Goal: Task Accomplishment & Management: Manage account settings

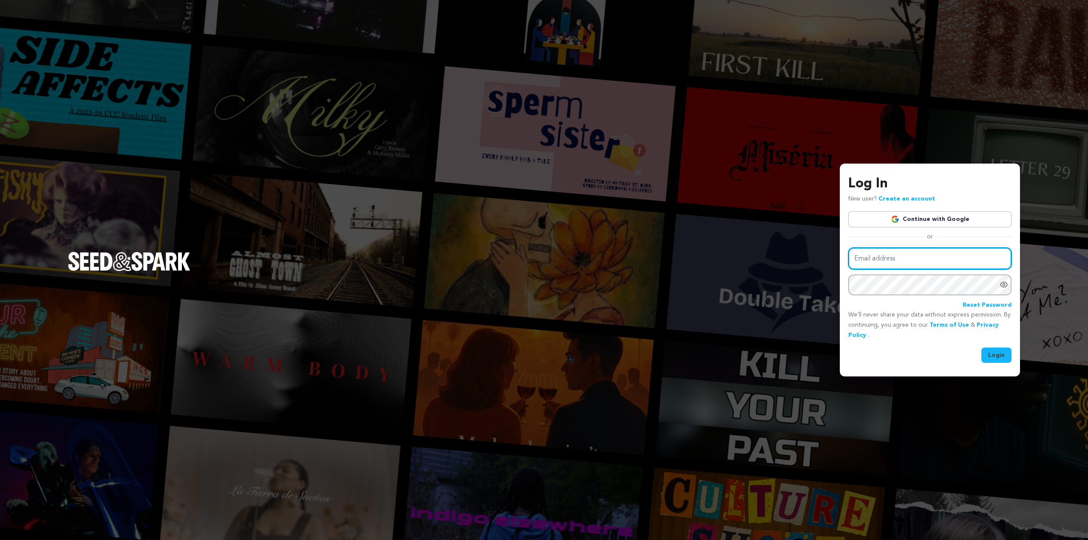
click at [881, 258] on input "Email address" at bounding box center [929, 259] width 163 height 22
click at [891, 217] on link "Continue with Google" at bounding box center [929, 219] width 163 height 16
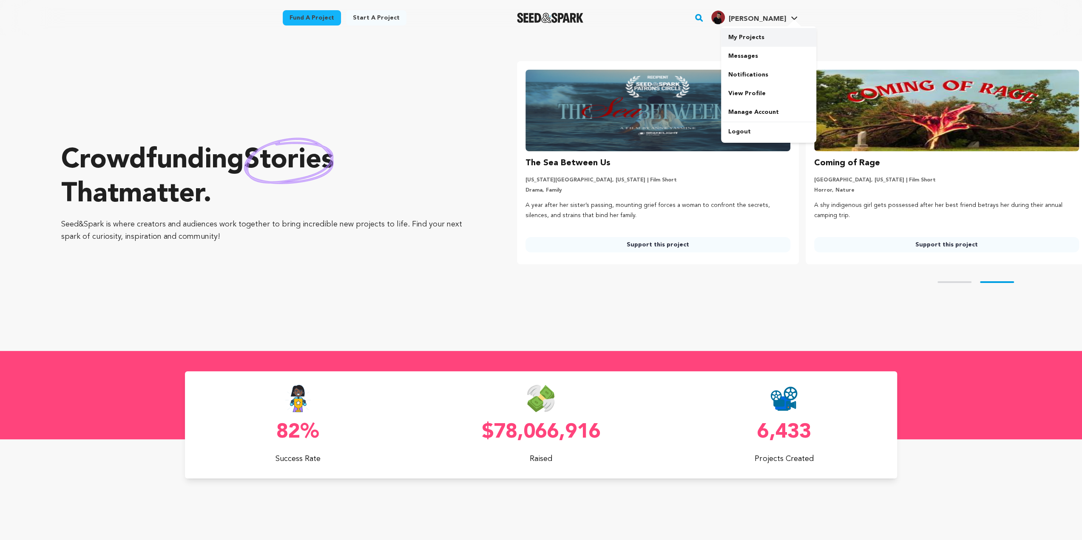
click at [760, 39] on link "My Projects" at bounding box center [768, 37] width 95 height 19
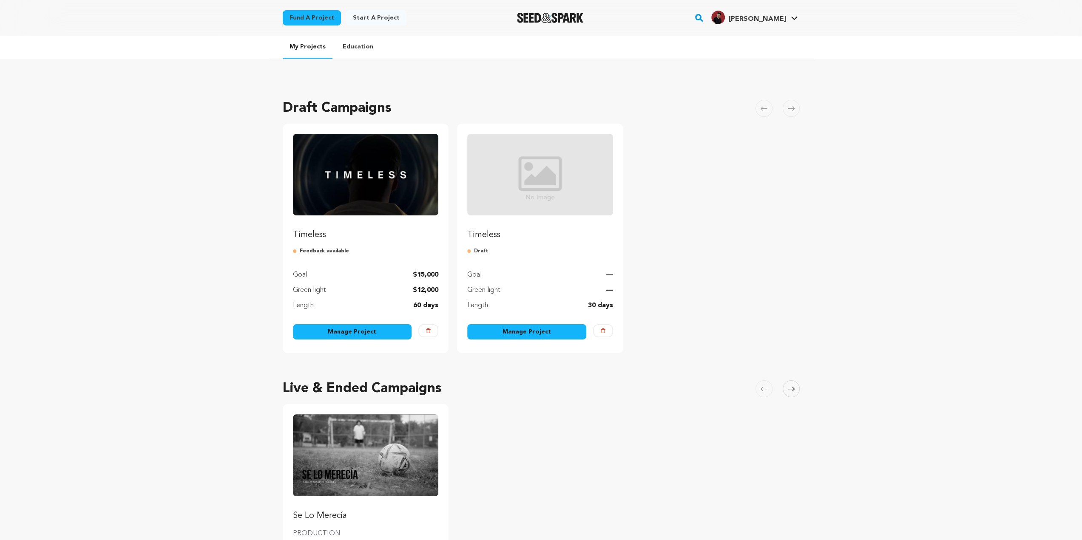
click at [360, 165] on img "Fund Timeless" at bounding box center [366, 175] width 146 height 82
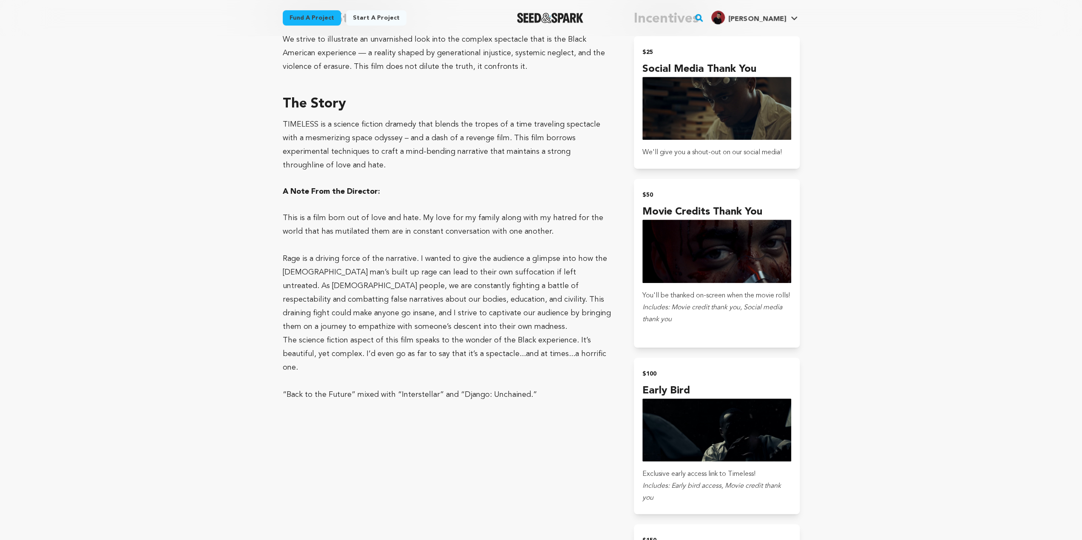
scroll to position [468, 0]
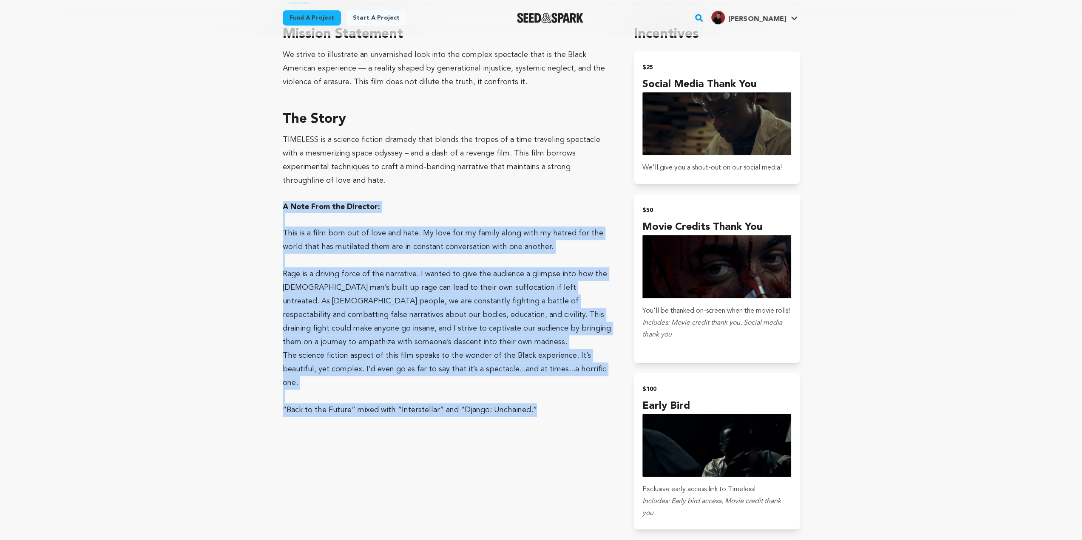
drag, startPoint x: 539, startPoint y: 396, endPoint x: 281, endPoint y: 207, distance: 319.3
click at [281, 207] on div "Fund a project Project details Timeless Austin, Texas | Film Short Sci-Fi, Drama" at bounding box center [541, 470] width 544 height 1805
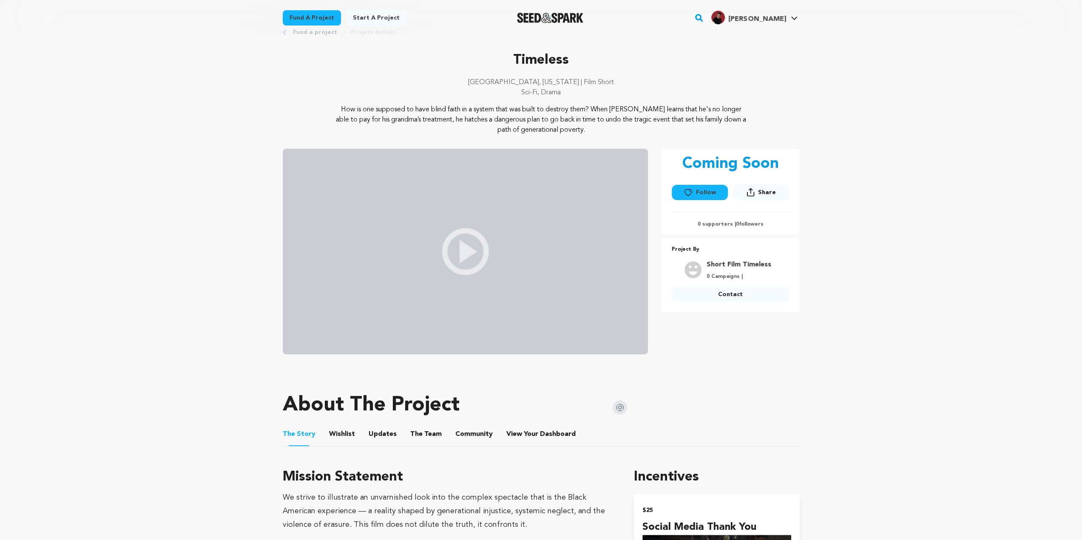
scroll to position [0, 0]
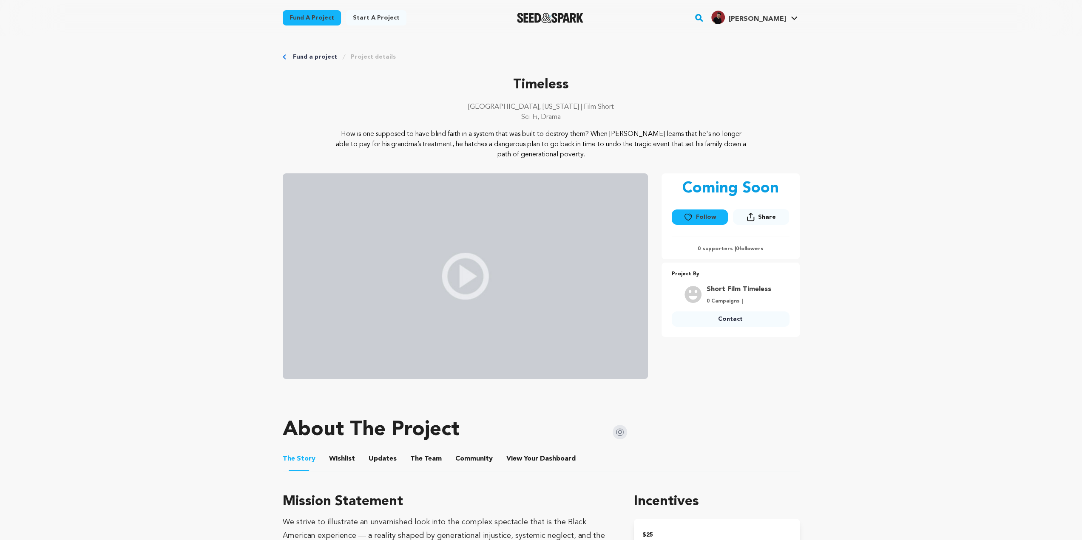
click at [314, 56] on link "Fund a project" at bounding box center [315, 57] width 44 height 9
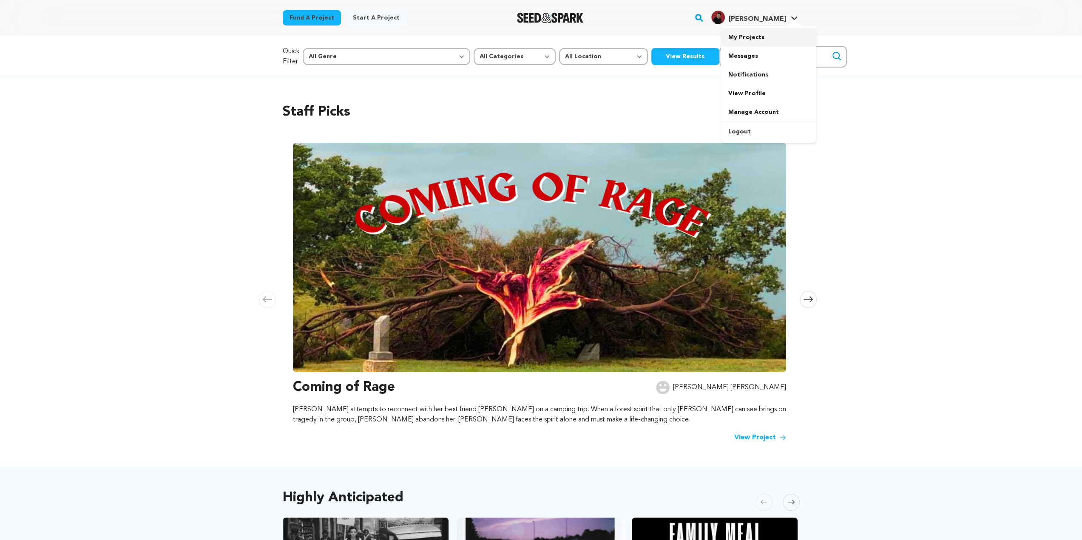
click at [743, 42] on link "My Projects" at bounding box center [768, 37] width 95 height 19
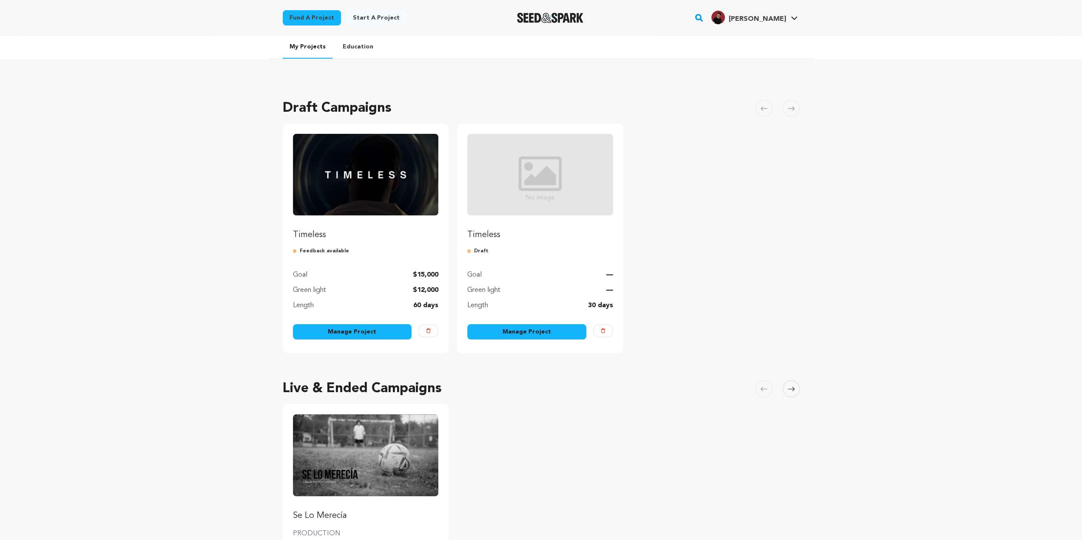
click at [350, 331] on link "Manage Project" at bounding box center [352, 331] width 119 height 15
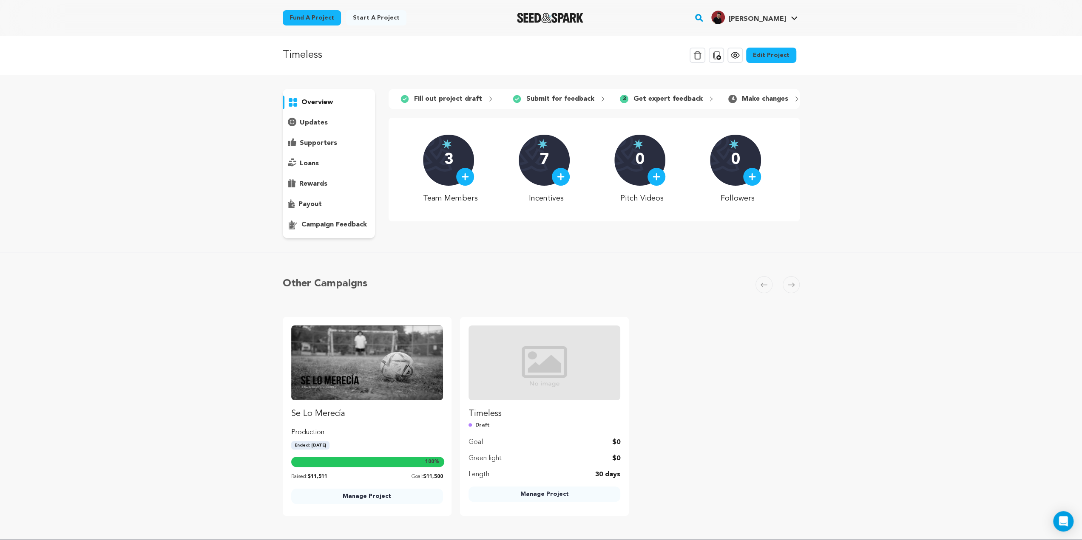
click at [329, 223] on p "campaign feedback" at bounding box center [333, 225] width 65 height 10
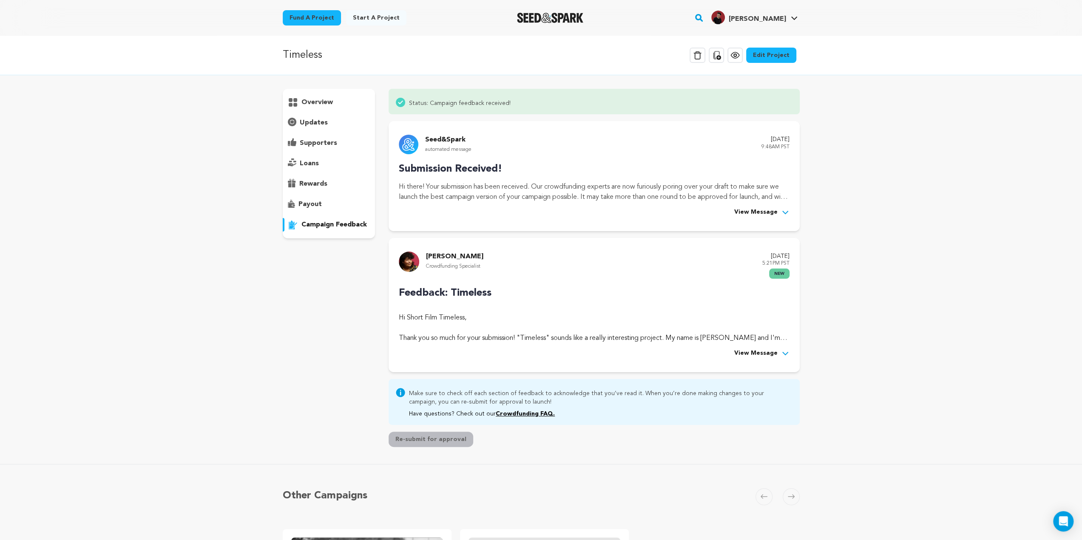
click at [769, 355] on span "View Message" at bounding box center [755, 354] width 43 height 10
click at [769, 354] on div at bounding box center [594, 348] width 390 height 10
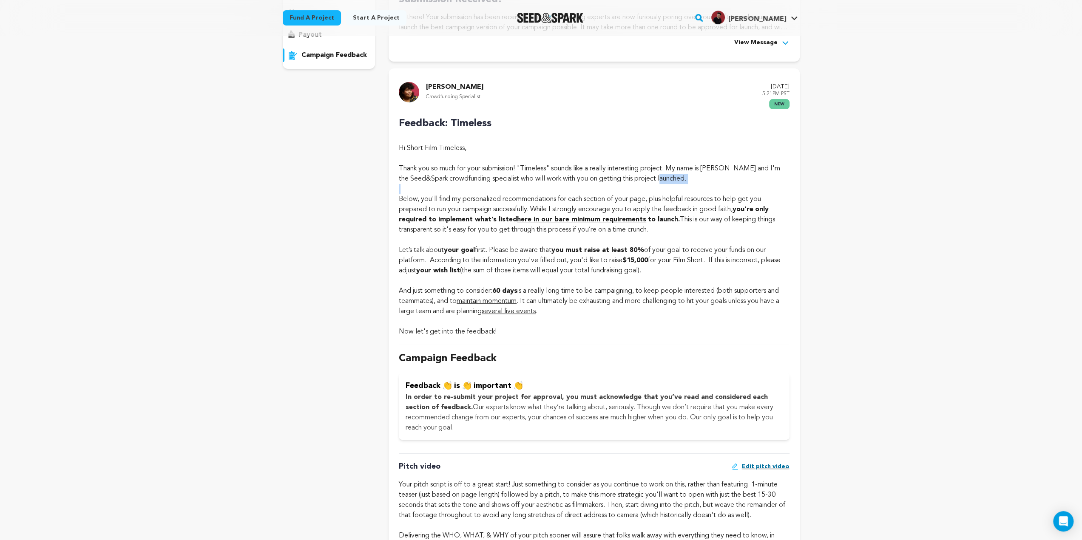
scroll to position [170, 0]
click at [436, 220] on strong "only required to implement what’s listed" at bounding box center [584, 214] width 370 height 17
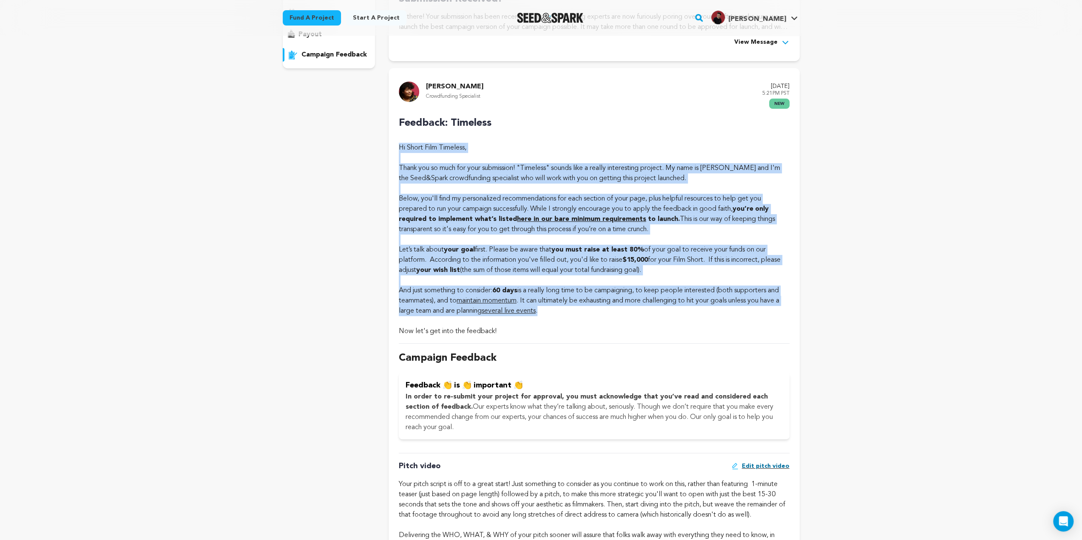
drag, startPoint x: 398, startPoint y: 145, endPoint x: 594, endPoint y: 315, distance: 260.0
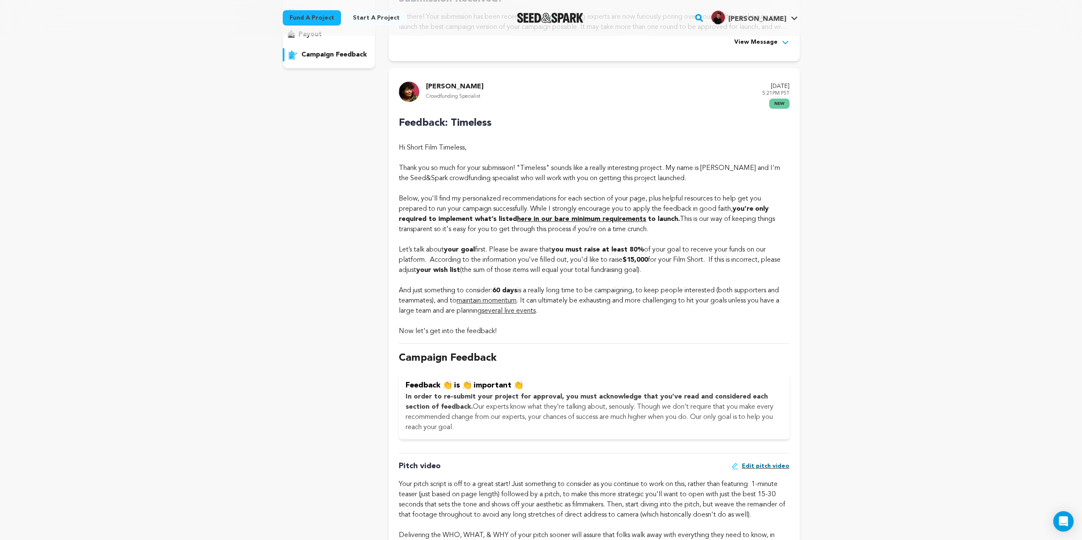
click at [505, 329] on div "Now let's get into the feedback!" at bounding box center [594, 331] width 390 height 10
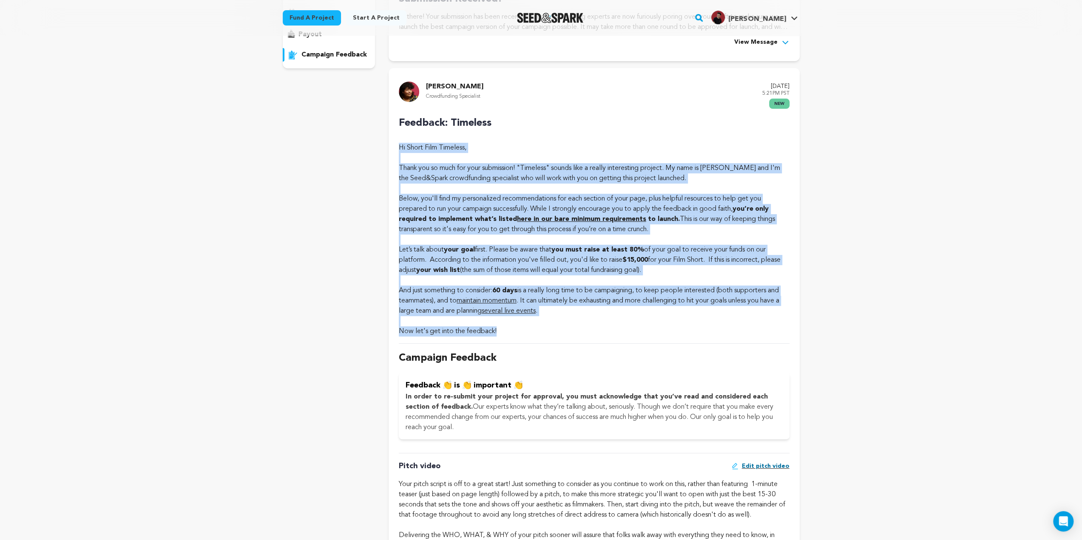
drag, startPoint x: 504, startPoint y: 333, endPoint x: 397, endPoint y: 148, distance: 213.1
drag, startPoint x: 397, startPoint y: 148, endPoint x: 533, endPoint y: 357, distance: 249.1
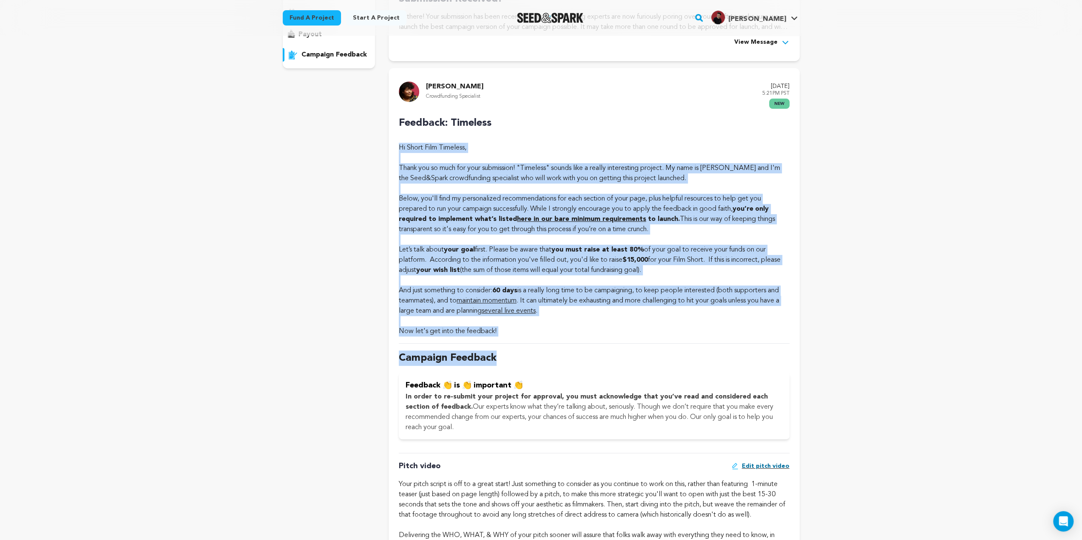
click at [533, 357] on p "Campaign Feedback" at bounding box center [594, 358] width 390 height 15
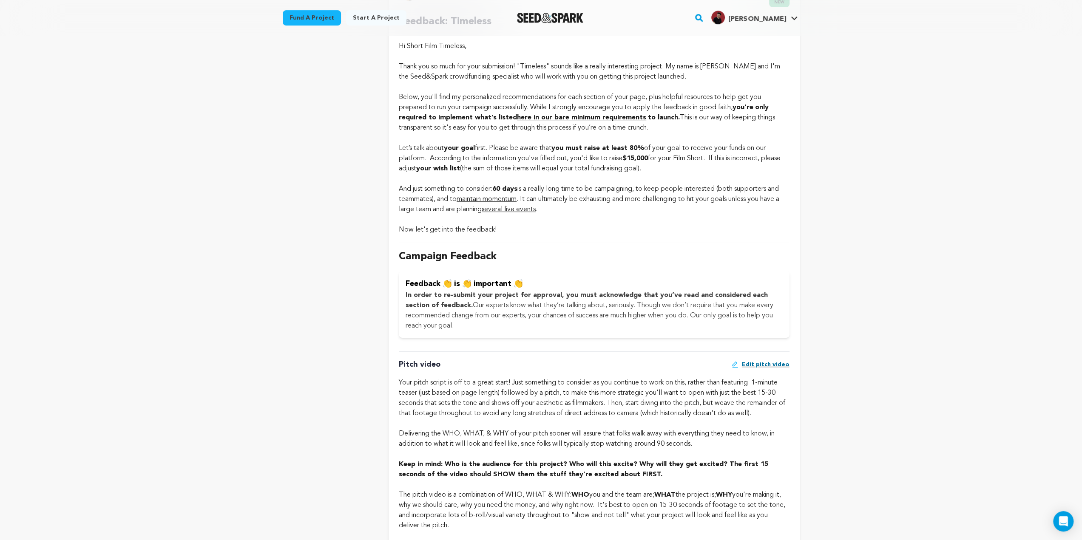
scroll to position [340, 0]
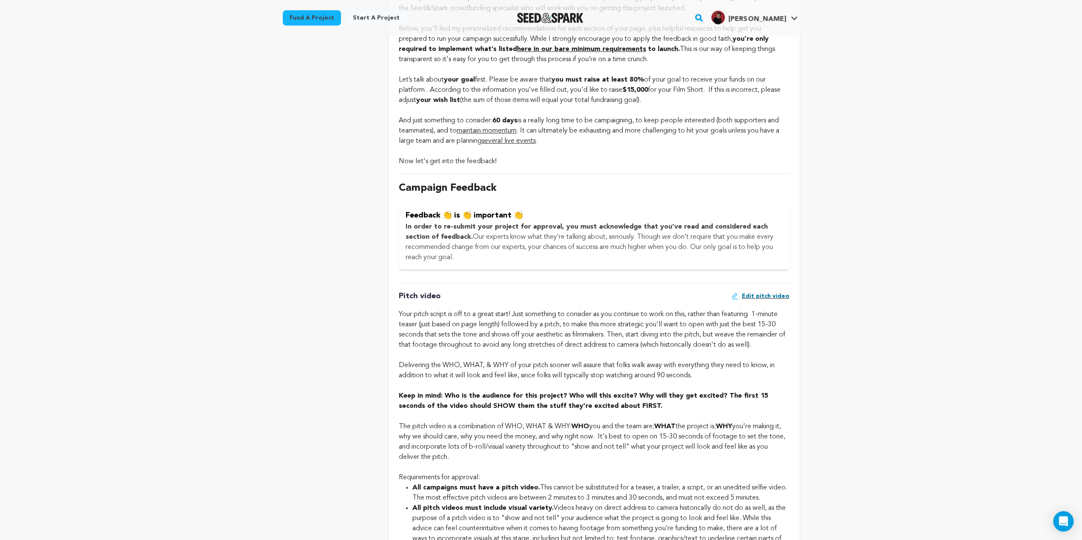
drag, startPoint x: 401, startPoint y: 218, endPoint x: 494, endPoint y: 267, distance: 104.8
click at [494, 267] on div "Feedback 👏 is 👏 important 👏 In order to re-submit your project for approval, yo…" at bounding box center [594, 236] width 390 height 67
drag, startPoint x: 494, startPoint y: 264, endPoint x: 390, endPoint y: 203, distance: 120.7
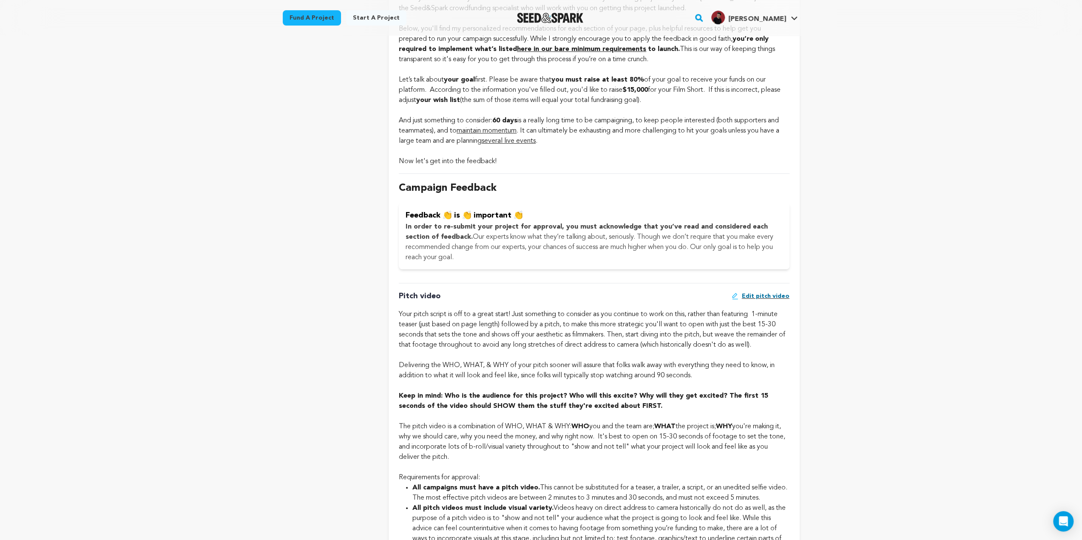
click at [402, 216] on div "Feedback 👏 is 👏 important 👏 In order to re-submit your project for approval, yo…" at bounding box center [594, 236] width 390 height 67
drag, startPoint x: 402, startPoint y: 215, endPoint x: 490, endPoint y: 264, distance: 100.7
click at [490, 264] on div "Feedback 👏 is 👏 important 👏 In order to re-submit your project for approval, yo…" at bounding box center [594, 236] width 390 height 67
click at [490, 262] on p "In order to re-submit your project for approval, you must acknowledge that you’…" at bounding box center [594, 242] width 377 height 41
drag, startPoint x: 489, startPoint y: 260, endPoint x: 403, endPoint y: 211, distance: 98.8
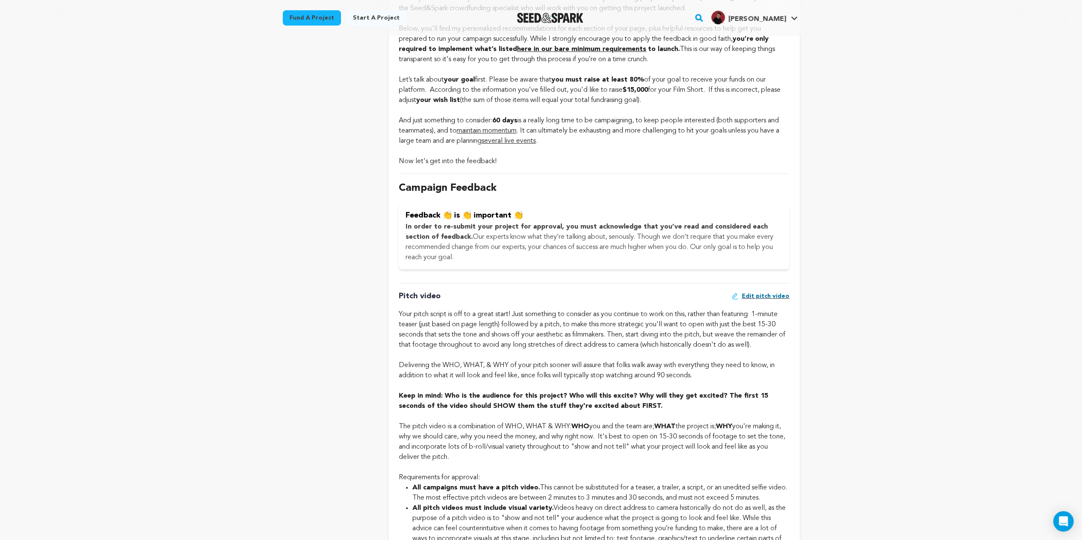
click at [403, 211] on div "Feedback 👏 is 👏 important 👏 In order to re-submit your project for approval, yo…" at bounding box center [594, 236] width 390 height 67
drag, startPoint x: 404, startPoint y: 214, endPoint x: 492, endPoint y: 269, distance: 103.5
click at [492, 269] on div "Feedback 👏 is 👏 important 👏 In order to re-submit your project for approval, yo…" at bounding box center [594, 236] width 390 height 67
click at [492, 262] on p "In order to re-submit your project for approval, you must acknowledge that you’…" at bounding box center [594, 242] width 377 height 41
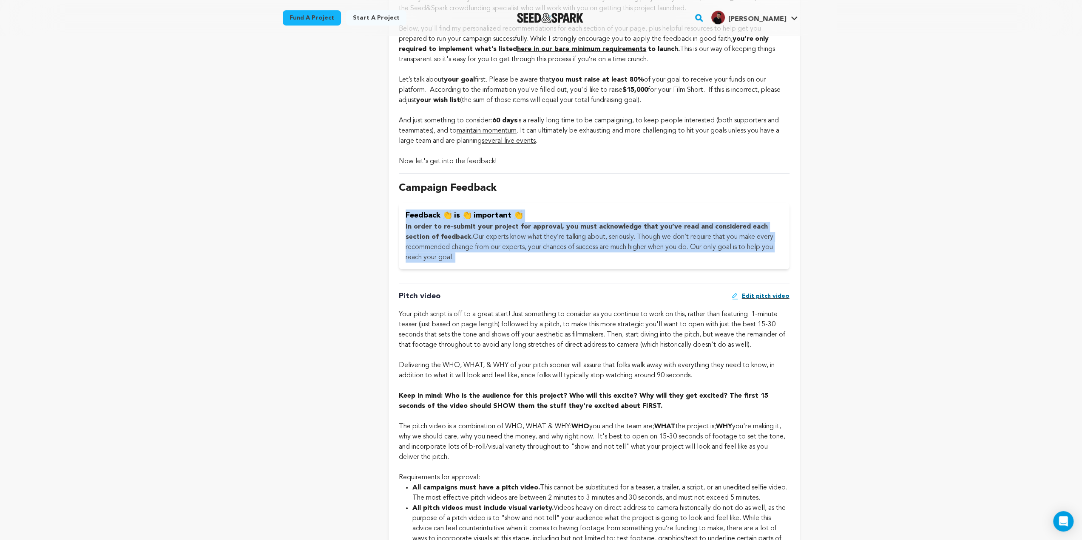
drag, startPoint x: 492, startPoint y: 262, endPoint x: 403, endPoint y: 203, distance: 107.4
click at [403, 203] on div "Campaign Feedback Feedback 👏 is 👏 important 👏 In order to re-submit your projec…" at bounding box center [594, 224] width 390 height 103
click at [402, 206] on div "Feedback 👏 is 👏 important 👏 In order to re-submit your project for approval, yo…" at bounding box center [594, 236] width 390 height 67
drag, startPoint x: 402, startPoint y: 206, endPoint x: 490, endPoint y: 265, distance: 105.8
click at [489, 267] on div "Feedback 👏 is 👏 important 👏 In order to re-submit your project for approval, yo…" at bounding box center [594, 236] width 390 height 67
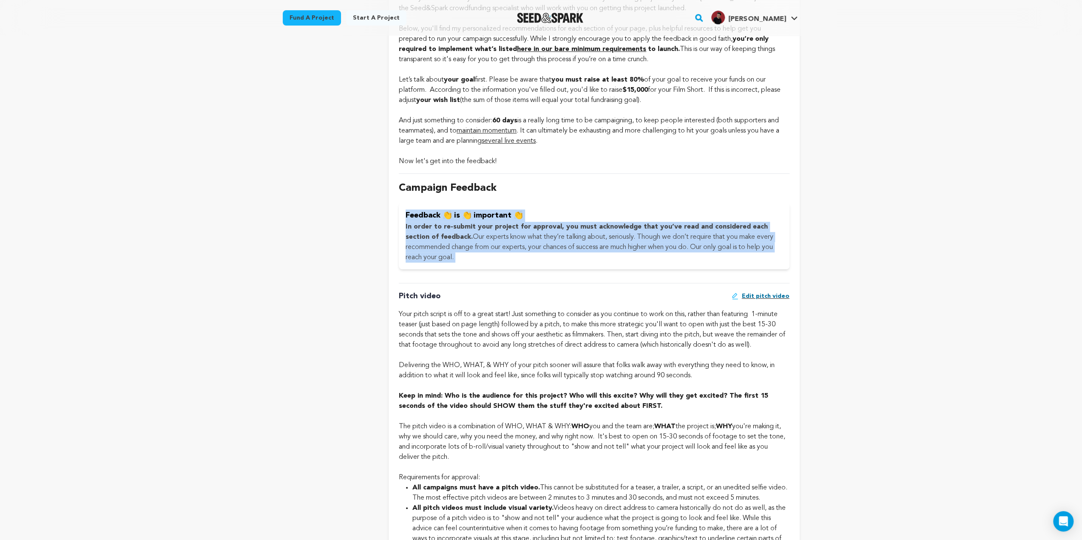
click at [491, 263] on p "In order to re-submit your project for approval, you must acknowledge that you’…" at bounding box center [594, 242] width 377 height 41
drag, startPoint x: 491, startPoint y: 264, endPoint x: 402, endPoint y: 207, distance: 105.5
click at [402, 207] on div "Feedback 👏 is 👏 important 👏 In order to re-submit your project for approval, yo…" at bounding box center [594, 236] width 390 height 67
click at [402, 217] on div "Feedback 👏 is 👏 important 👏 In order to re-submit your project for approval, yo…" at bounding box center [594, 236] width 390 height 67
drag, startPoint x: 400, startPoint y: 217, endPoint x: 496, endPoint y: 255, distance: 102.6
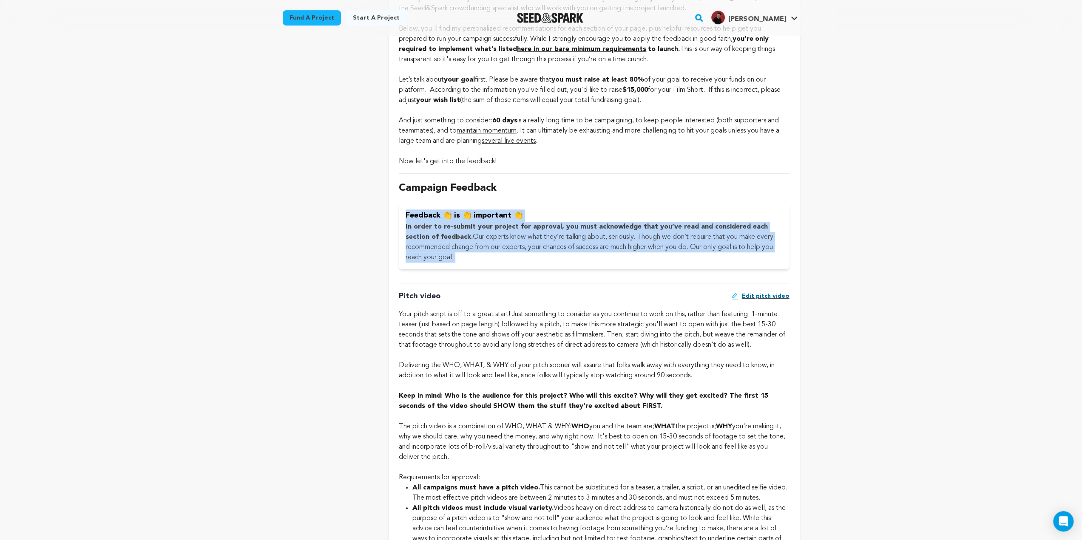
click at [496, 255] on div "Feedback 👏 is 👏 important 👏 In order to re-submit your project for approval, yo…" at bounding box center [594, 236] width 390 height 67
click at [496, 263] on p "In order to re-submit your project for approval, you must acknowledge that you’…" at bounding box center [594, 242] width 377 height 41
drag, startPoint x: 490, startPoint y: 267, endPoint x: 394, endPoint y: 187, distance: 125.0
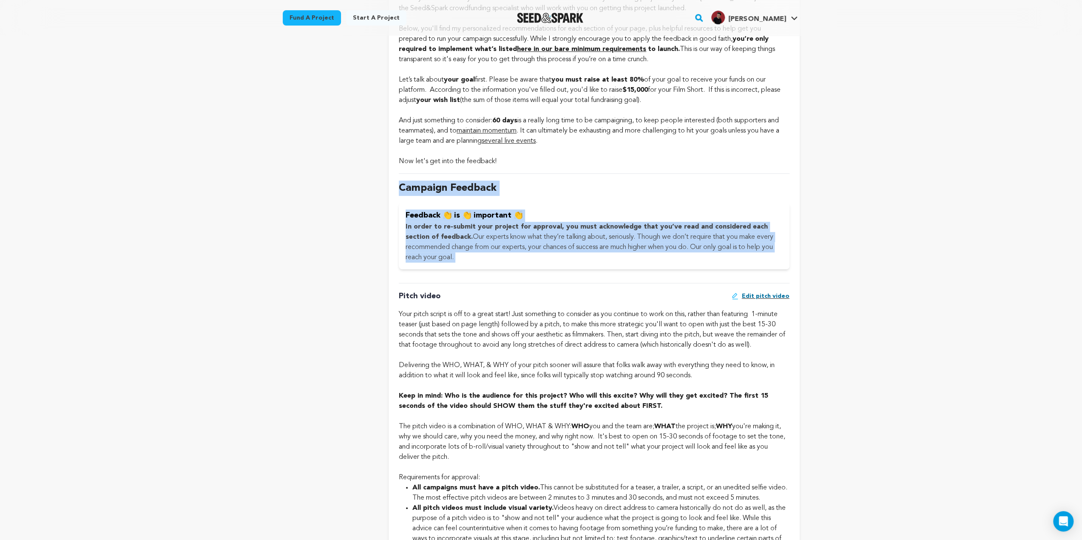
drag, startPoint x: 394, startPoint y: 187, endPoint x: 485, endPoint y: 258, distance: 115.7
click at [485, 258] on p "In order to re-submit your project for approval, you must acknowledge that you’…" at bounding box center [594, 242] width 377 height 41
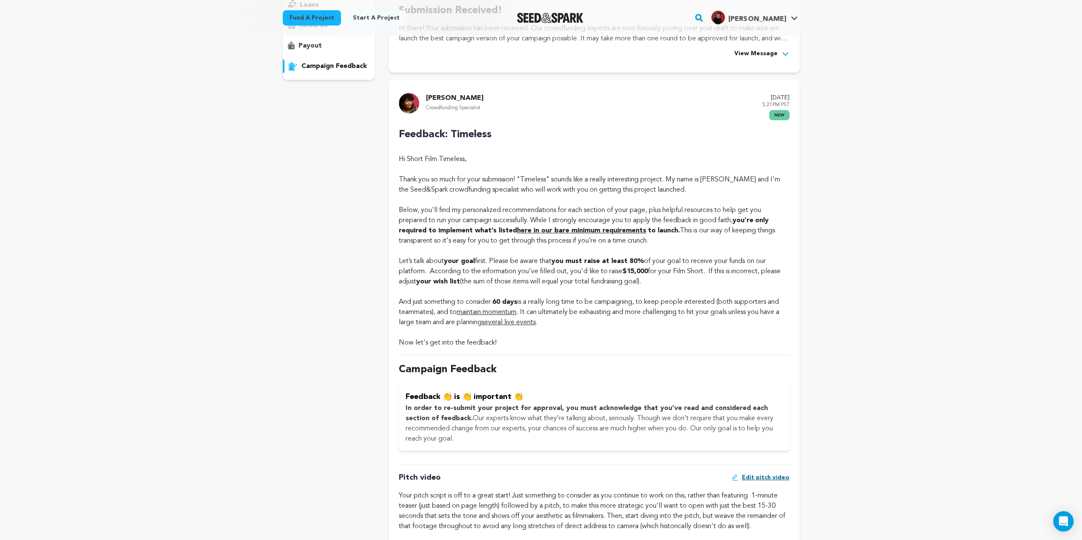
scroll to position [170, 0]
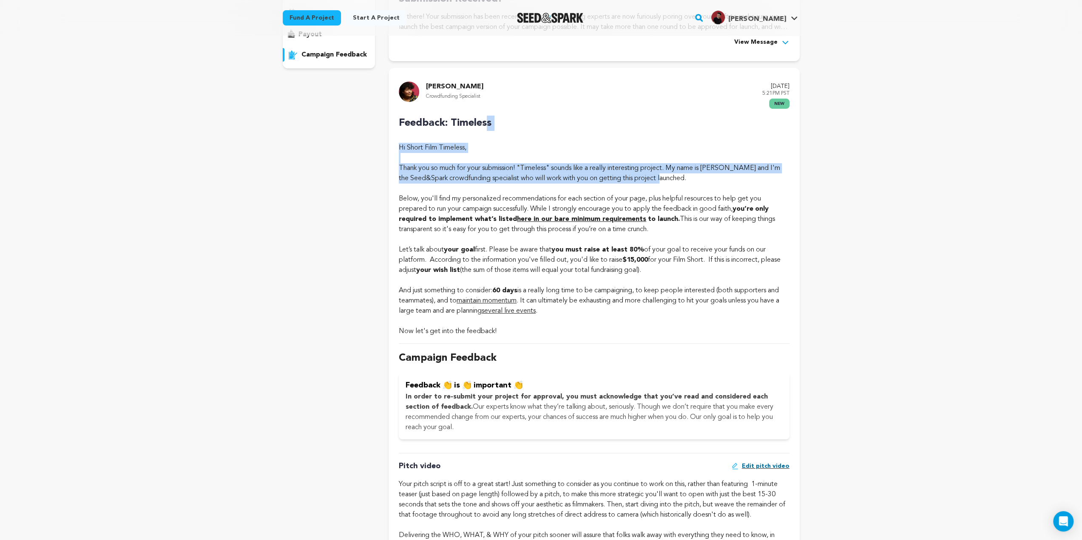
drag, startPoint x: 400, startPoint y: 123, endPoint x: 688, endPoint y: 179, distance: 293.6
click at [688, 179] on div "Hi Short Film Timeless, Thank you so much for your submission! "Timeless" sound…" at bounding box center [594, 163] width 390 height 41
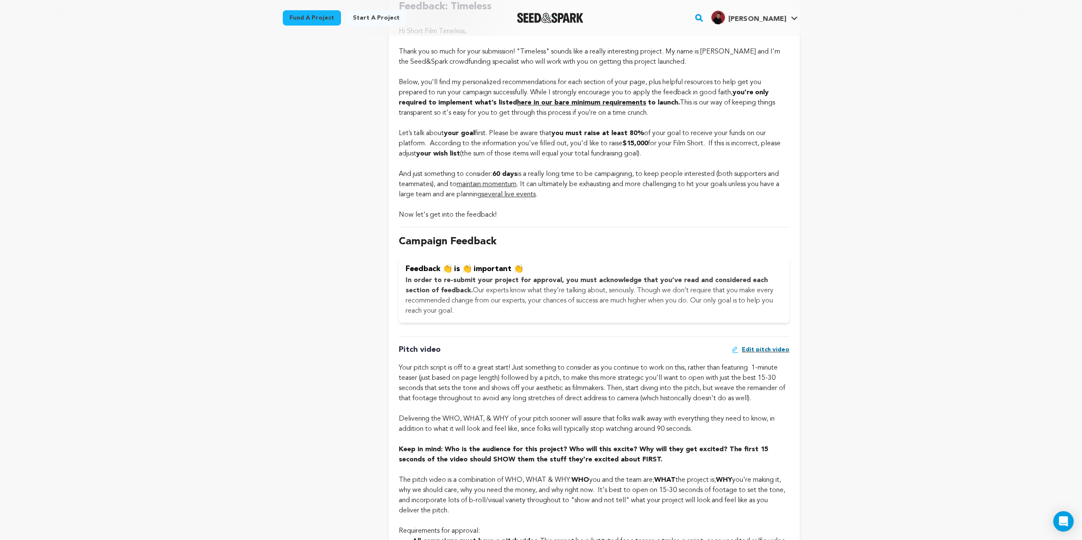
scroll to position [298, 0]
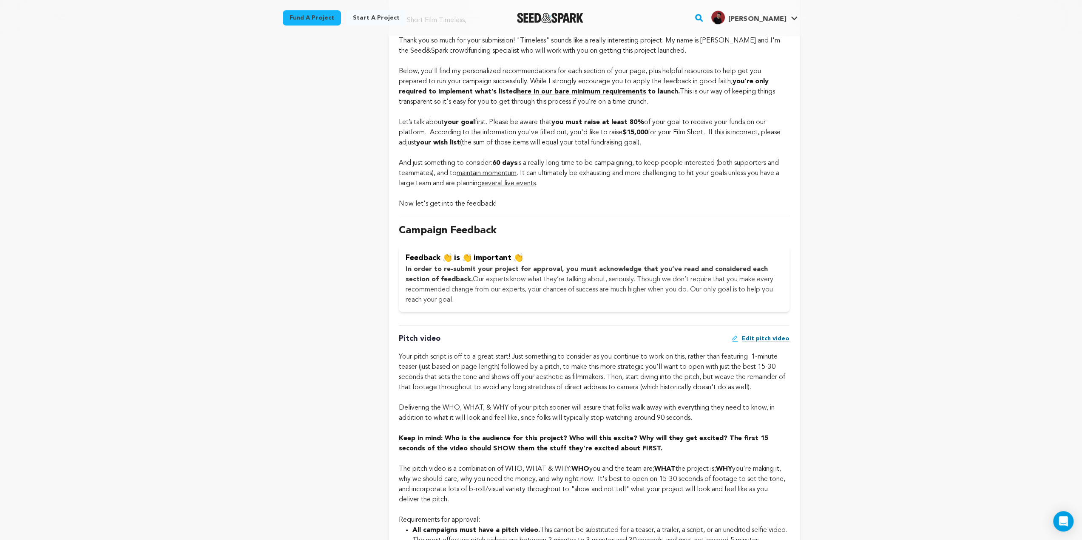
drag, startPoint x: 647, startPoint y: 123, endPoint x: 556, endPoint y: 124, distance: 91.0
click at [556, 124] on div "Let’s talk about your goal first. Please be aware that you must raise at least …" at bounding box center [594, 132] width 390 height 31
drag, startPoint x: 556, startPoint y: 124, endPoint x: 654, endPoint y: 133, distance: 98.2
click at [654, 133] on div "Let’s talk about your goal first. Please be aware that you must raise at least …" at bounding box center [594, 132] width 390 height 31
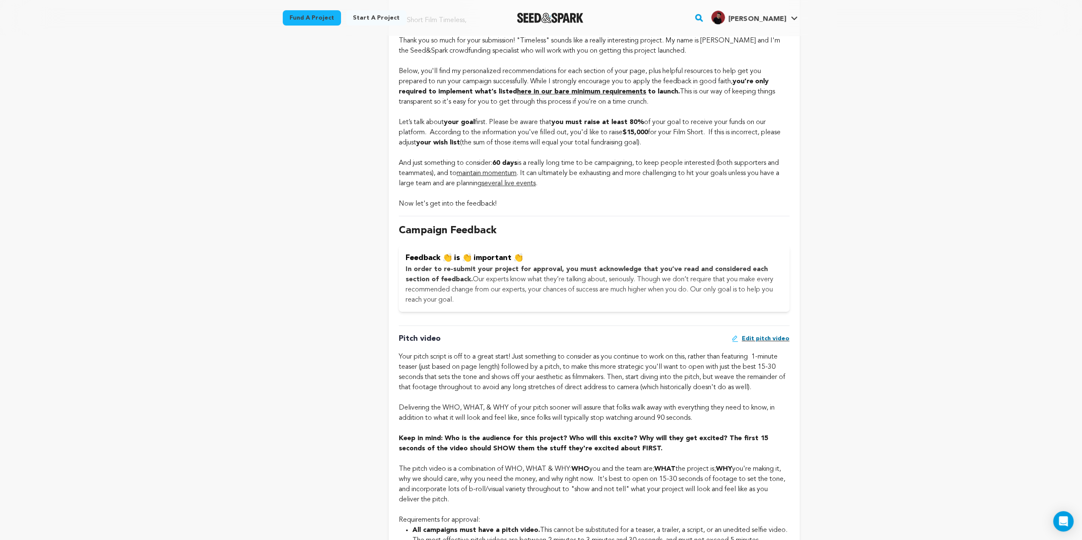
click at [648, 133] on strong "$15,000" at bounding box center [635, 132] width 26 height 7
drag, startPoint x: 654, startPoint y: 134, endPoint x: 628, endPoint y: 135, distance: 25.5
click at [628, 135] on div "Let’s talk about your goal first. Please be aware that you must raise at least …" at bounding box center [594, 132] width 390 height 31
click at [627, 133] on strong "$15,000" at bounding box center [635, 132] width 26 height 7
drag, startPoint x: 627, startPoint y: 133, endPoint x: 652, endPoint y: 134, distance: 24.7
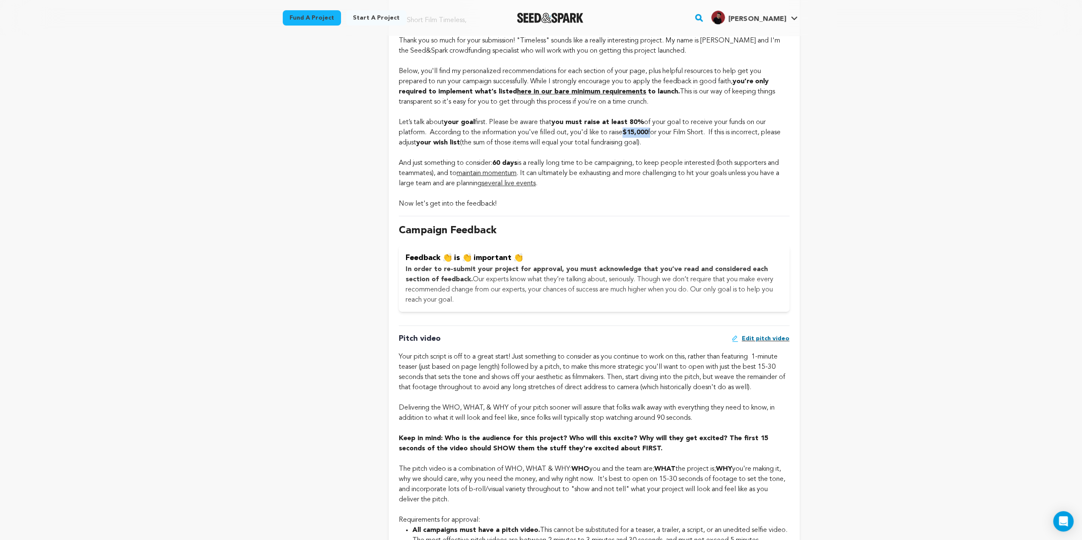
click at [648, 134] on strong "$15,000" at bounding box center [635, 132] width 26 height 7
drag, startPoint x: 652, startPoint y: 134, endPoint x: 627, endPoint y: 135, distance: 25.1
click at [627, 135] on strong "$15,000" at bounding box center [635, 132] width 26 height 7
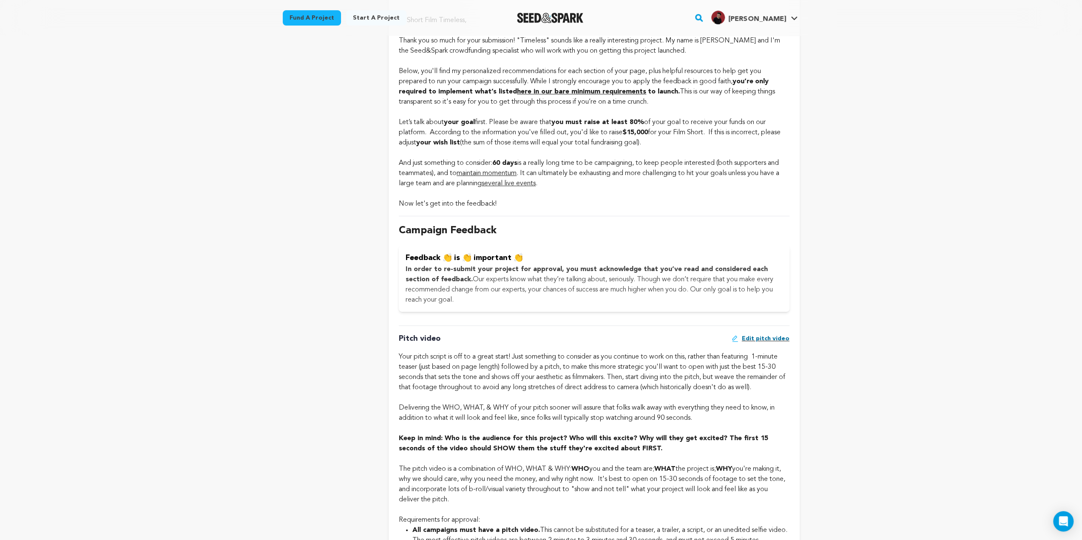
drag, startPoint x: 399, startPoint y: 339, endPoint x: 440, endPoint y: 338, distance: 41.7
click at [440, 338] on div "Pitch video Edit pitch video" at bounding box center [594, 342] width 390 height 19
drag, startPoint x: 440, startPoint y: 339, endPoint x: 385, endPoint y: 337, distance: 55.3
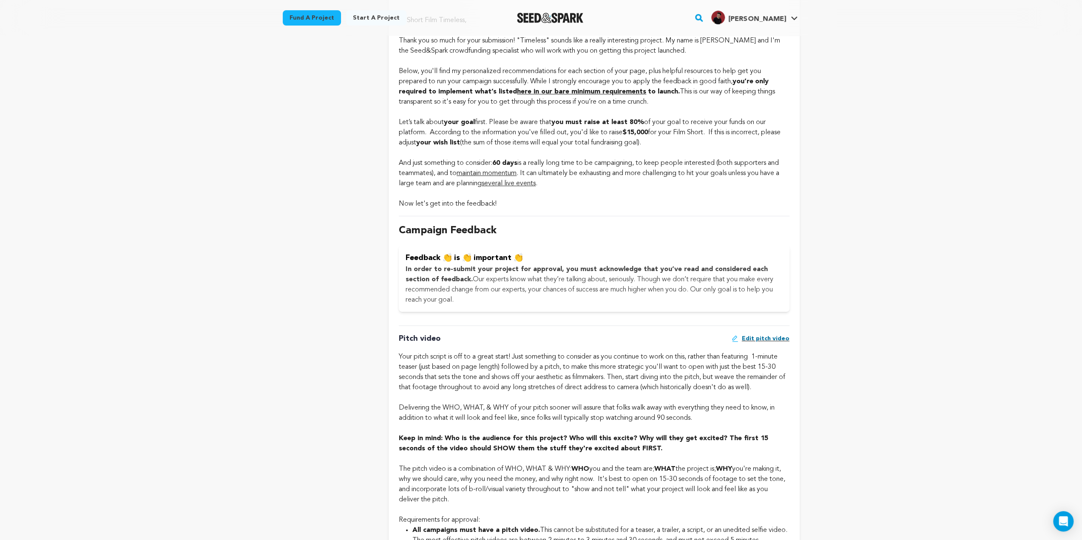
click at [405, 337] on p "Pitch video" at bounding box center [420, 339] width 42 height 12
drag, startPoint x: 398, startPoint y: 343, endPoint x: 457, endPoint y: 337, distance: 58.5
click at [457, 337] on div "Pitch video Edit pitch video" at bounding box center [594, 342] width 390 height 19
drag, startPoint x: 457, startPoint y: 337, endPoint x: 383, endPoint y: 338, distance: 74.8
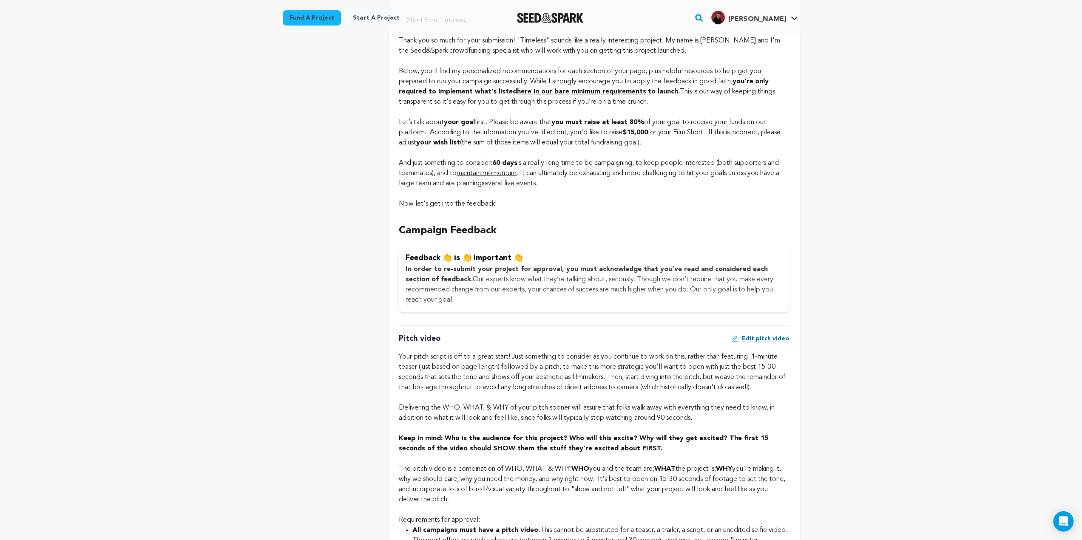
click at [413, 227] on p "Campaign Feedback" at bounding box center [594, 230] width 390 height 15
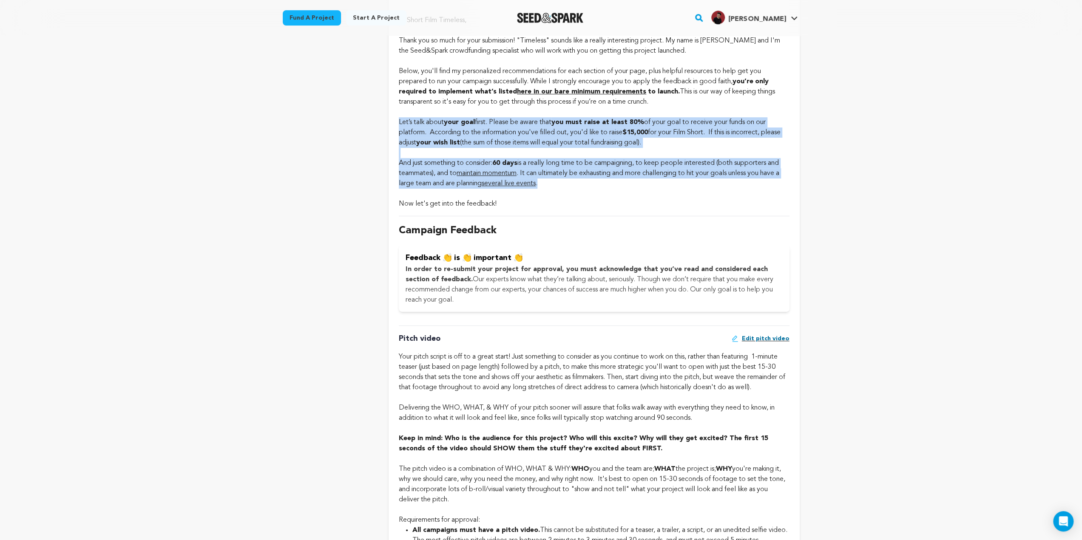
drag, startPoint x: 584, startPoint y: 191, endPoint x: 396, endPoint y: 125, distance: 199.4
drag, startPoint x: 397, startPoint y: 124, endPoint x: 606, endPoint y: 180, distance: 216.6
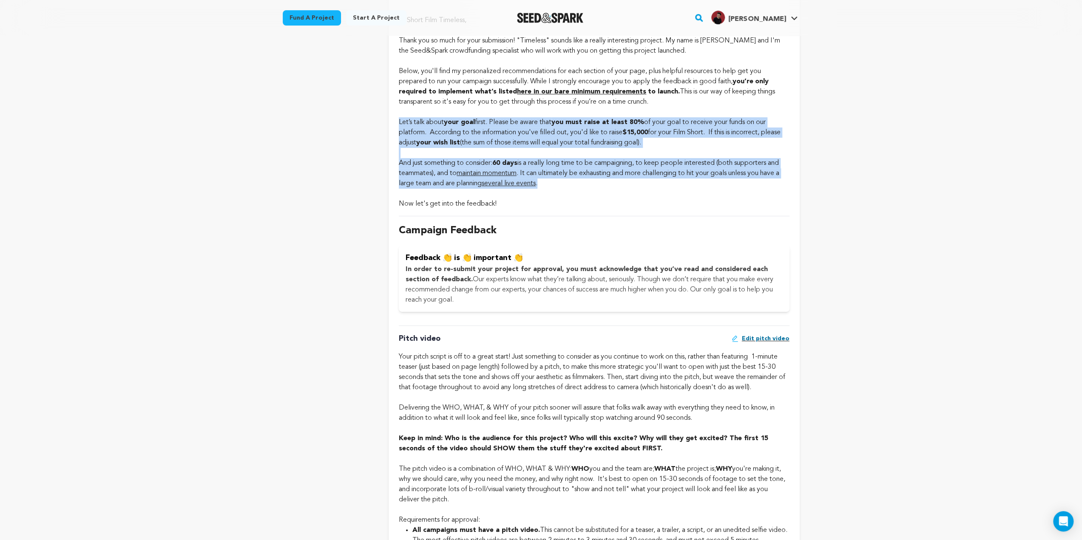
click at [606, 180] on div "And just something to consider: 60 days is a really long time to be campaigning…" at bounding box center [594, 173] width 390 height 31
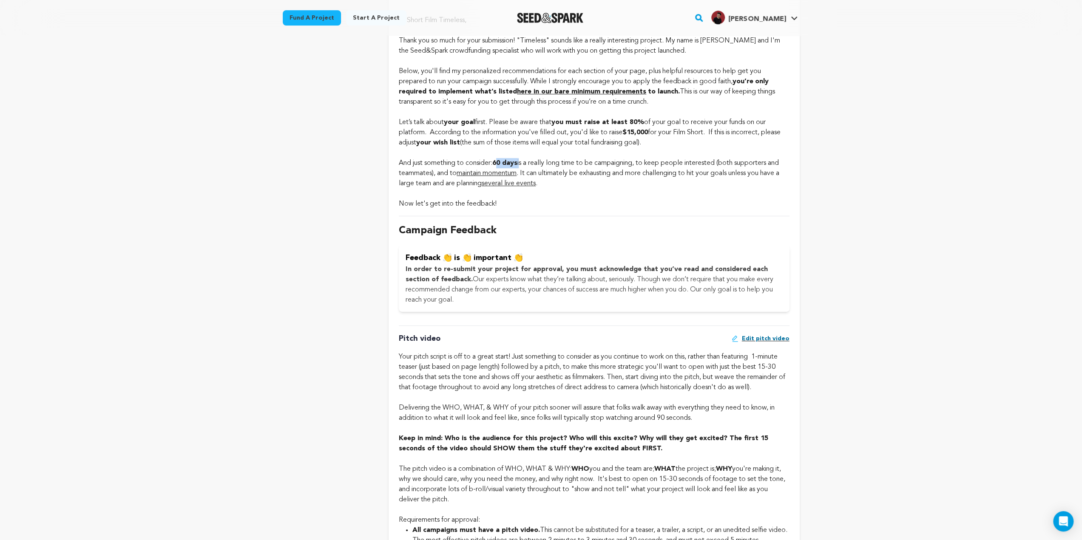
drag, startPoint x: 498, startPoint y: 165, endPoint x: 523, endPoint y: 166, distance: 24.7
click at [524, 166] on div "And just something to consider: 60 days is a really long time to be campaigning…" at bounding box center [594, 173] width 390 height 31
drag, startPoint x: 627, startPoint y: 133, endPoint x: 658, endPoint y: 133, distance: 31.9
click at [658, 133] on div "Let’s talk about your goal first. Please be aware that you must raise at least …" at bounding box center [594, 132] width 390 height 31
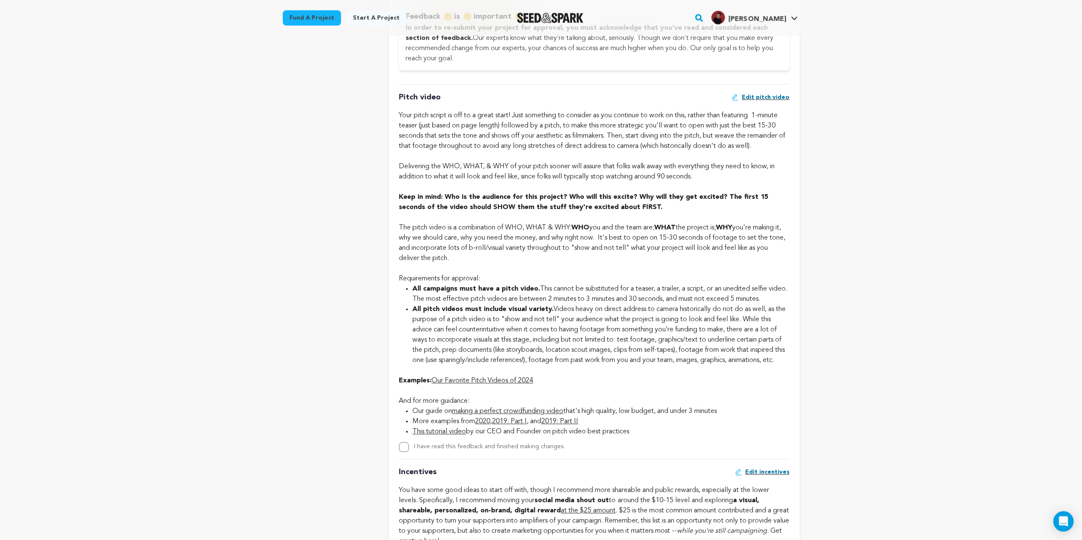
scroll to position [553, 0]
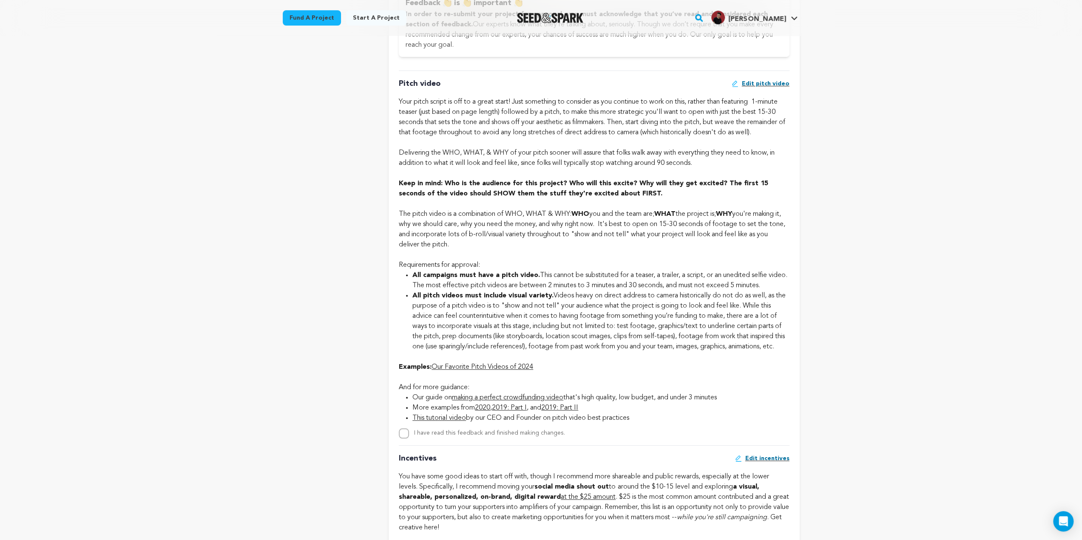
drag, startPoint x: 399, startPoint y: 85, endPoint x: 561, endPoint y: 357, distance: 316.2
click at [561, 357] on div "Pitch video Edit pitch video Keep in mind: Who is the audience for this project…" at bounding box center [594, 255] width 390 height 368
click at [497, 362] on div at bounding box center [594, 357] width 390 height 10
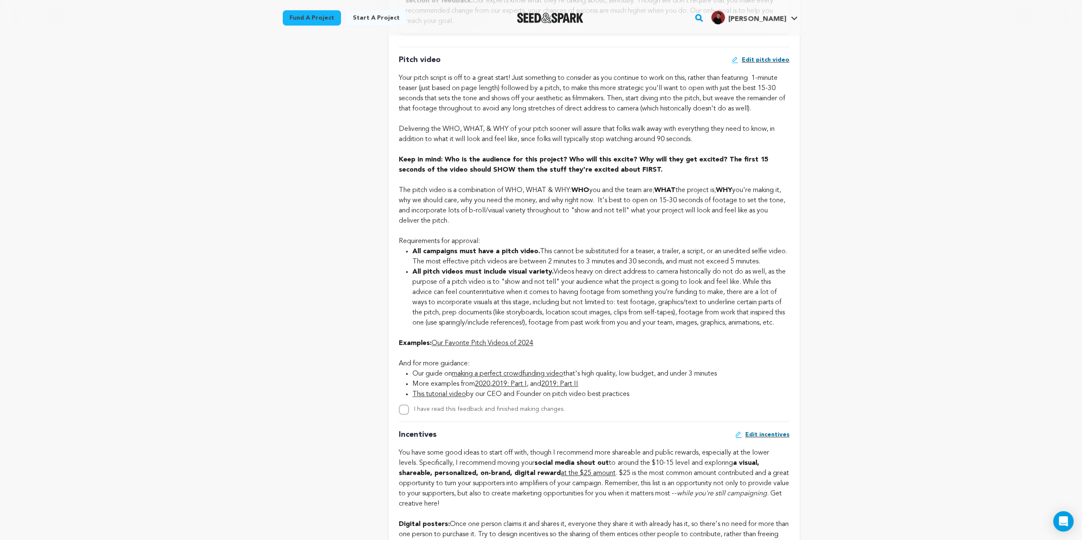
scroll to position [595, 0]
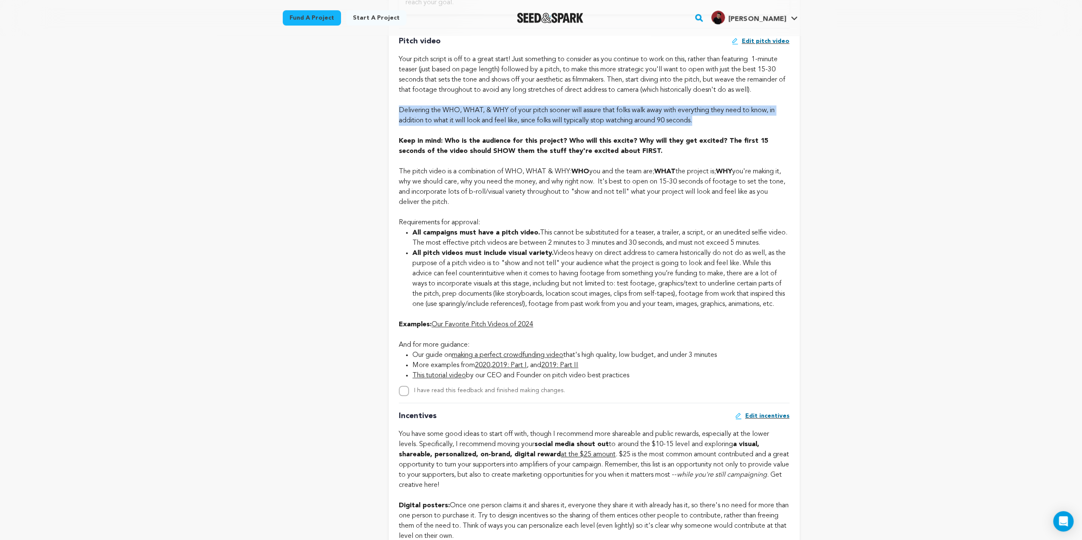
drag, startPoint x: 400, startPoint y: 112, endPoint x: 712, endPoint y: 122, distance: 312.2
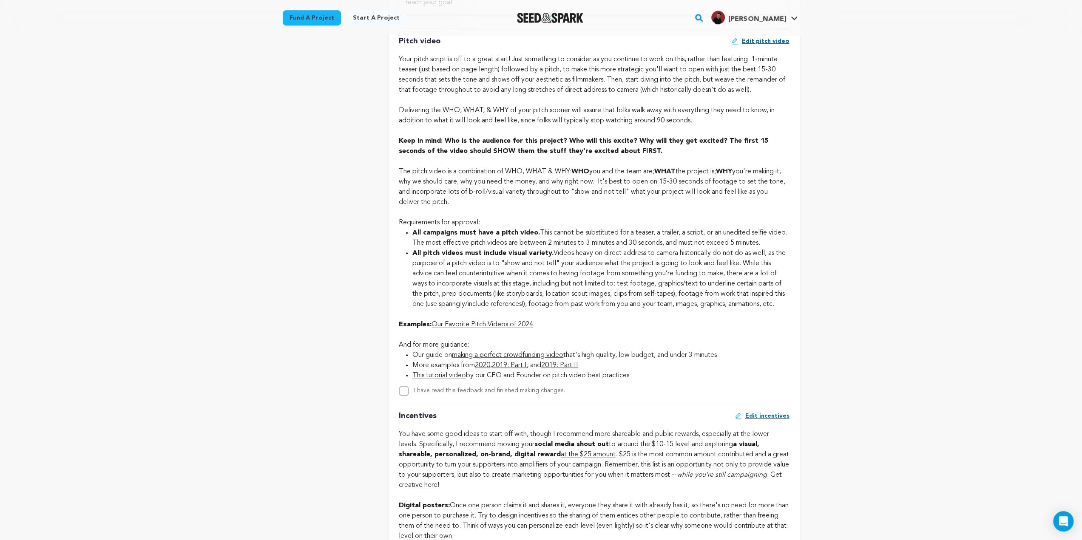
drag, startPoint x: 465, startPoint y: 205, endPoint x: 395, endPoint y: 174, distance: 76.5
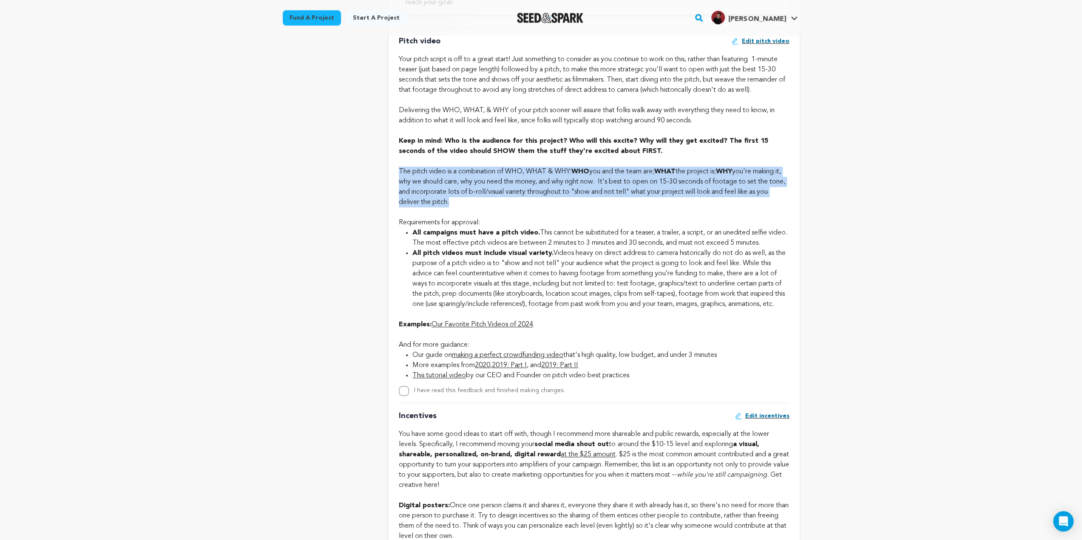
drag, startPoint x: 395, startPoint y: 174, endPoint x: 474, endPoint y: 201, distance: 83.6
drag, startPoint x: 475, startPoint y: 207, endPoint x: 396, endPoint y: 172, distance: 86.4
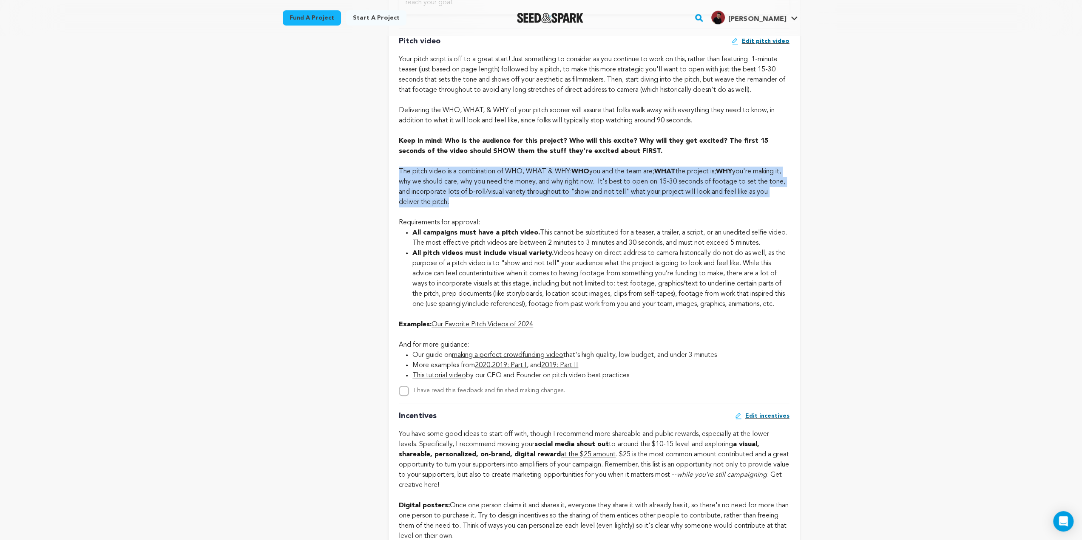
drag, startPoint x: 396, startPoint y: 172, endPoint x: 484, endPoint y: 201, distance: 93.0
drag, startPoint x: 484, startPoint y: 201, endPoint x: 393, endPoint y: 176, distance: 94.4
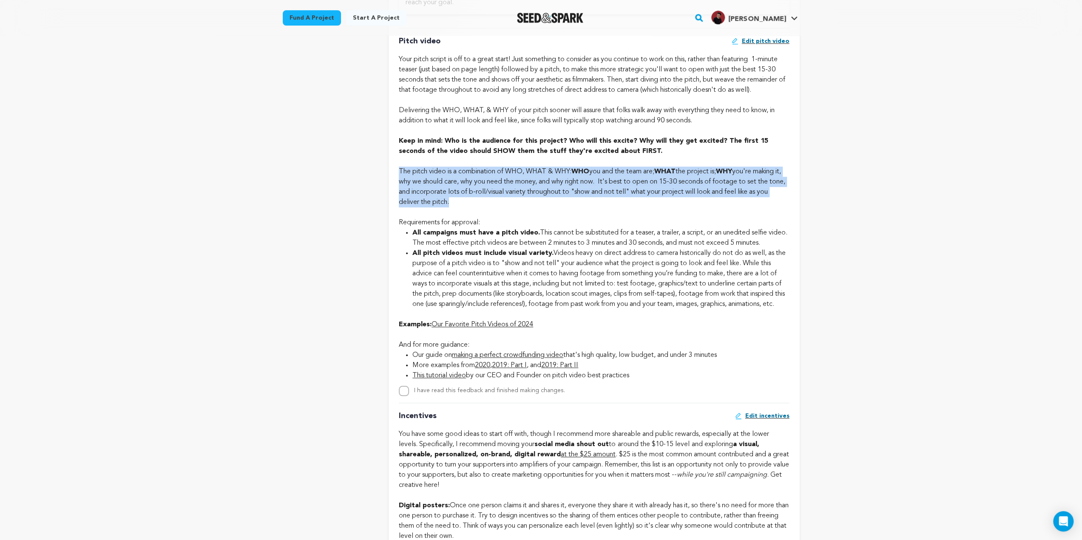
drag, startPoint x: 393, startPoint y: 176, endPoint x: 485, endPoint y: 205, distance: 96.8
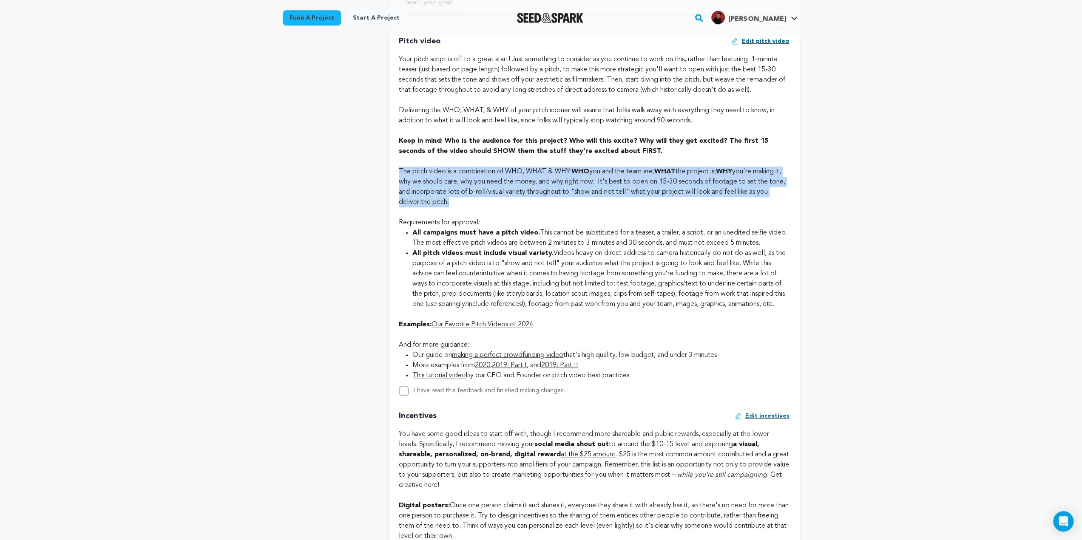
drag, startPoint x: 485, startPoint y: 205, endPoint x: 395, endPoint y: 177, distance: 94.0
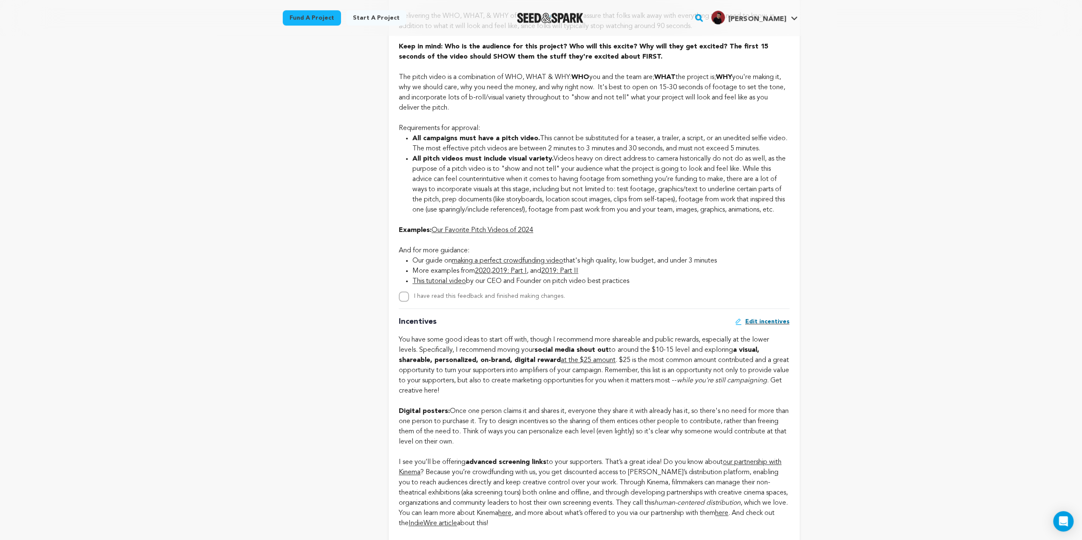
scroll to position [723, 0]
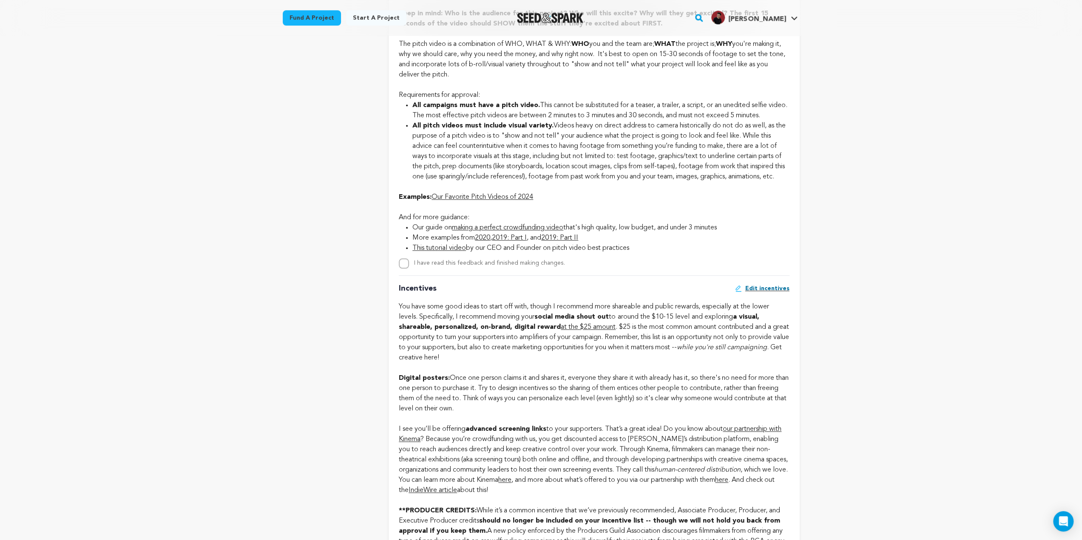
click at [524, 158] on li "All pitch videos must include visual variety. Videos heavy on direct address to…" at bounding box center [600, 151] width 377 height 61
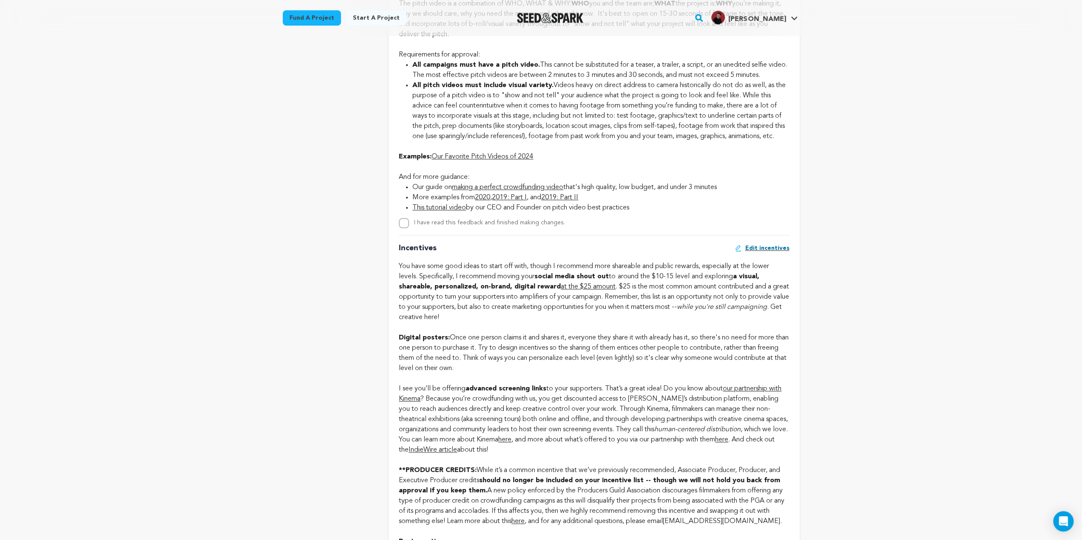
scroll to position [680, 0]
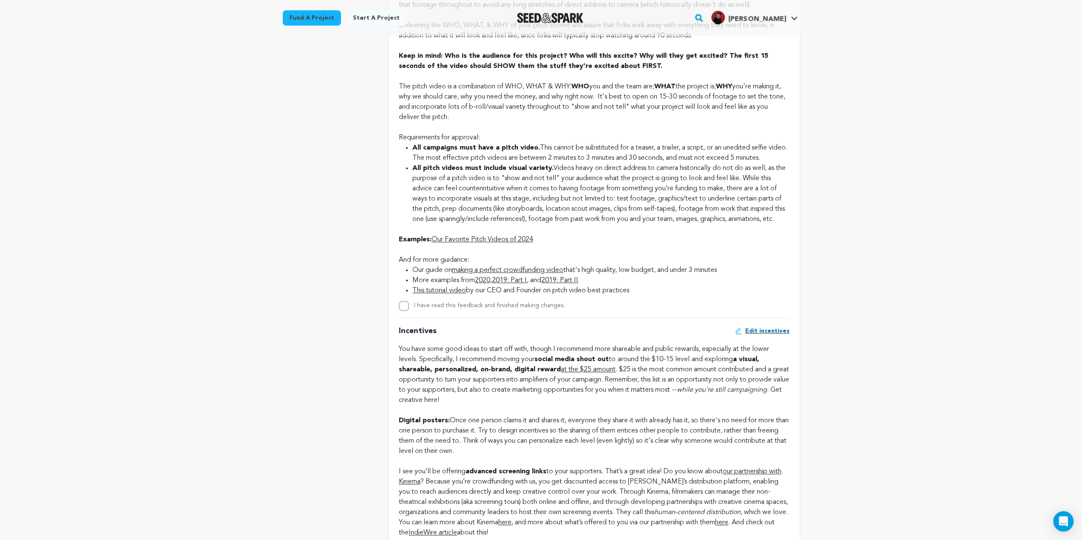
drag, startPoint x: 411, startPoint y: 151, endPoint x: 831, endPoint y: 159, distance: 419.2
drag, startPoint x: 428, startPoint y: 230, endPoint x: 403, endPoint y: 171, distance: 63.6
click at [403, 171] on ul "All campaigns must have a pitch video. This cannot be substituted for a teaser,…" at bounding box center [594, 184] width 390 height 82
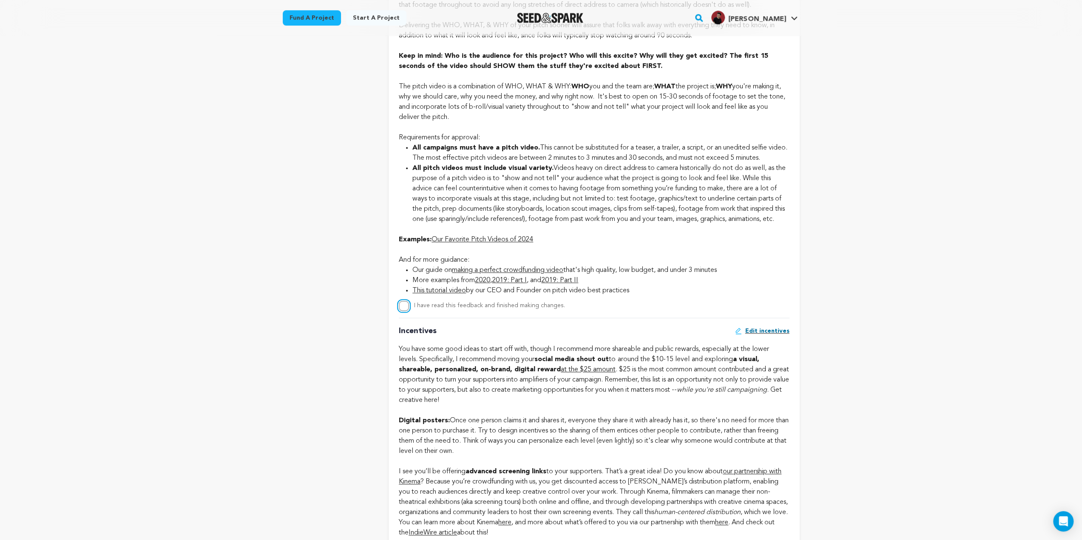
click at [404, 311] on input "I have read this feedback and finished making changes." at bounding box center [404, 306] width 10 height 10
checkbox input "true"
click at [417, 207] on li "All pitch videos must include visual variety. Videos heavy on direct address to…" at bounding box center [600, 193] width 377 height 61
drag, startPoint x: 414, startPoint y: 150, endPoint x: 789, endPoint y: 162, distance: 375.5
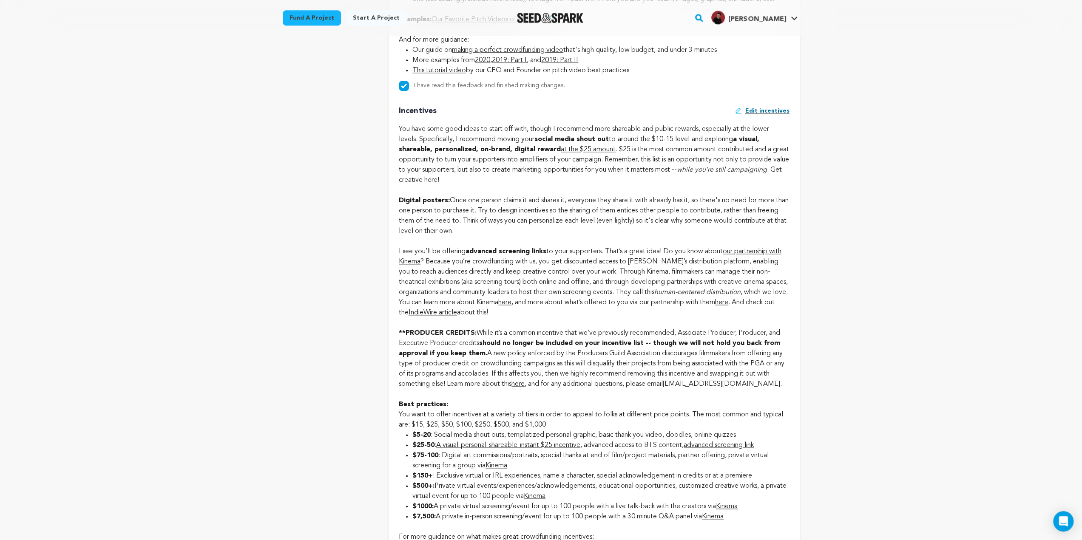
scroll to position [893, 0]
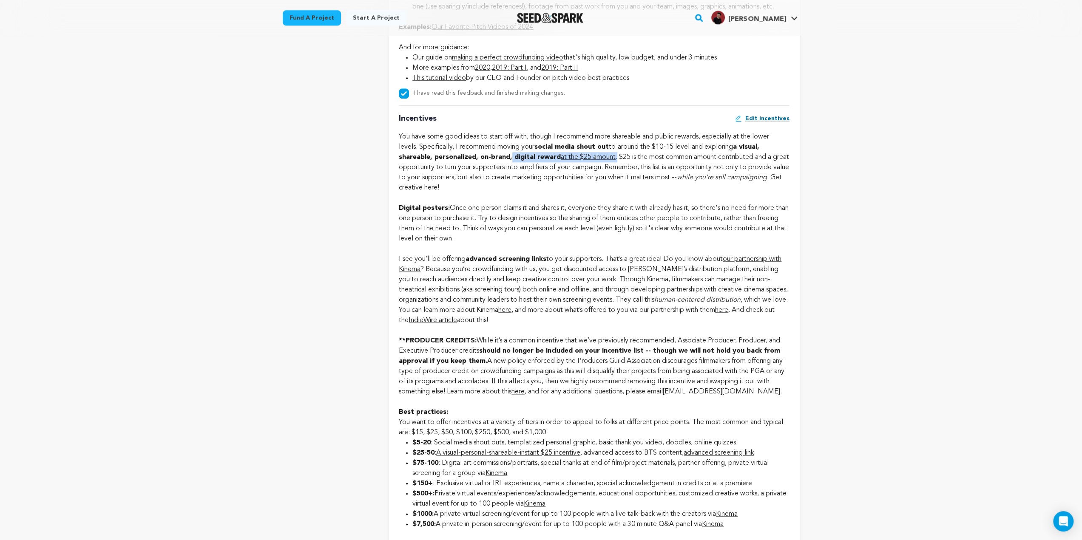
drag, startPoint x: 510, startPoint y: 170, endPoint x: 616, endPoint y: 170, distance: 105.4
drag, startPoint x: 400, startPoint y: 221, endPoint x: 445, endPoint y: 220, distance: 45.1
click at [445, 212] on strong "Digital posters:" at bounding box center [424, 208] width 51 height 7
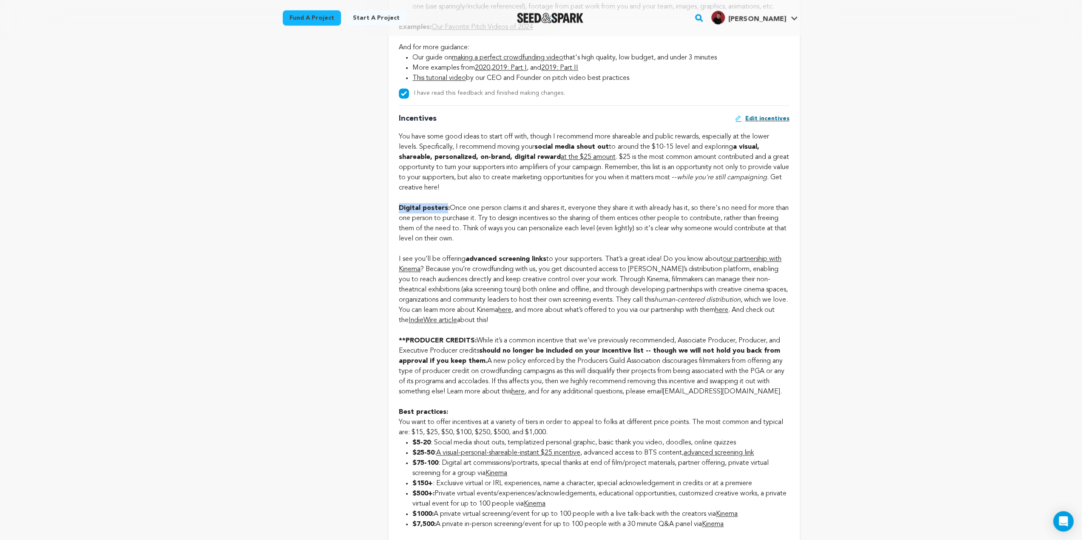
click at [406, 212] on strong "Digital posters:" at bounding box center [424, 208] width 51 height 7
drag, startPoint x: 398, startPoint y: 223, endPoint x: 446, endPoint y: 225, distance: 48.1
click at [446, 212] on strong "Digital posters:" at bounding box center [424, 208] width 51 height 7
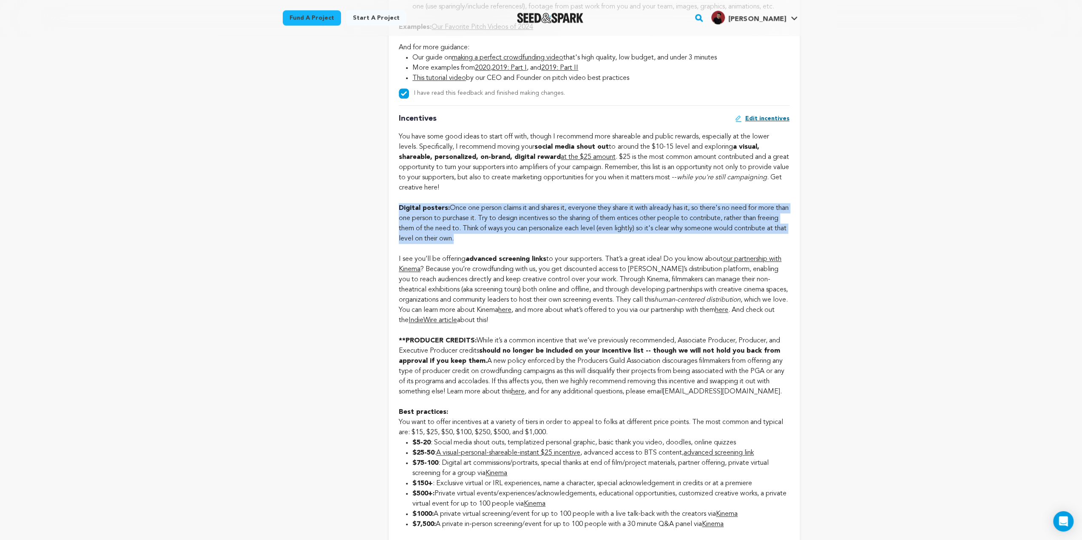
drag, startPoint x: 399, startPoint y: 221, endPoint x: 537, endPoint y: 254, distance: 142.4
drag, startPoint x: 526, startPoint y: 252, endPoint x: 400, endPoint y: 222, distance: 129.5
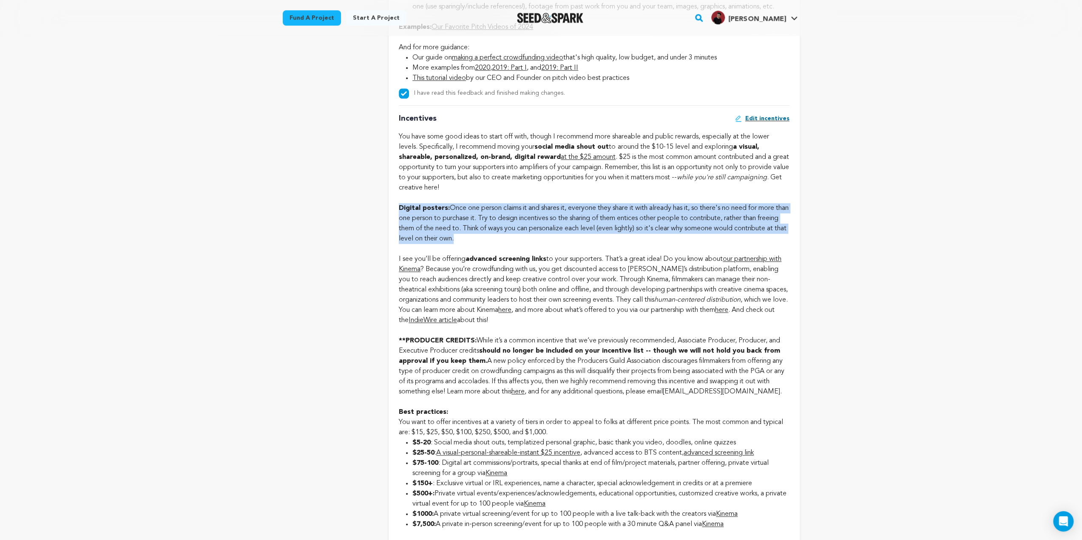
click at [396, 222] on div "Rocco Garrison Crowdfunding Specialist August 4, 2025 5:21PM PST new Feedback: …" at bounding box center [594, 528] width 411 height 2367
drag, startPoint x: 396, startPoint y: 222, endPoint x: 507, endPoint y: 256, distance: 116.2
click at [507, 256] on div "Rocco Garrison Crowdfunding Specialist August 4, 2025 5:21PM PST new Feedback: …" at bounding box center [594, 528] width 411 height 2367
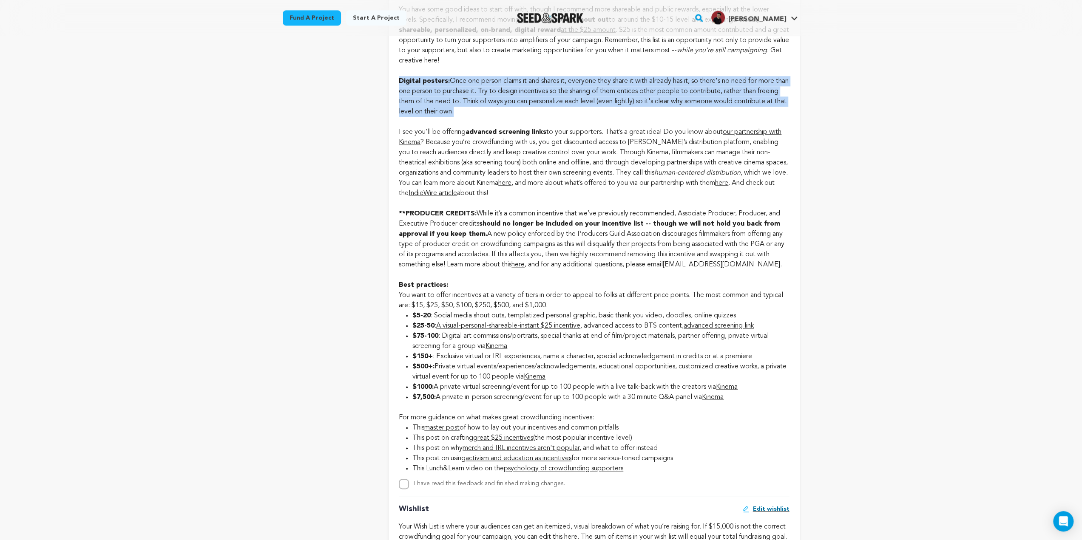
scroll to position [1020, 0]
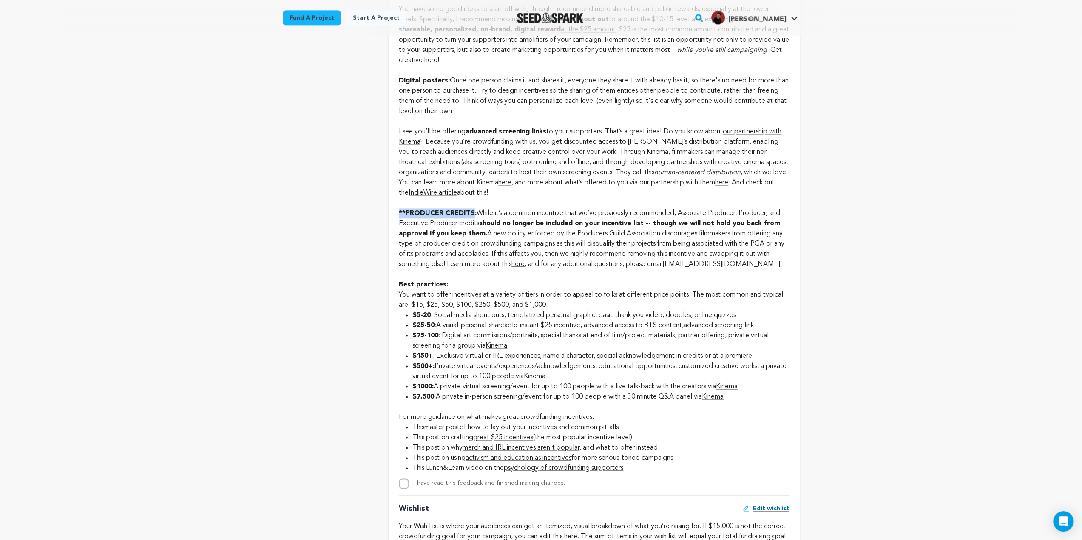
drag, startPoint x: 399, startPoint y: 228, endPoint x: 474, endPoint y: 229, distance: 75.2
drag, startPoint x: 474, startPoint y: 229, endPoint x: 391, endPoint y: 233, distance: 82.6
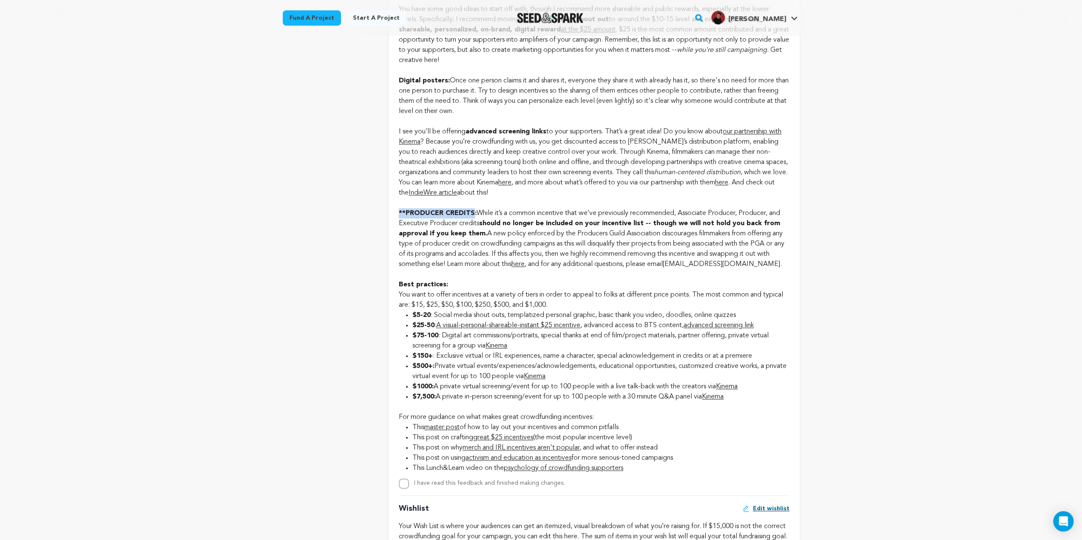
click at [391, 233] on div "Rocco Garrison Crowdfunding Specialist August 4, 2025 5:21PM PST new Feedback: …" at bounding box center [594, 401] width 411 height 2367
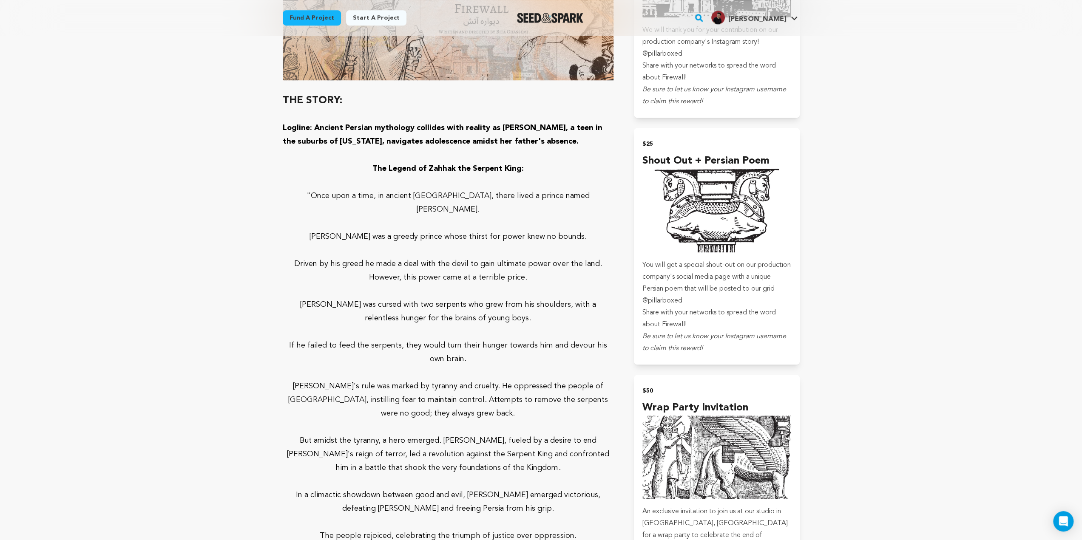
scroll to position [638, 0]
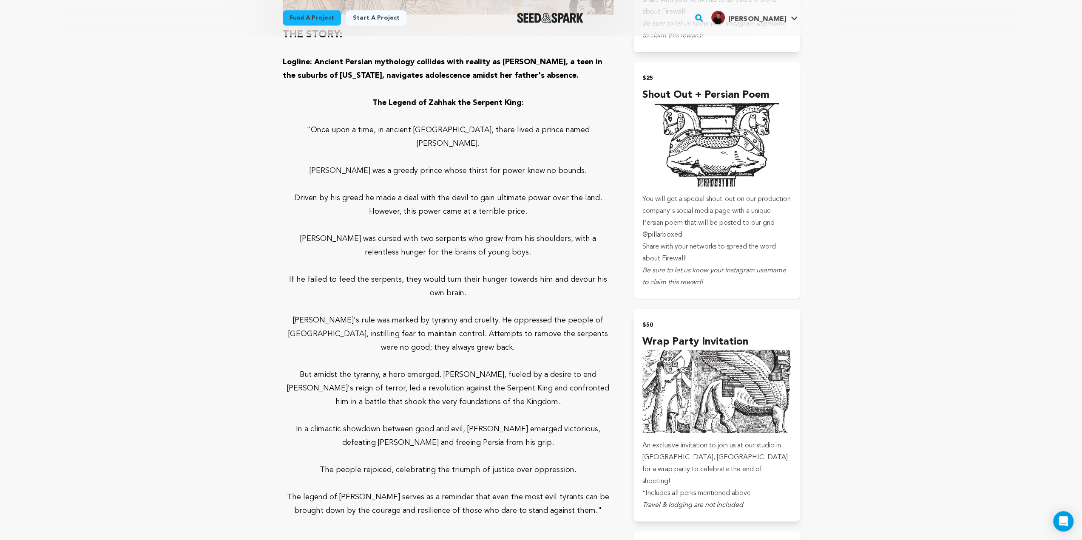
scroll to position [723, 0]
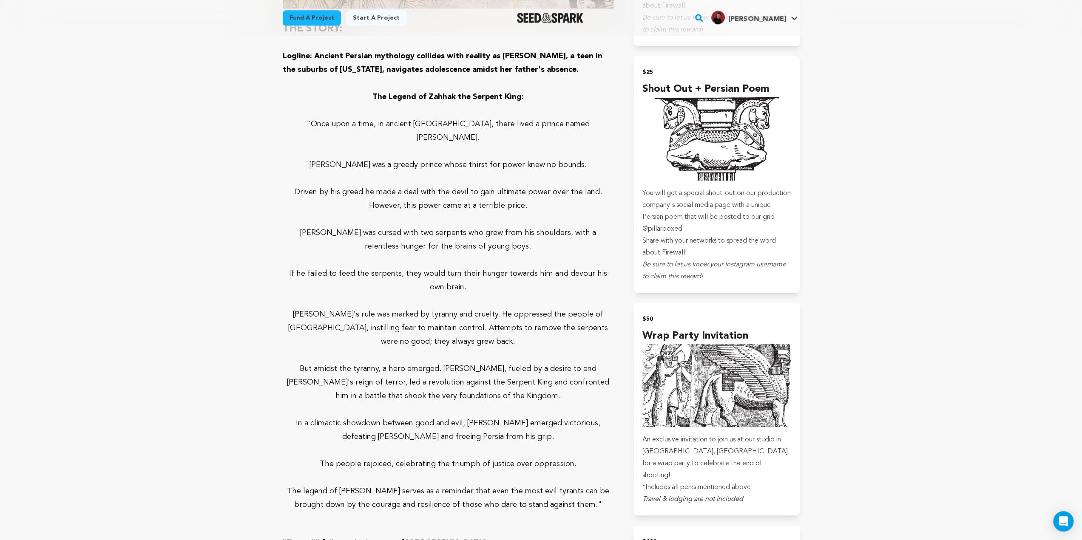
click at [540, 267] on p "If he failed to feed the serpents, they would turn their hunger towards him and…" at bounding box center [448, 280] width 331 height 27
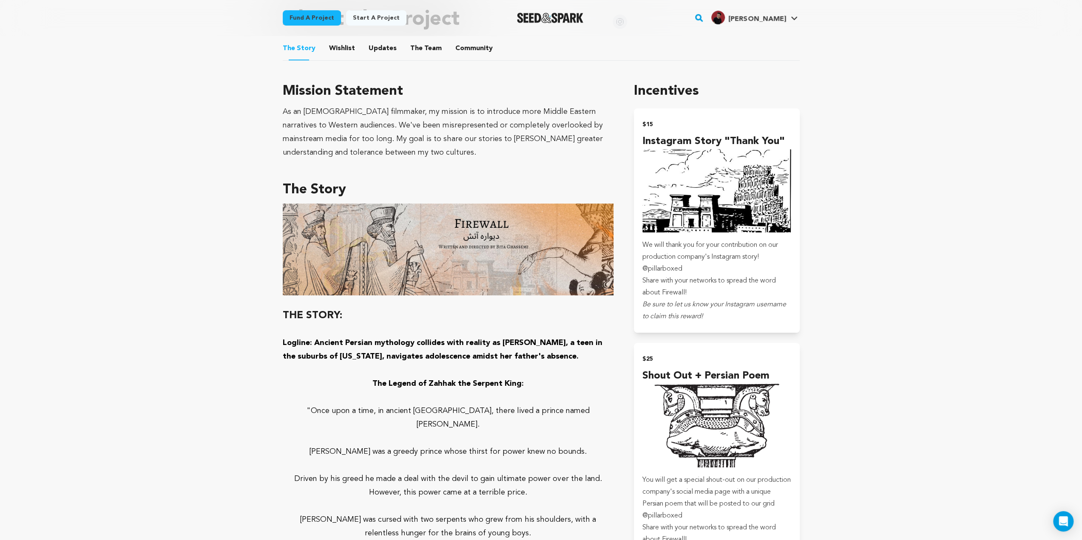
scroll to position [425, 0]
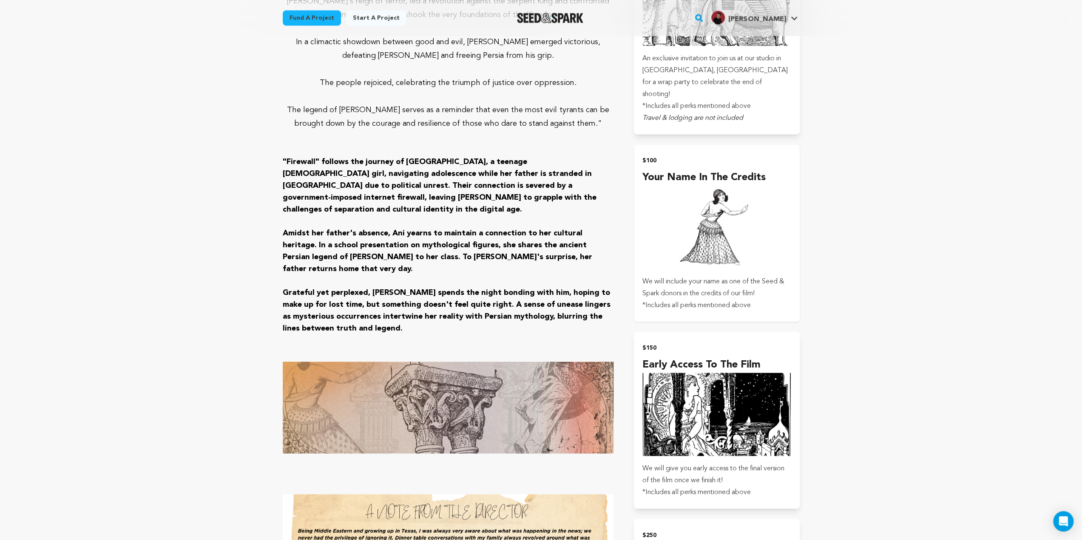
scroll to position [1105, 0]
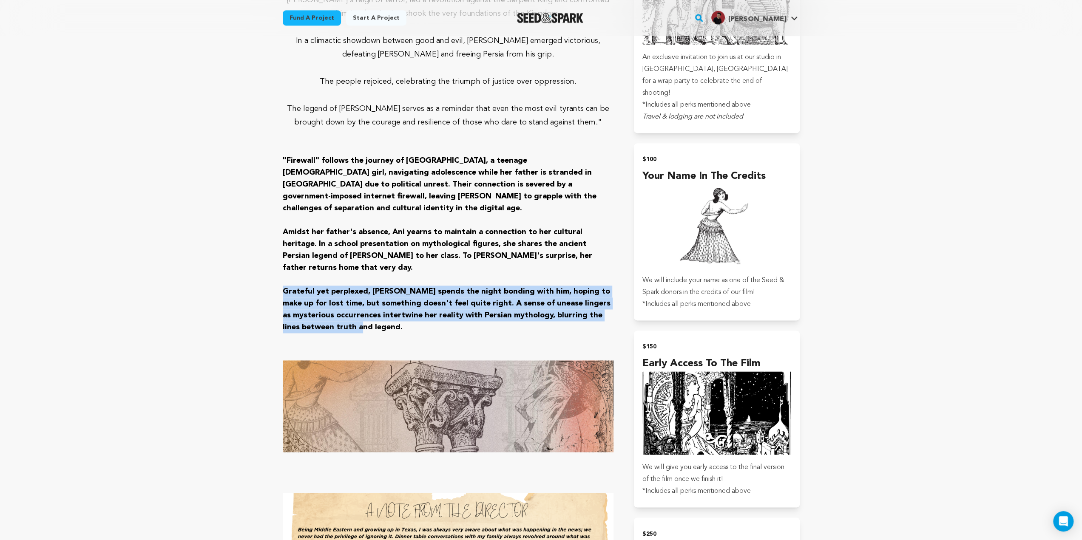
drag, startPoint x: 332, startPoint y: 271, endPoint x: 258, endPoint y: 235, distance: 81.9
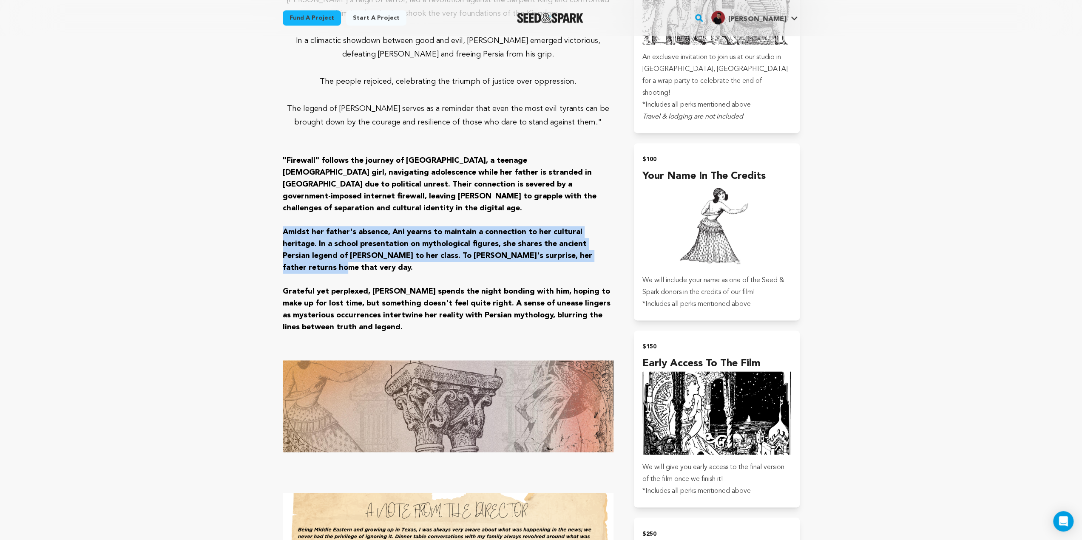
drag, startPoint x: 563, startPoint y: 210, endPoint x: 265, endPoint y: 186, distance: 299.0
click at [355, 228] on span "Amidst her father's absence, Ani yearns to maintain a connection to her cultura…" at bounding box center [437, 249] width 309 height 43
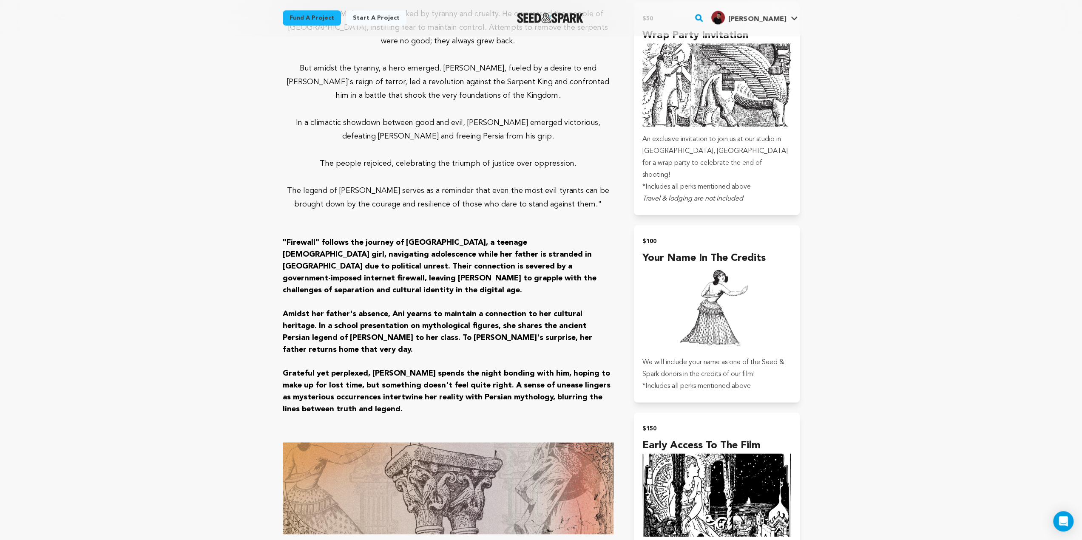
scroll to position [1020, 0]
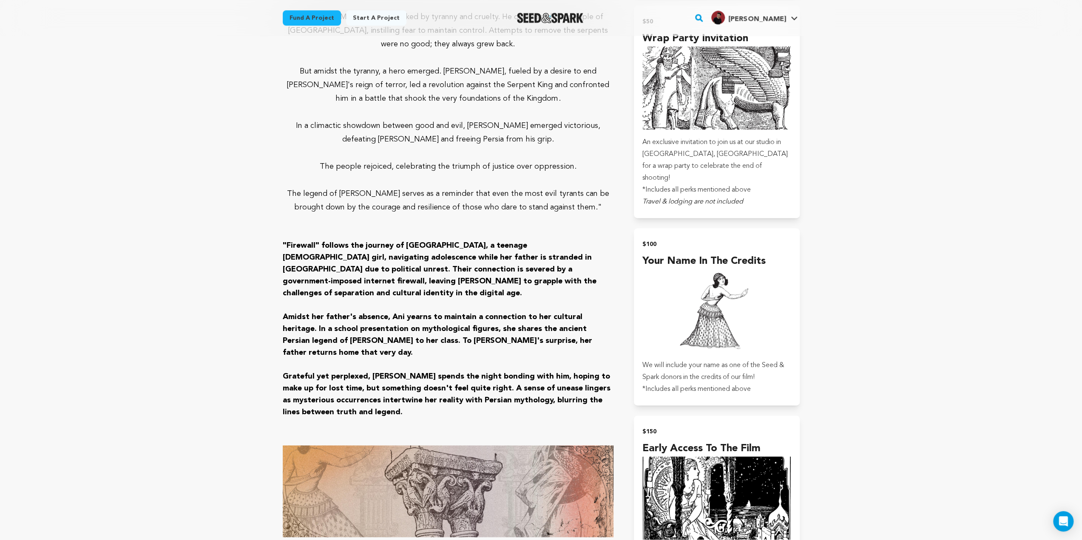
click at [482, 242] on span ""Firewall" follows the journey of [GEOGRAPHIC_DATA], a teenage [DEMOGRAPHIC_DAT…" at bounding box center [440, 269] width 314 height 55
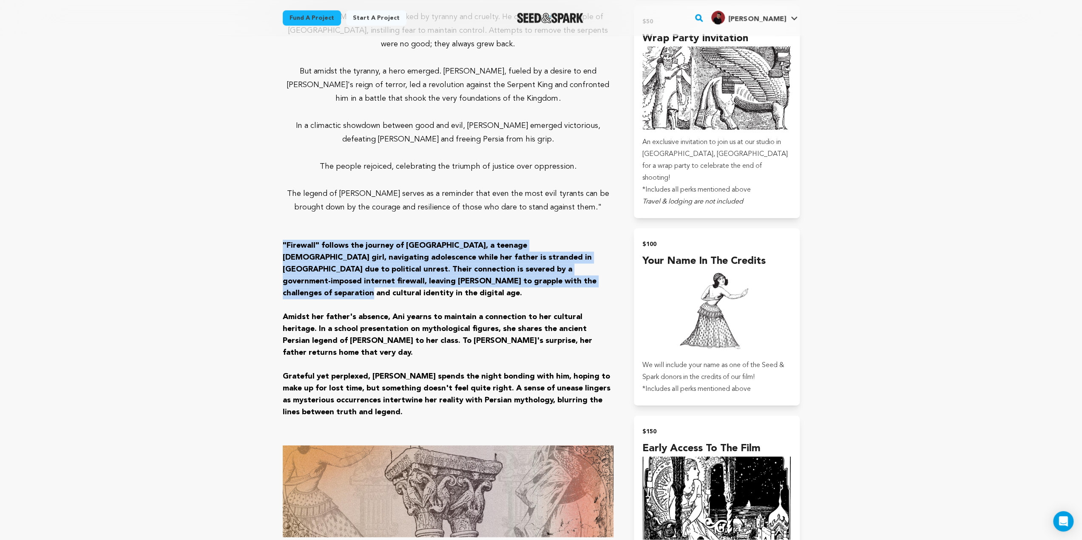
drag, startPoint x: 463, startPoint y: 249, endPoint x: 250, endPoint y: 216, distance: 215.8
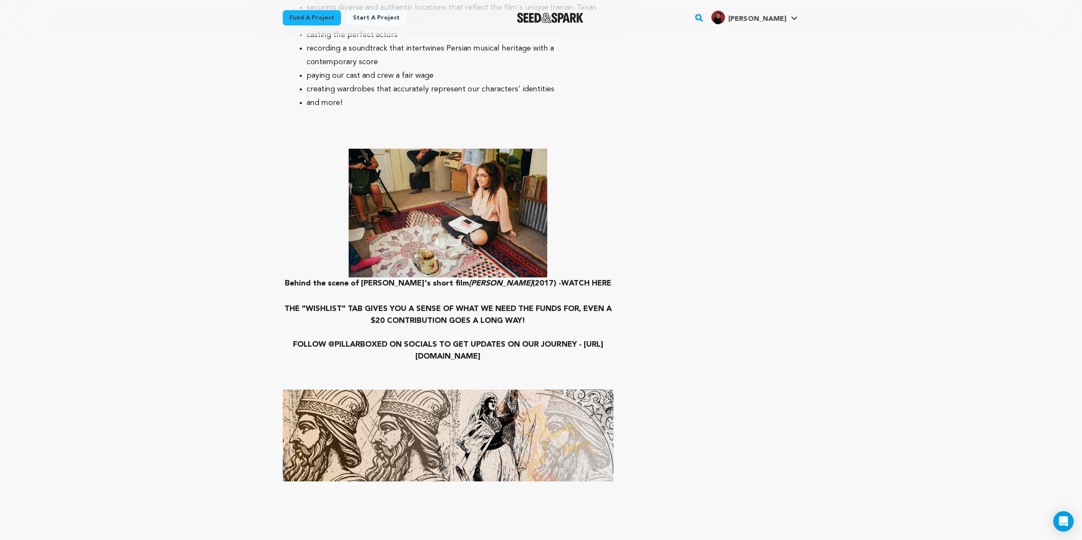
scroll to position [2891, 0]
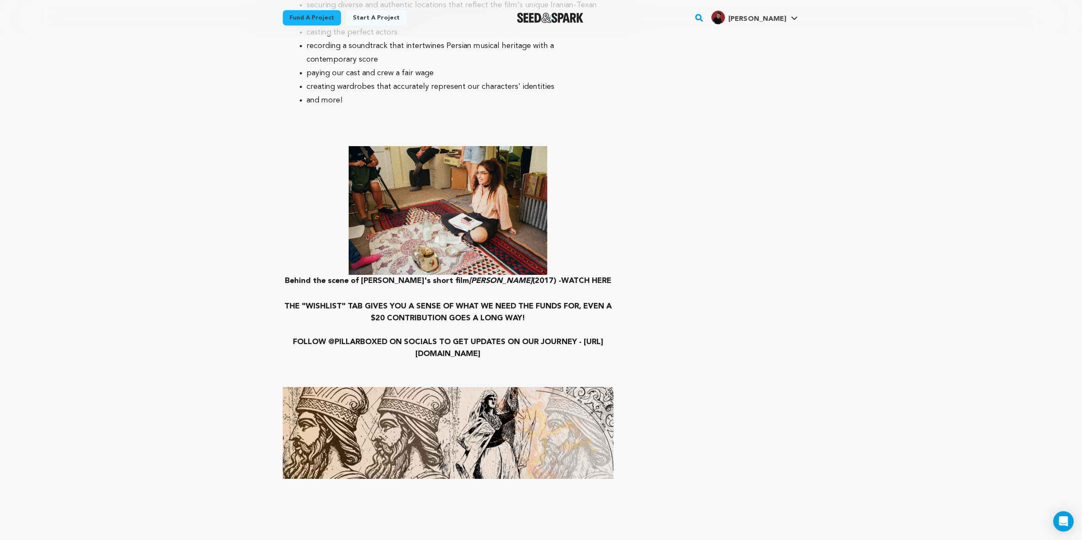
drag, startPoint x: 532, startPoint y: 298, endPoint x: 299, endPoint y: 222, distance: 245.5
click at [299, 275] on h3 "Behind the scene of [PERSON_NAME]'s short film [PERSON_NAME] (2017) - WATCH HERE" at bounding box center [448, 281] width 331 height 12
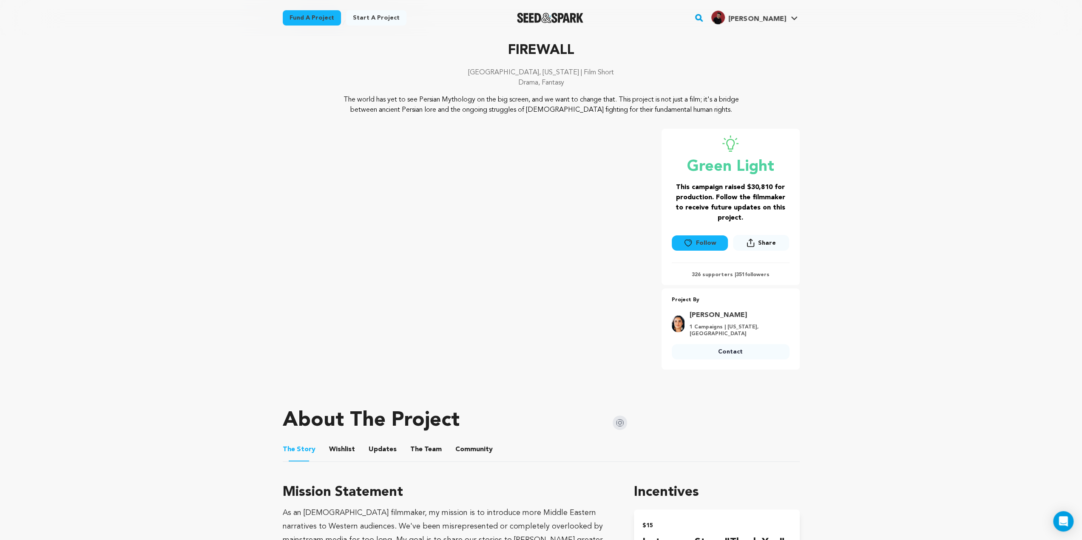
scroll to position [43, 0]
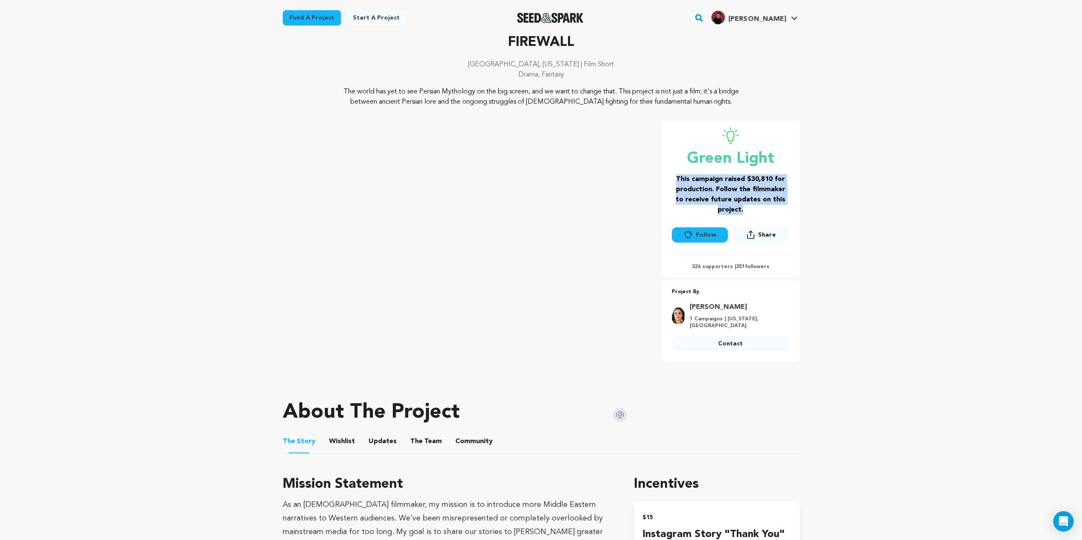
drag, startPoint x: 677, startPoint y: 178, endPoint x: 762, endPoint y: 210, distance: 90.9
click at [762, 210] on h3 "This campaign raised $30,810 for production. Follow the filmmaker to receive fu…" at bounding box center [731, 194] width 118 height 41
drag, startPoint x: 746, startPoint y: 180, endPoint x: 772, endPoint y: 182, distance: 25.6
click at [772, 182] on h3 "This campaign raised $30,810 for production. Follow the filmmaker to receive fu…" at bounding box center [731, 194] width 118 height 41
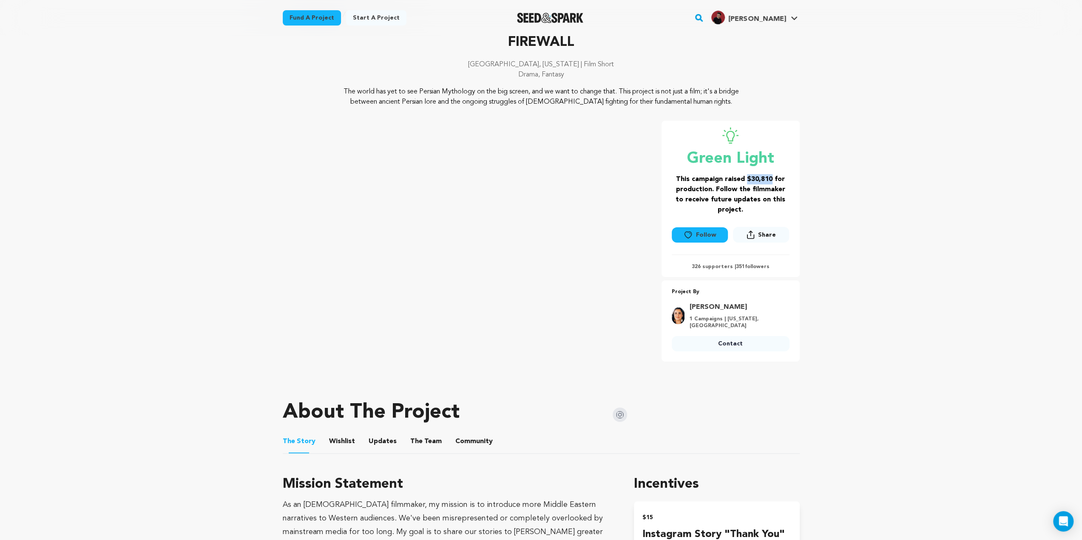
click at [772, 182] on h3 "This campaign raised $30,810 for production. Follow the filmmaker to receive fu…" at bounding box center [731, 194] width 118 height 41
drag, startPoint x: 772, startPoint y: 179, endPoint x: 746, endPoint y: 180, distance: 26.8
click at [746, 180] on h3 "This campaign raised $30,810 for production. Follow the filmmaker to receive fu…" at bounding box center [731, 194] width 118 height 41
drag, startPoint x: 678, startPoint y: 180, endPoint x: 749, endPoint y: 214, distance: 79.1
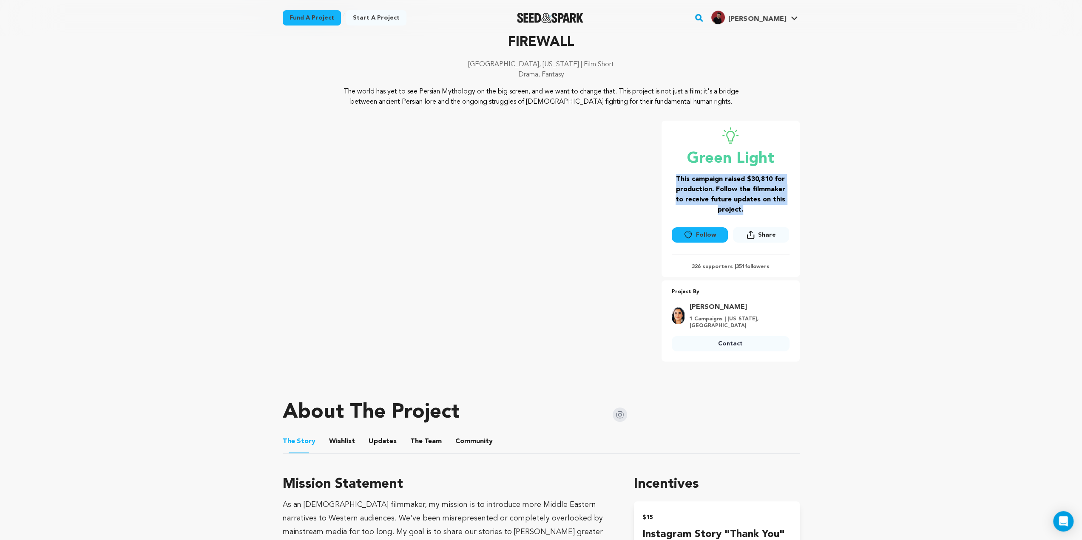
click at [749, 214] on h3 "This campaign raised $30,810 for production. Follow the filmmaker to receive fu…" at bounding box center [731, 194] width 118 height 41
click at [747, 214] on h3 "This campaign raised $30,810 for production. Follow the filmmaker to receive fu…" at bounding box center [731, 194] width 118 height 41
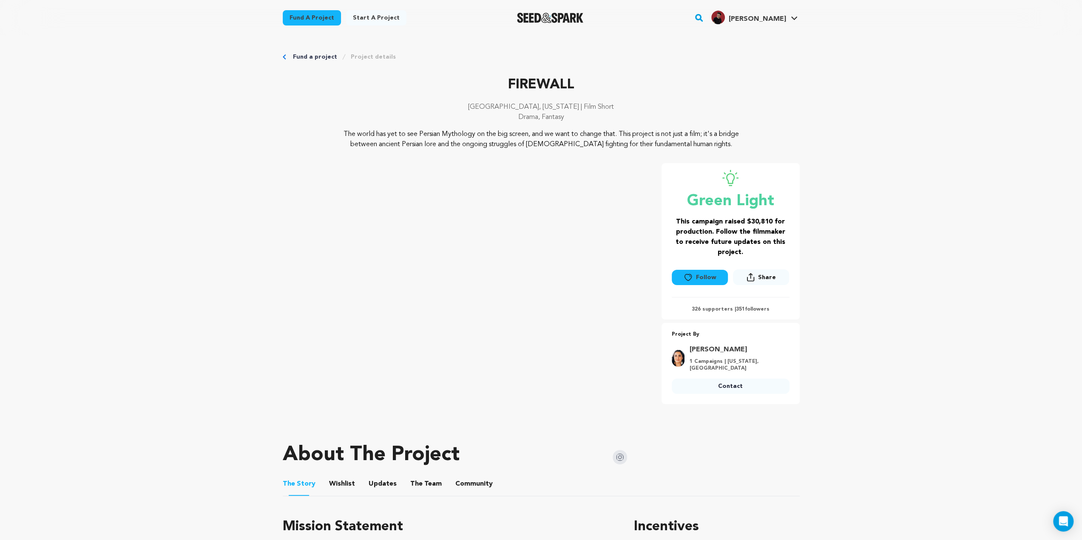
drag, startPoint x: 748, startPoint y: 6, endPoint x: 121, endPoint y: 125, distance: 638.1
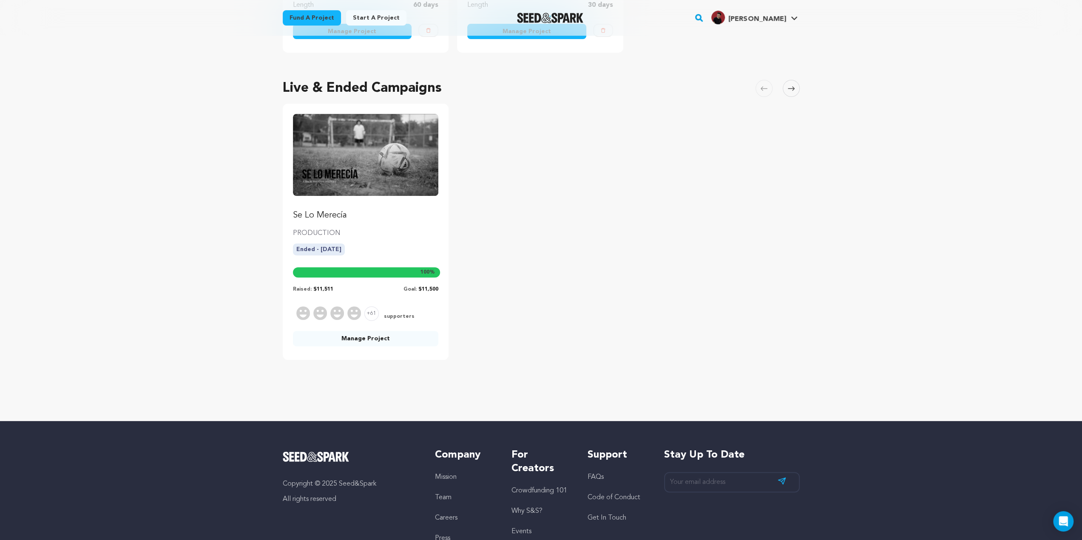
scroll to position [314, 0]
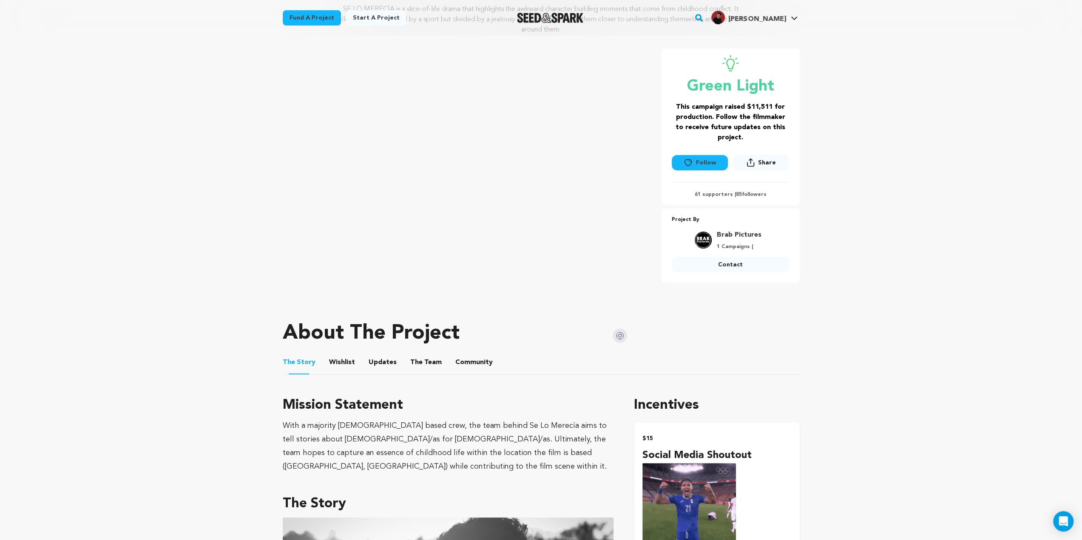
scroll to position [255, 0]
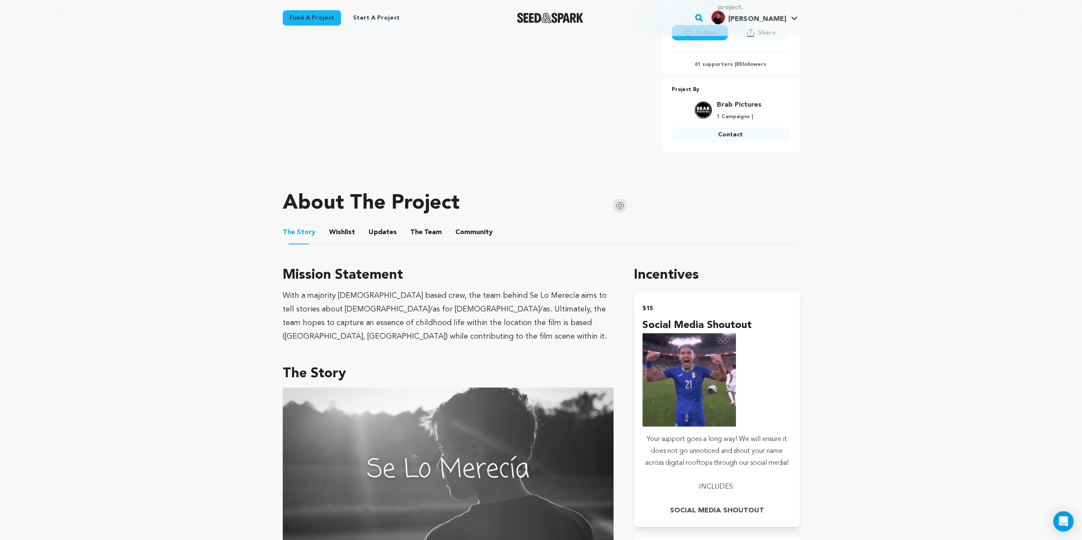
click at [416, 235] on button "The Team" at bounding box center [426, 234] width 20 height 20
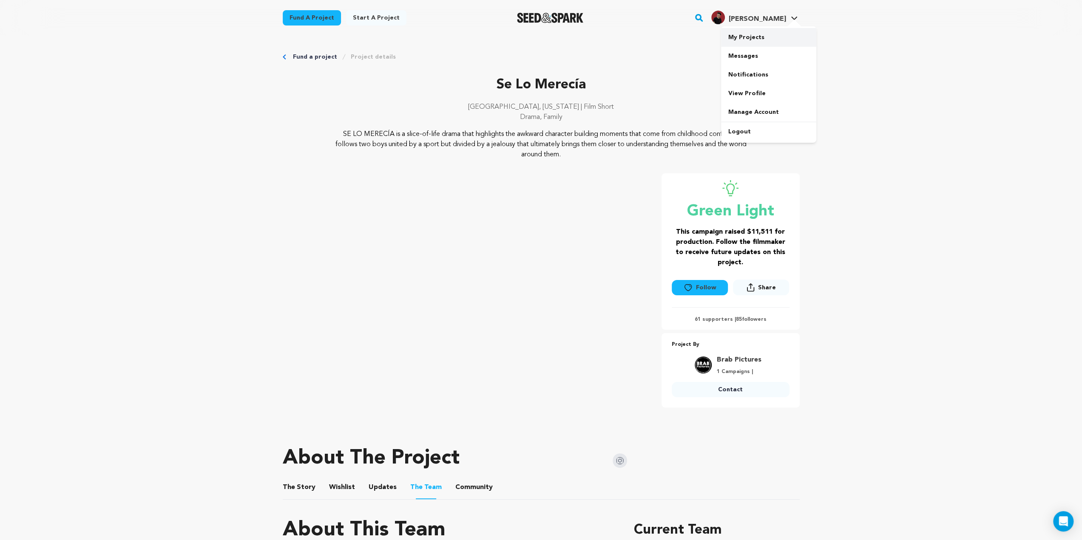
click at [758, 41] on link "My Projects" at bounding box center [768, 37] width 95 height 19
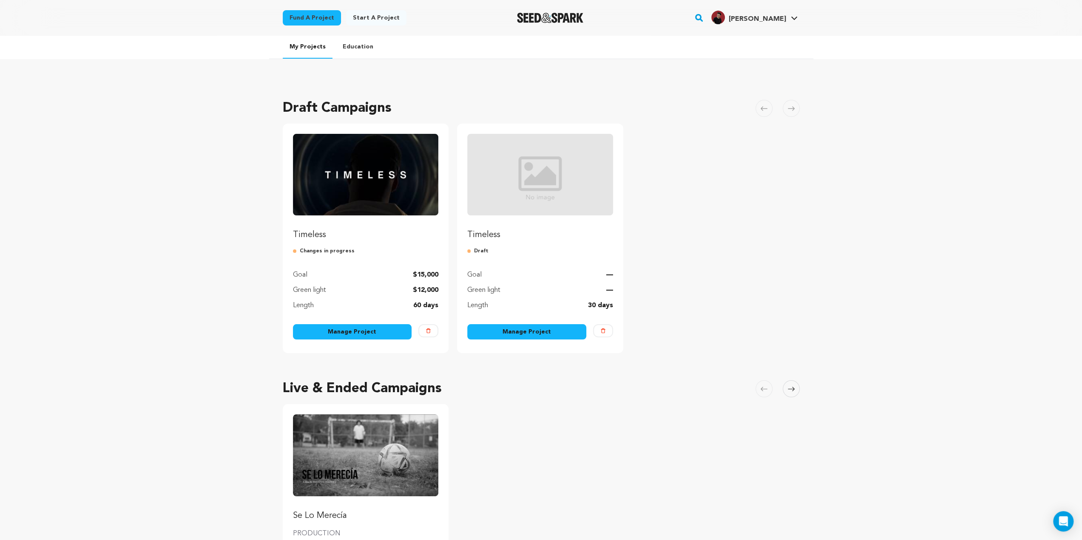
click at [343, 45] on link "Education" at bounding box center [358, 47] width 44 height 22
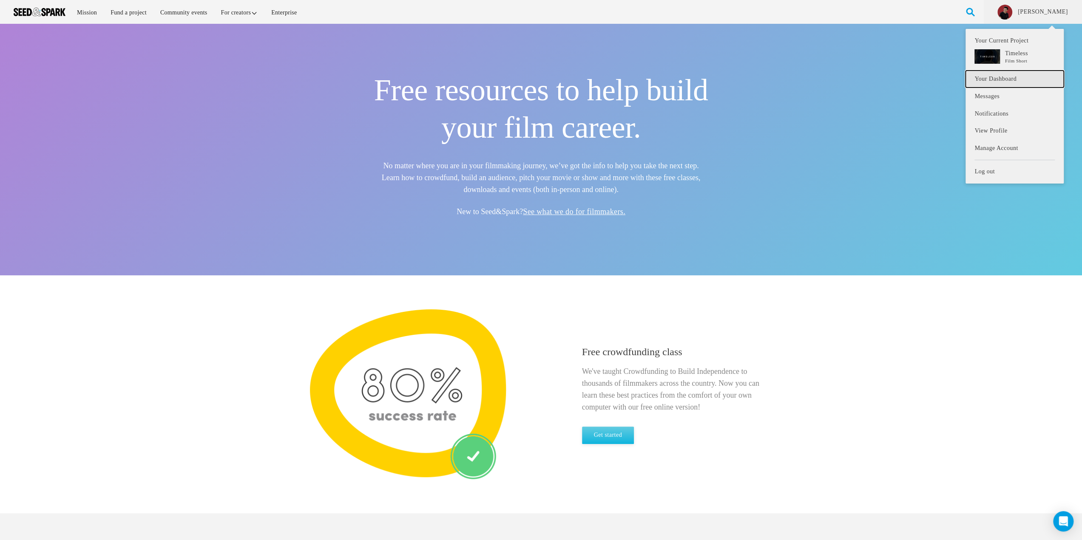
click at [993, 77] on link "Your Dashboard" at bounding box center [1014, 79] width 98 height 17
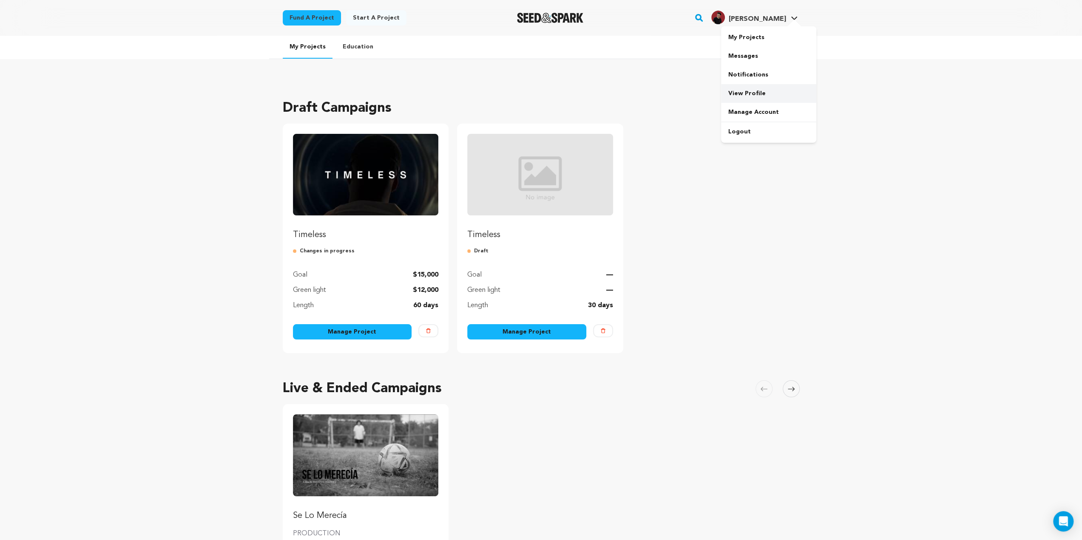
click at [748, 93] on link "View Profile" at bounding box center [768, 93] width 95 height 19
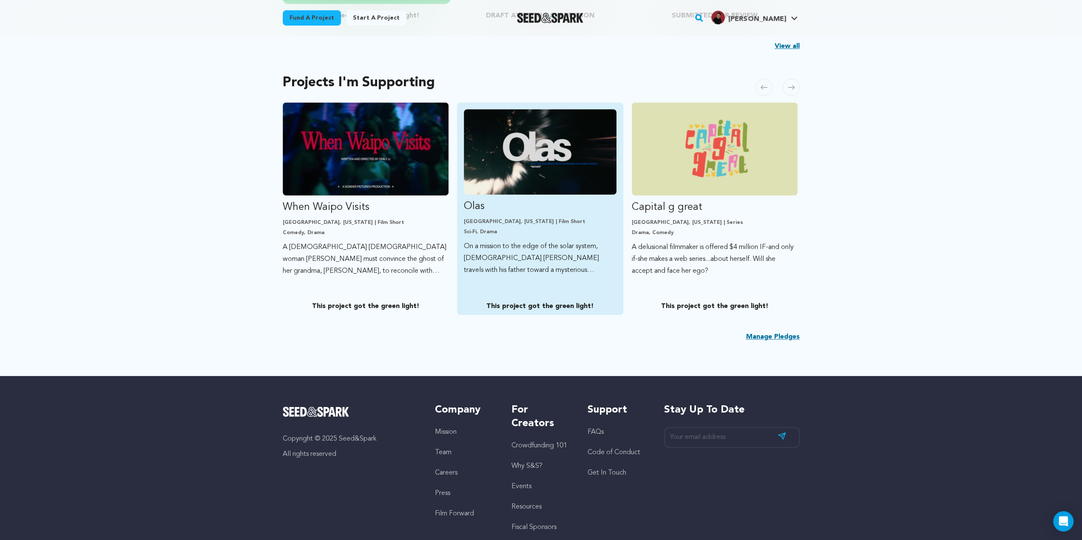
scroll to position [425, 0]
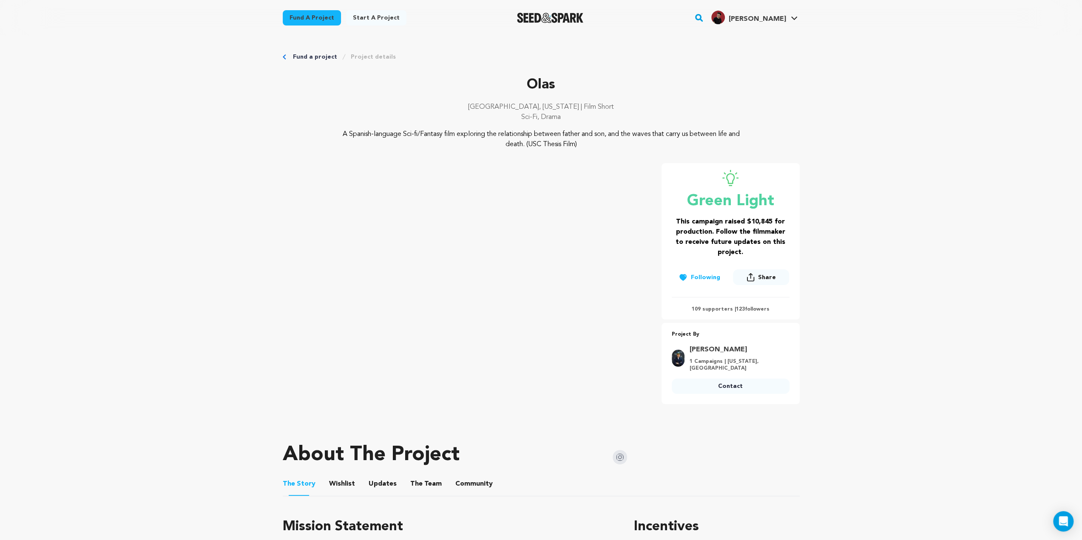
click at [655, 180] on div "Olas Los Angeles, California | Film Short Sci-Fi, Drama Project By Leonardo Gar…" at bounding box center [541, 283] width 517 height 241
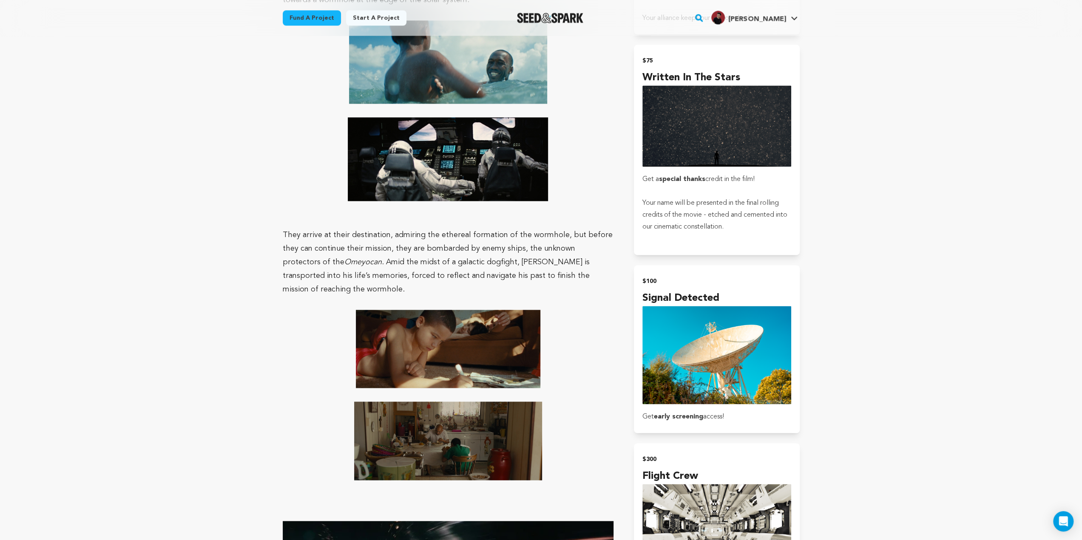
scroll to position [1148, 0]
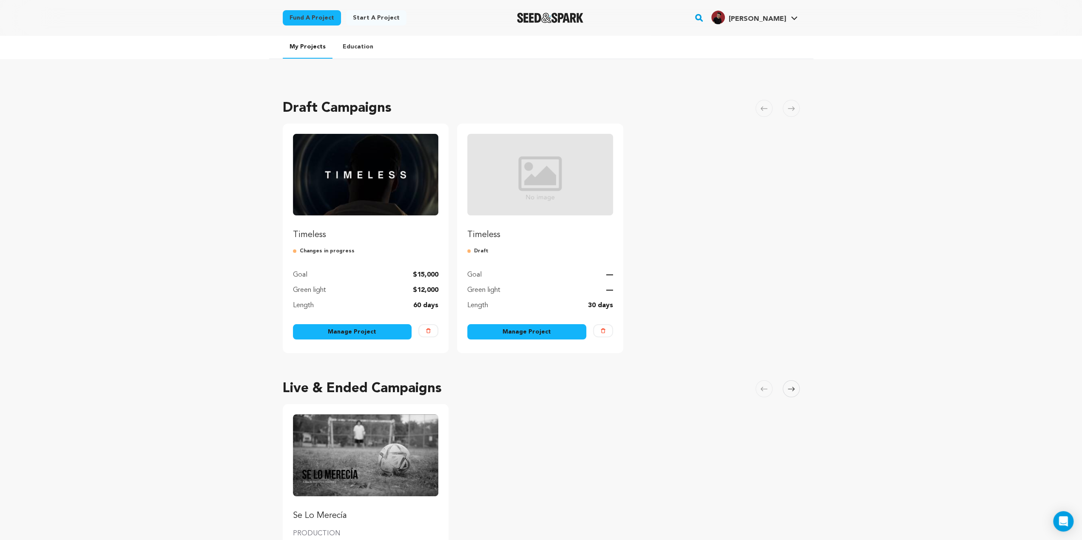
click at [355, 157] on img "Fund Timeless" at bounding box center [366, 175] width 146 height 82
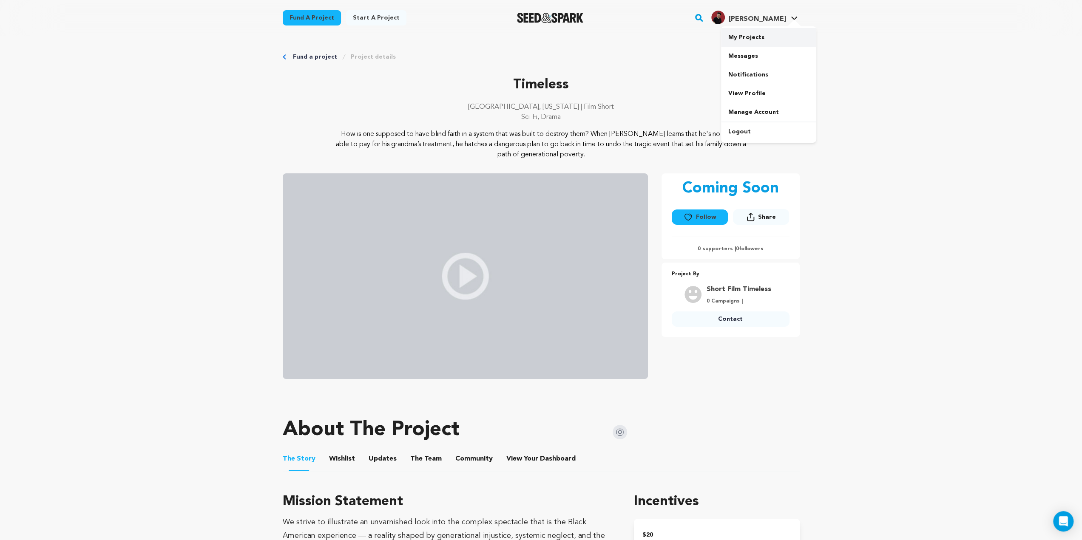
click at [749, 37] on link "My Projects" at bounding box center [768, 37] width 95 height 19
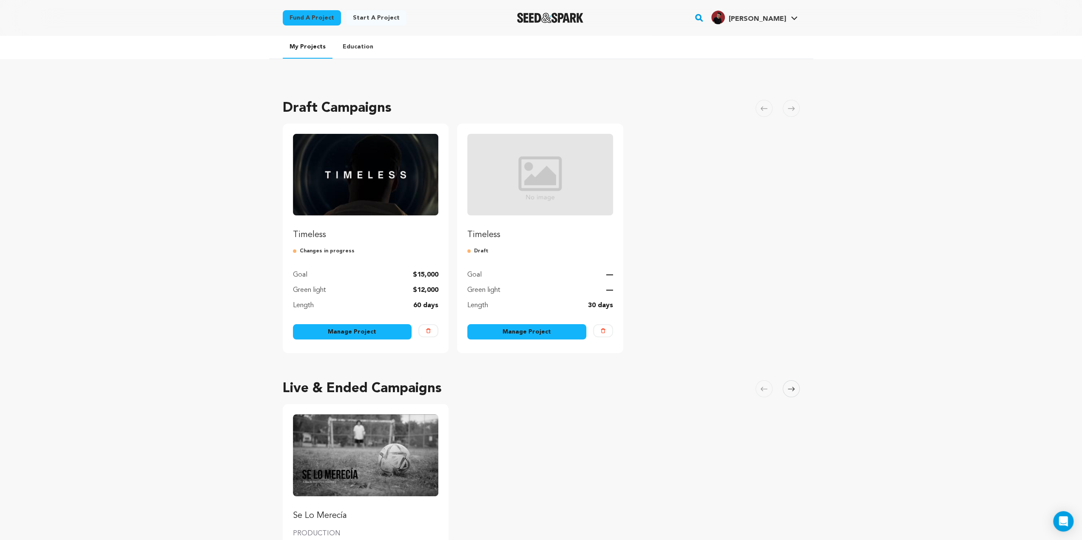
click at [337, 332] on link "Manage Project" at bounding box center [352, 331] width 119 height 15
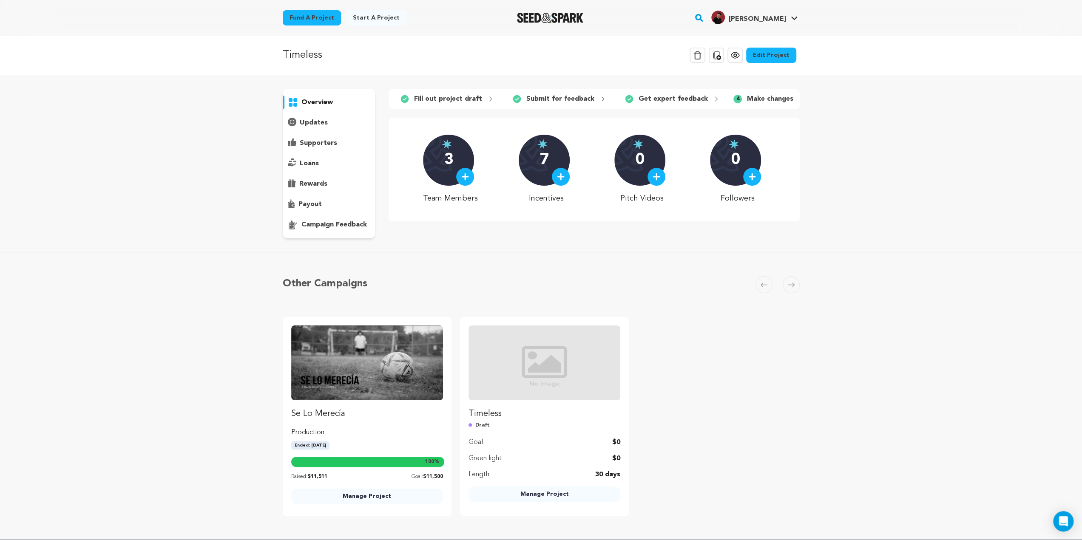
click at [339, 217] on div "overview" at bounding box center [329, 164] width 93 height 150
click at [337, 224] on p "campaign feedback" at bounding box center [333, 225] width 65 height 10
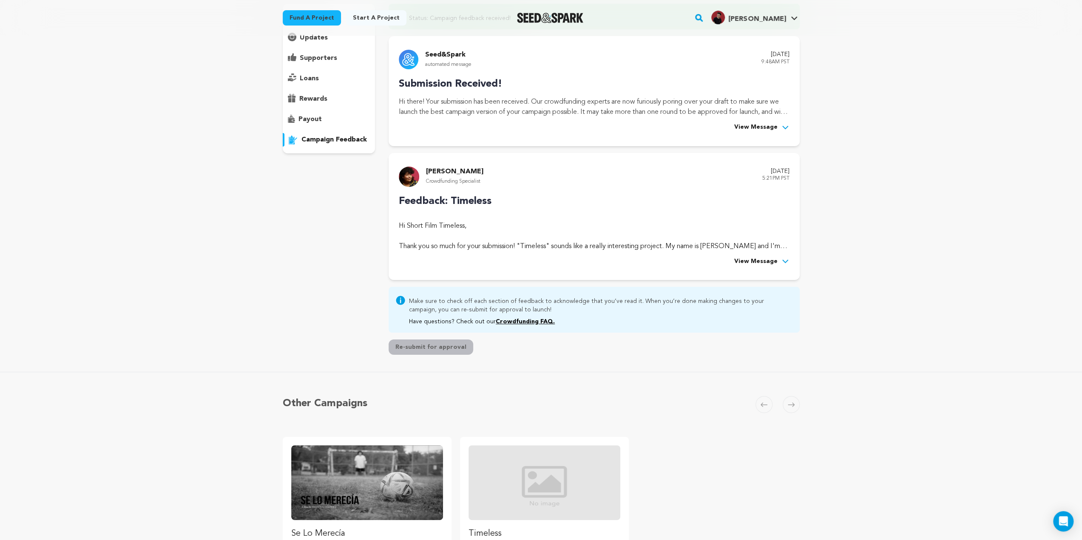
click at [764, 260] on span "View Message" at bounding box center [755, 262] width 43 height 10
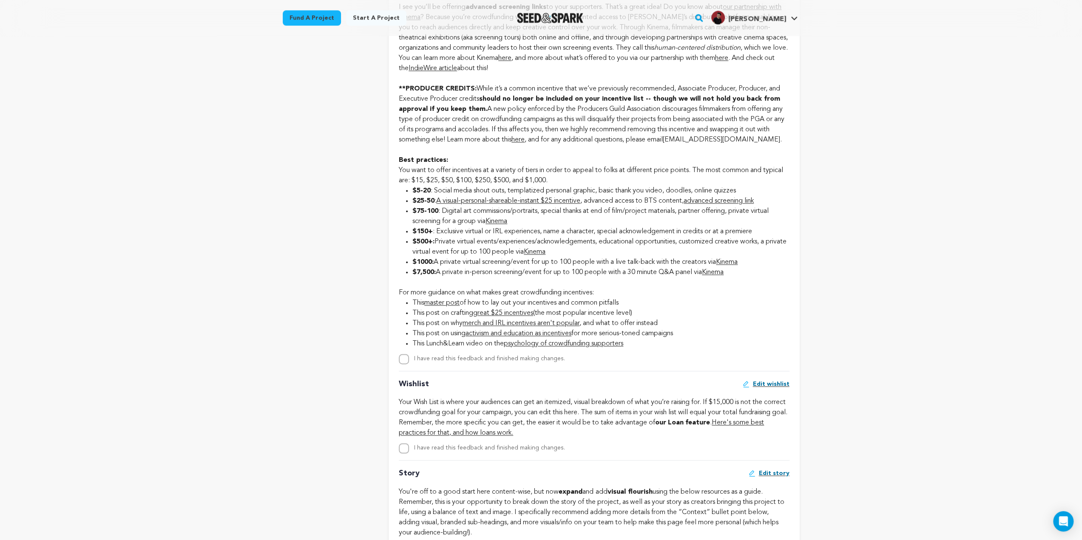
scroll to position [1190, 0]
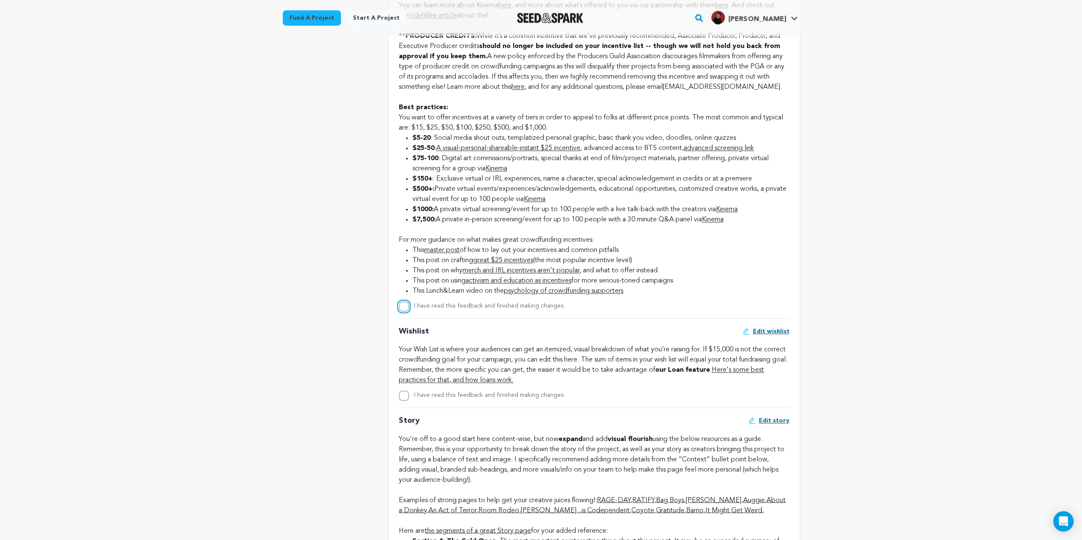
click at [404, 312] on input "I have read this feedback and finished making changes." at bounding box center [404, 306] width 10 height 10
checkbox input "true"
click at [433, 182] on strong "$150+" at bounding box center [422, 179] width 20 height 7
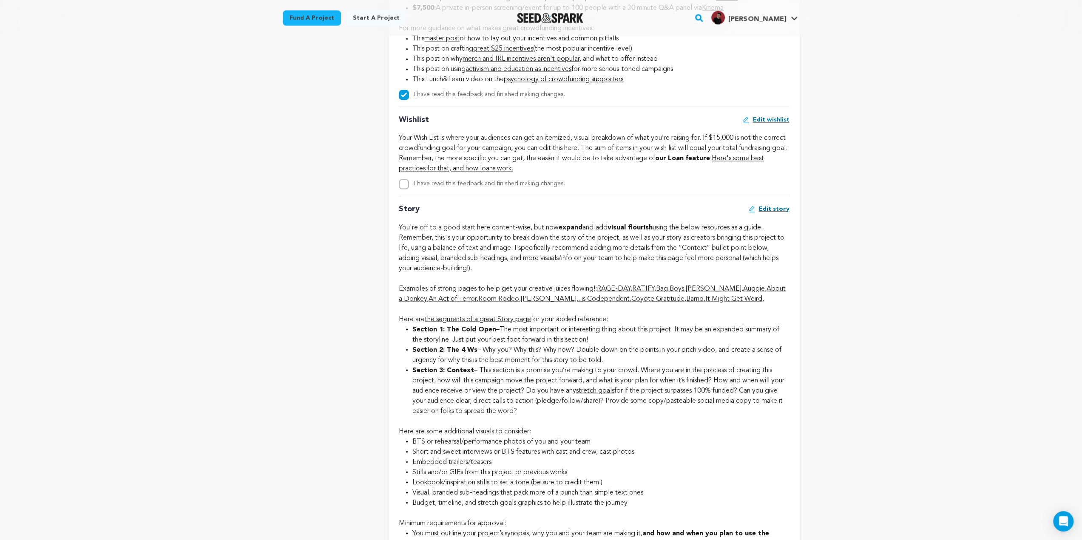
scroll to position [1403, 0]
drag, startPoint x: 399, startPoint y: 155, endPoint x: 572, endPoint y: 156, distance: 173.4
drag, startPoint x: 610, startPoint y: 165, endPoint x: 450, endPoint y: 176, distance: 160.3
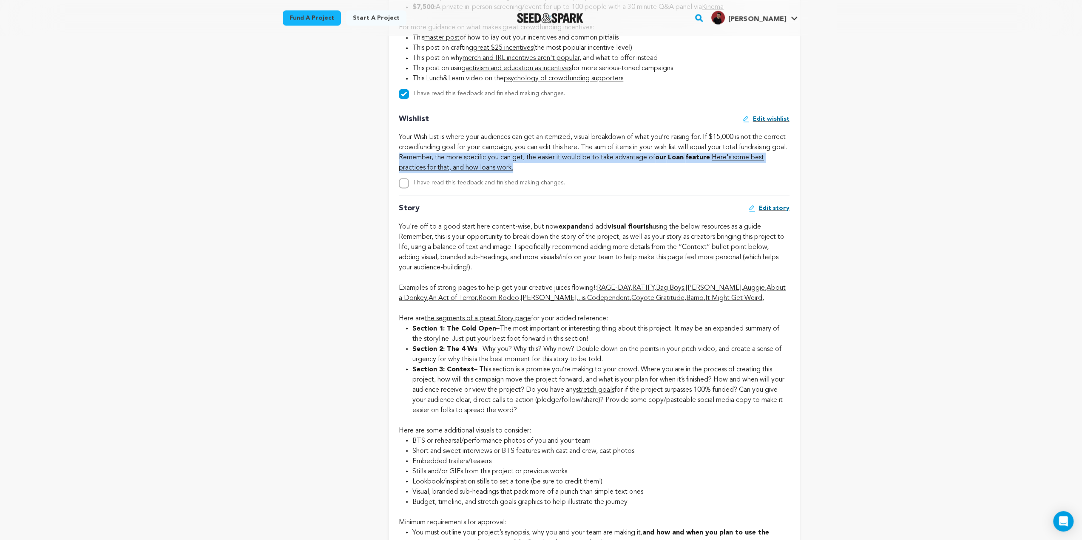
drag, startPoint x: 454, startPoint y: 176, endPoint x: 593, endPoint y: 182, distance: 139.1
drag, startPoint x: 593, startPoint y: 182, endPoint x: 461, endPoint y: 176, distance: 131.9
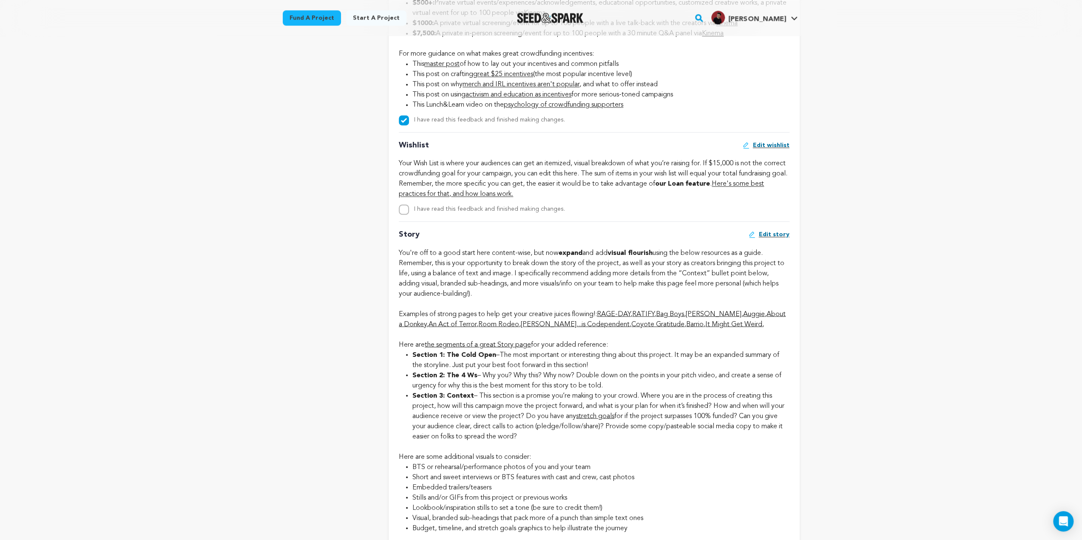
scroll to position [1360, 0]
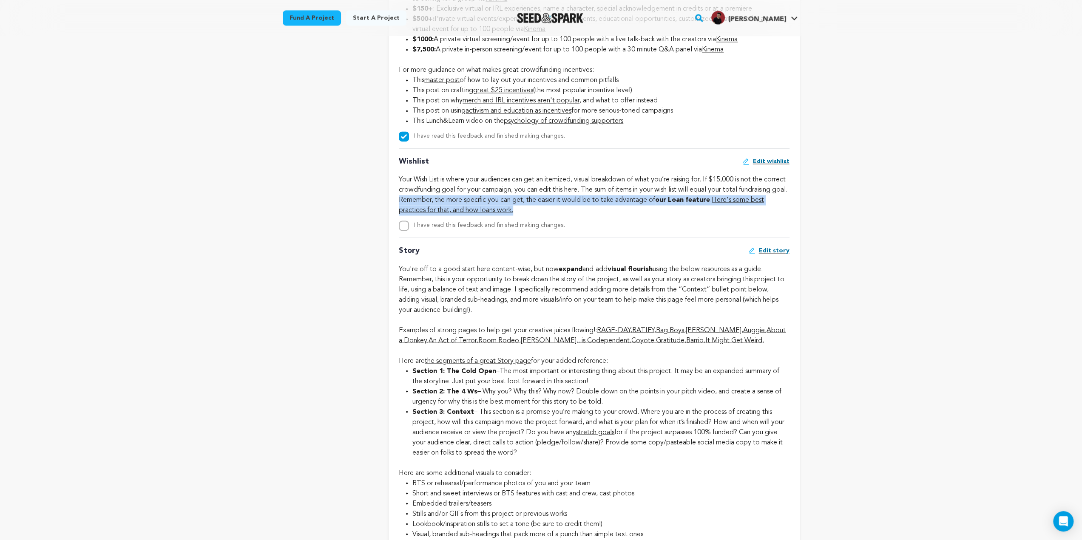
drag, startPoint x: 584, startPoint y: 230, endPoint x: 454, endPoint y: 219, distance: 130.1
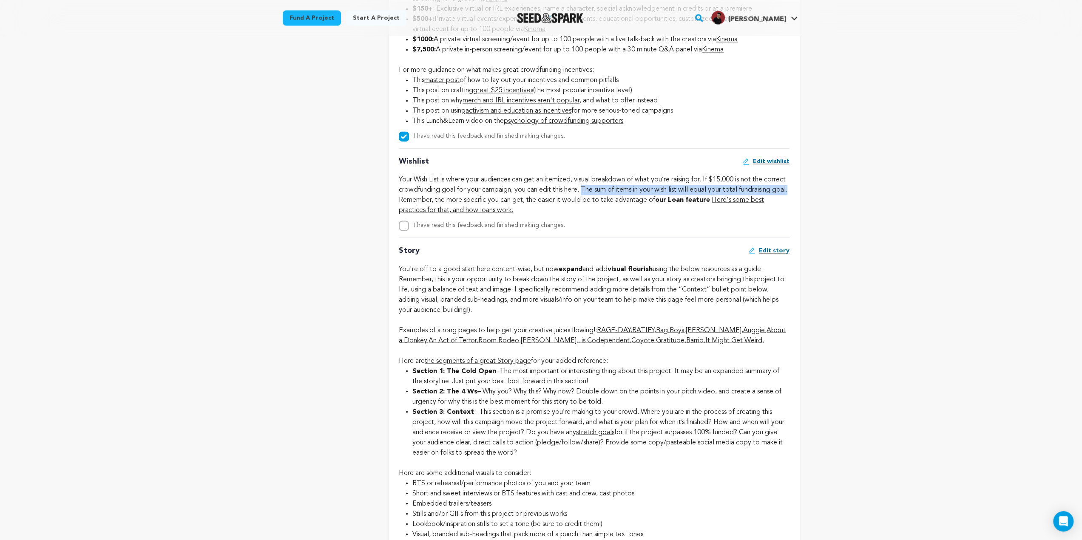
drag, startPoint x: 449, startPoint y: 219, endPoint x: 610, endPoint y: 210, distance: 160.5
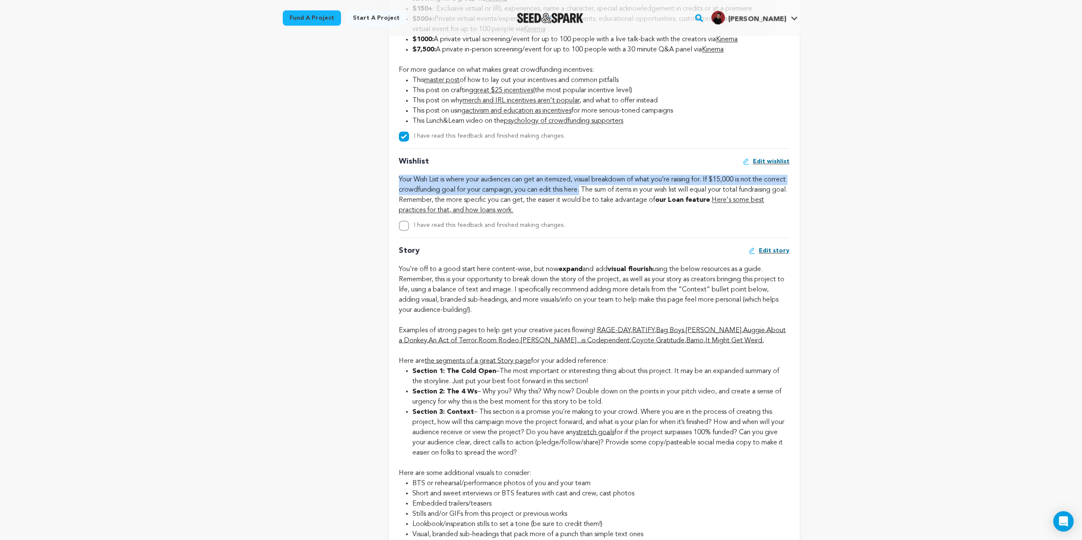
drag, startPoint x: 606, startPoint y: 208, endPoint x: 398, endPoint y: 199, distance: 208.5
click at [398, 199] on div "Rocco Garrison Crowdfunding Specialist August 4, 2025 5:21PM PST Feedback: Time…" at bounding box center [594, 58] width 411 height 2360
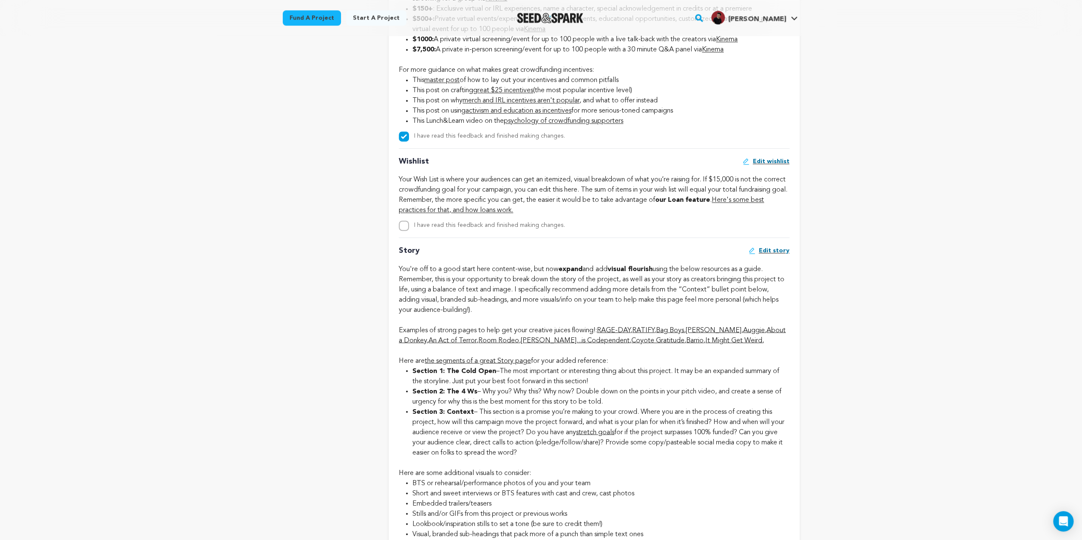
click at [352, 231] on div "overview updates" at bounding box center [329, 22] width 93 height 2587
click at [407, 231] on input "I have read this feedback and finished making changes." at bounding box center [404, 226] width 10 height 10
checkbox input "true"
click at [372, 242] on div "overview updates" at bounding box center [329, 22] width 93 height 2587
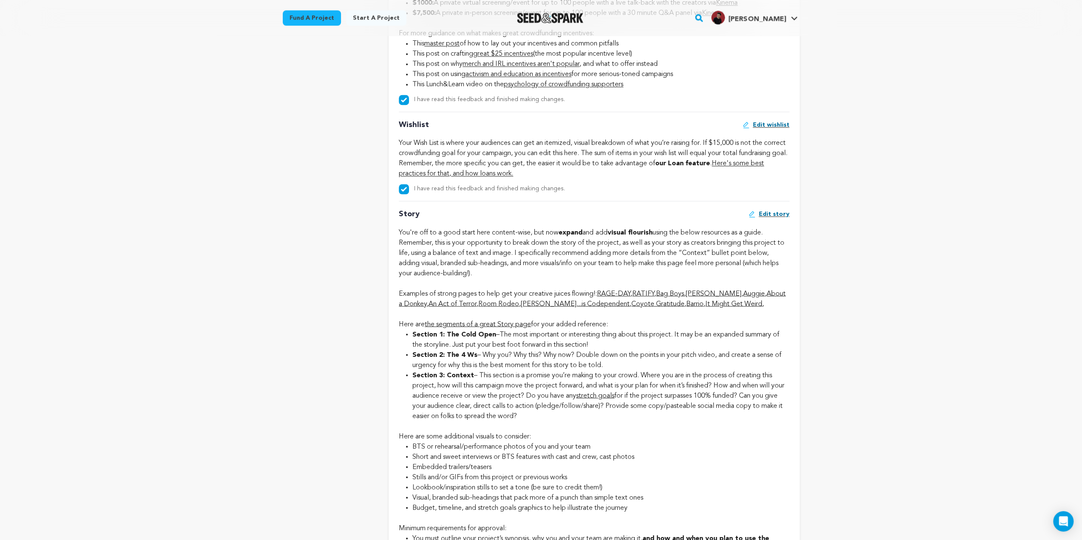
scroll to position [1445, 0]
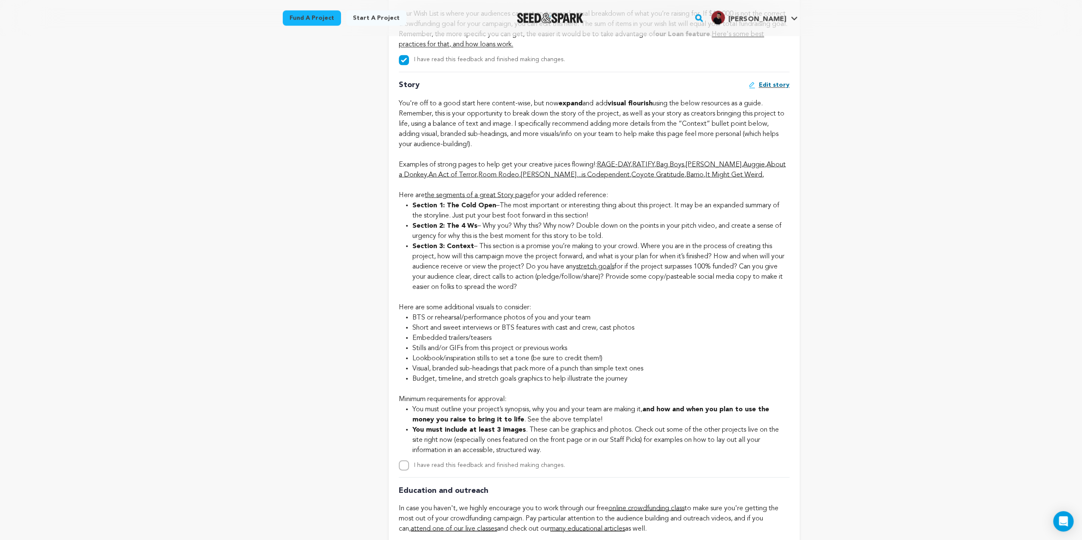
scroll to position [1530, 0]
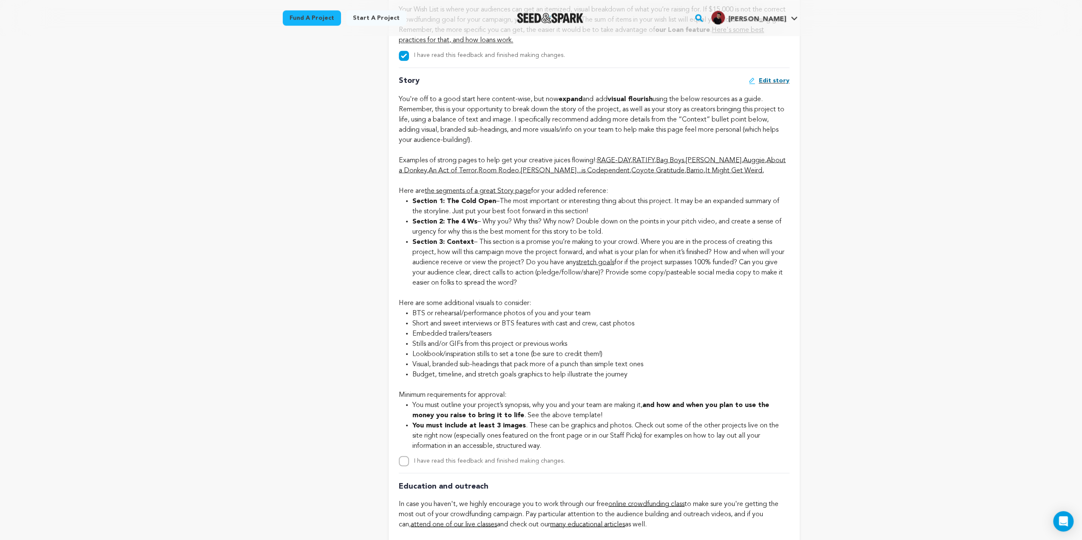
drag, startPoint x: 397, startPoint y: 96, endPoint x: 496, endPoint y: 159, distance: 118.2
drag, startPoint x: 406, startPoint y: 216, endPoint x: 624, endPoint y: 229, distance: 218.4
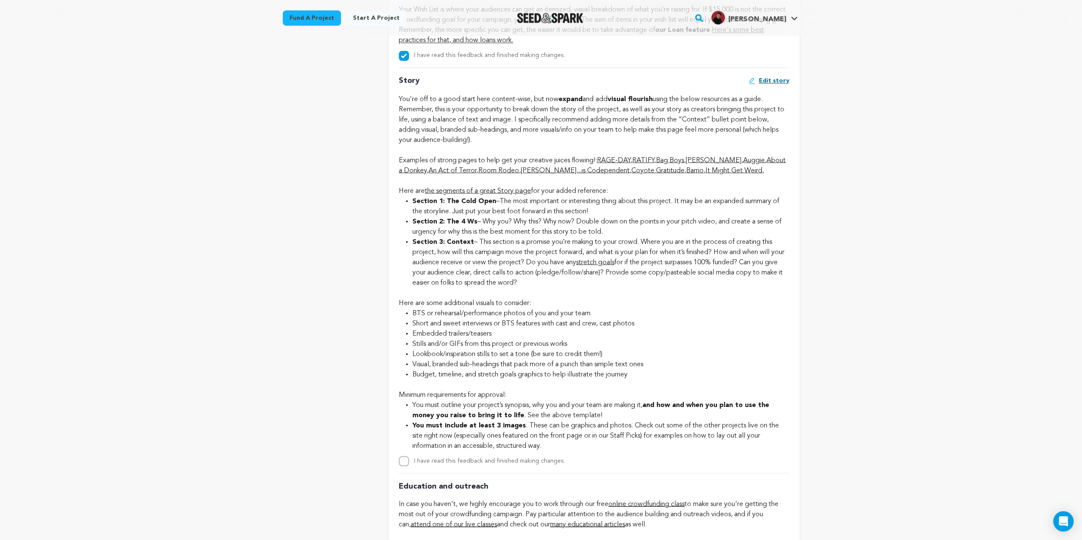
drag, startPoint x: 612, startPoint y: 225, endPoint x: 396, endPoint y: 220, distance: 216.4
drag, startPoint x: 399, startPoint y: 218, endPoint x: 643, endPoint y: 226, distance: 244.1
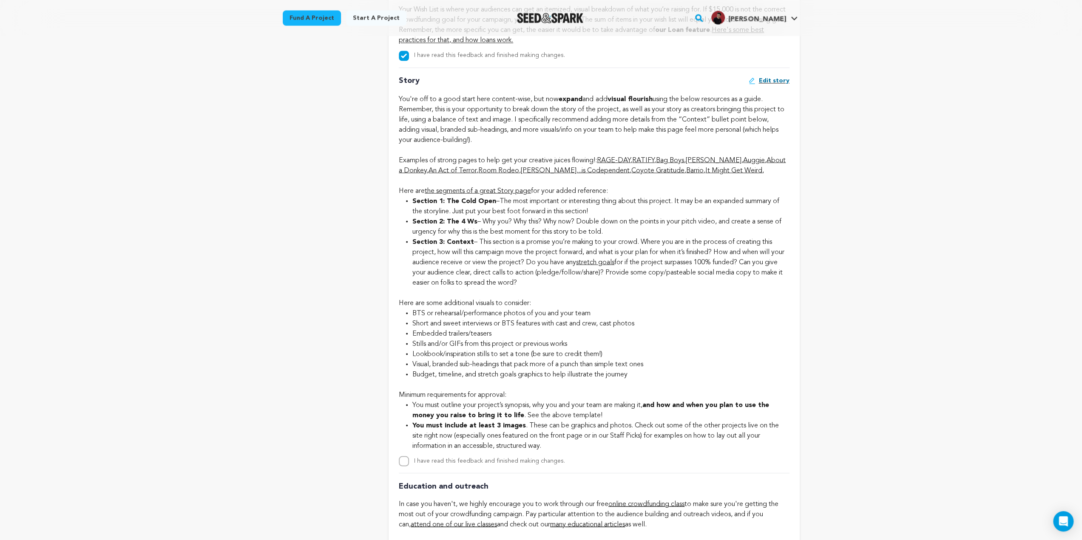
drag, startPoint x: 604, startPoint y: 231, endPoint x: 399, endPoint y: 218, distance: 205.7
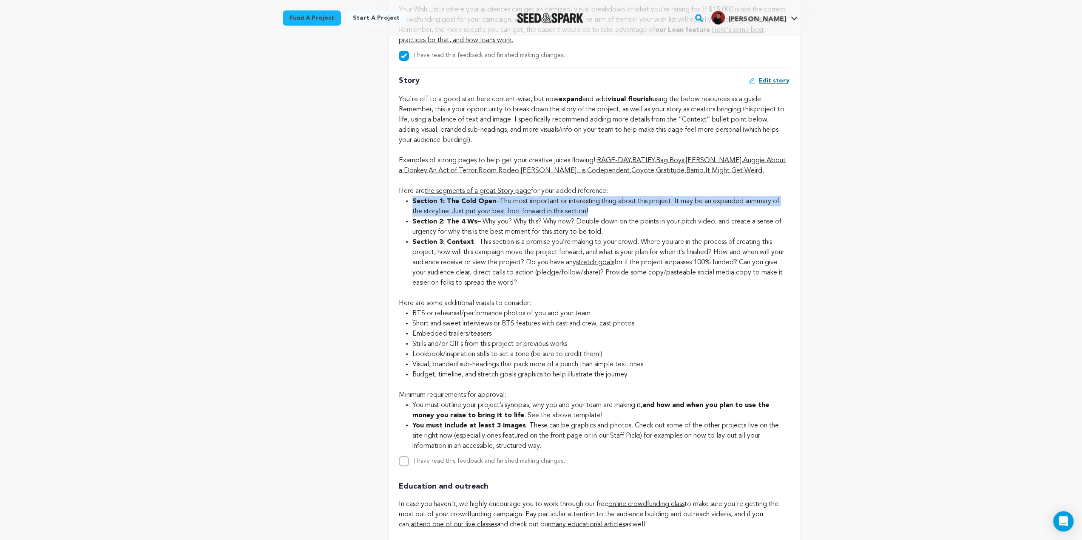
drag, startPoint x: 409, startPoint y: 221, endPoint x: 624, endPoint y: 225, distance: 214.3
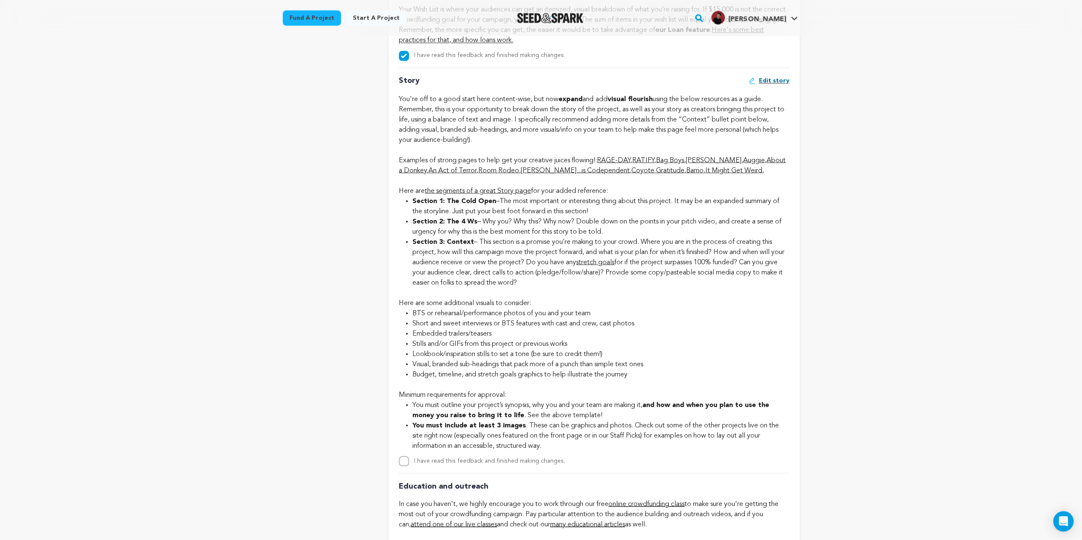
drag, startPoint x: 598, startPoint y: 229, endPoint x: 403, endPoint y: 221, distance: 194.8
drag, startPoint x: 411, startPoint y: 219, endPoint x: 606, endPoint y: 229, distance: 195.4
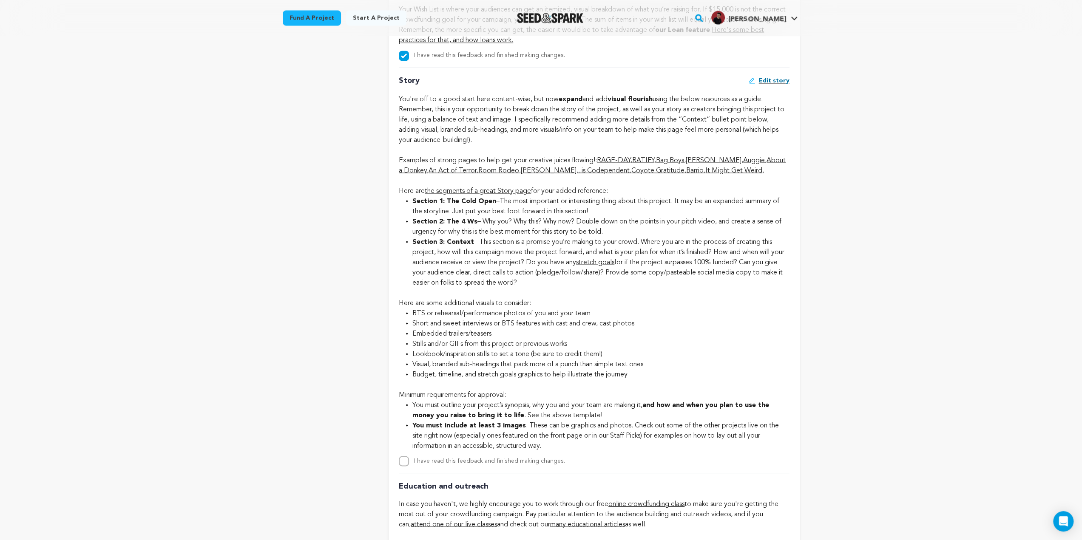
drag, startPoint x: 605, startPoint y: 231, endPoint x: 404, endPoint y: 221, distance: 201.3
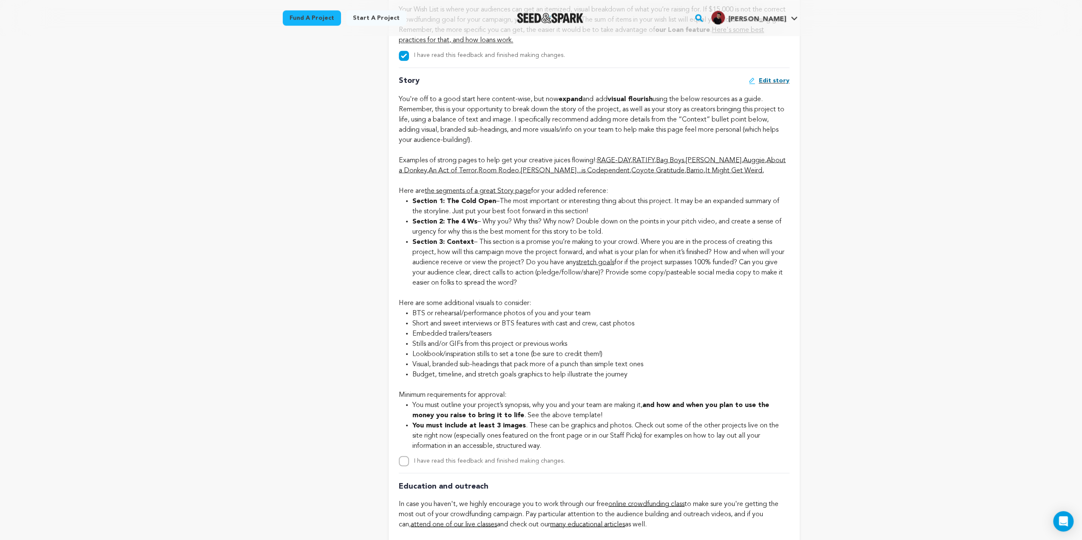
scroll to position [1445, 0]
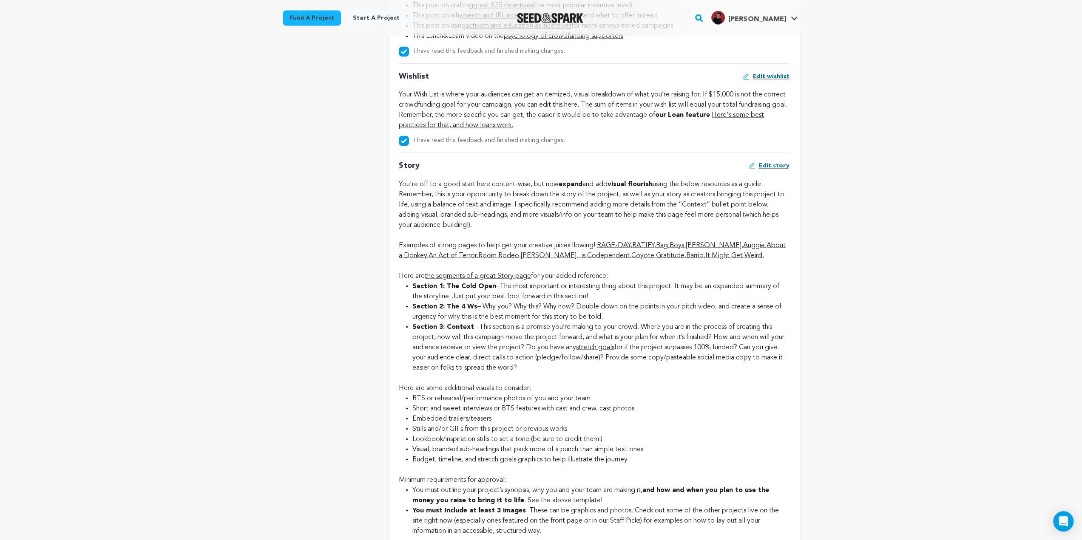
drag, startPoint x: 496, startPoint y: 244, endPoint x: 397, endPoint y: 202, distance: 107.0
drag, startPoint x: 411, startPoint y: 324, endPoint x: 608, endPoint y: 333, distance: 197.0
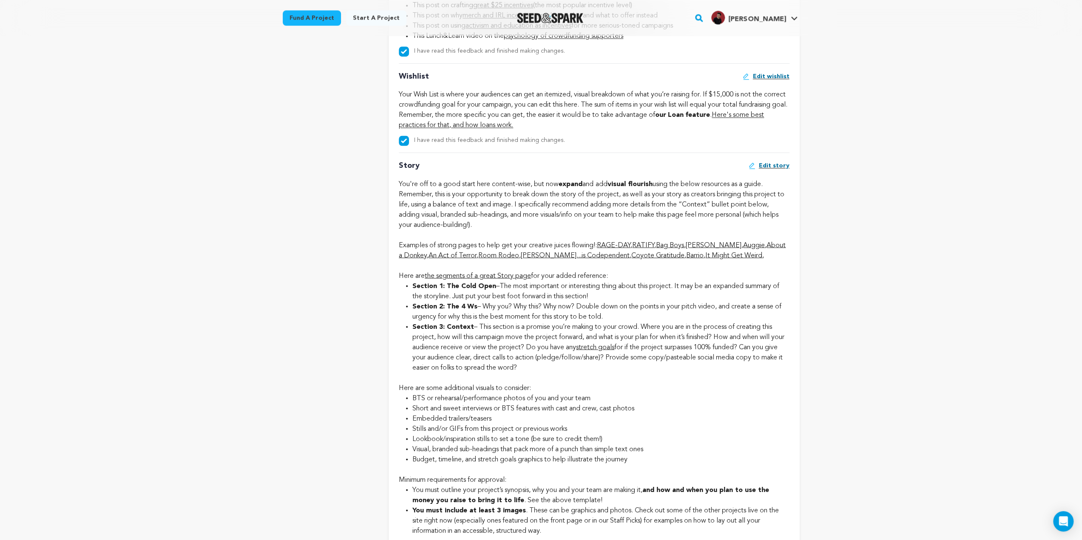
drag, startPoint x: 608, startPoint y: 333, endPoint x: 410, endPoint y: 325, distance: 198.3
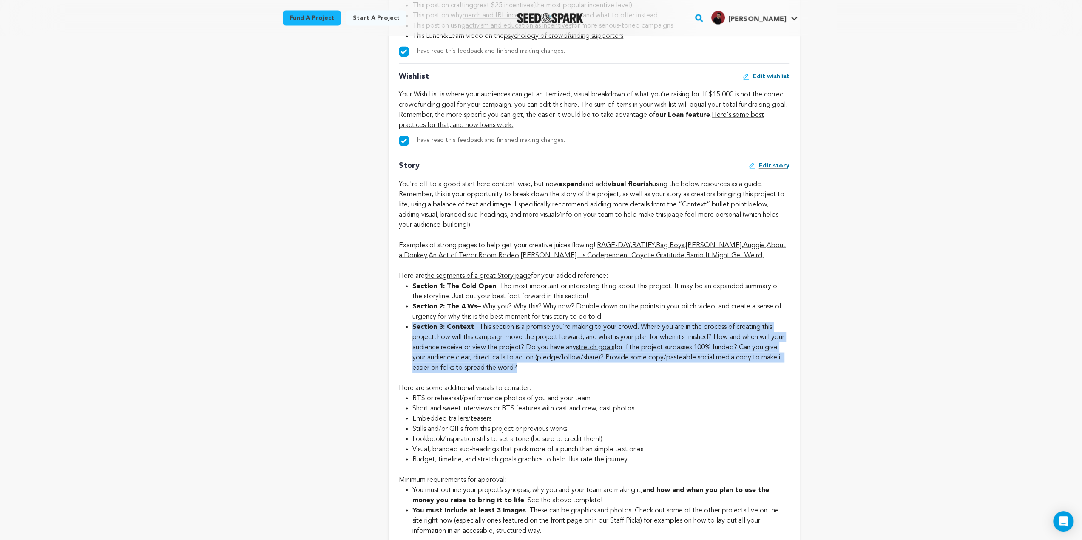
drag, startPoint x: 413, startPoint y: 346, endPoint x: 558, endPoint y: 394, distance: 152.3
click at [558, 394] on div "Story Edit story You're off to a good start here content-wise, but now expand a…" at bounding box center [594, 352] width 390 height 399
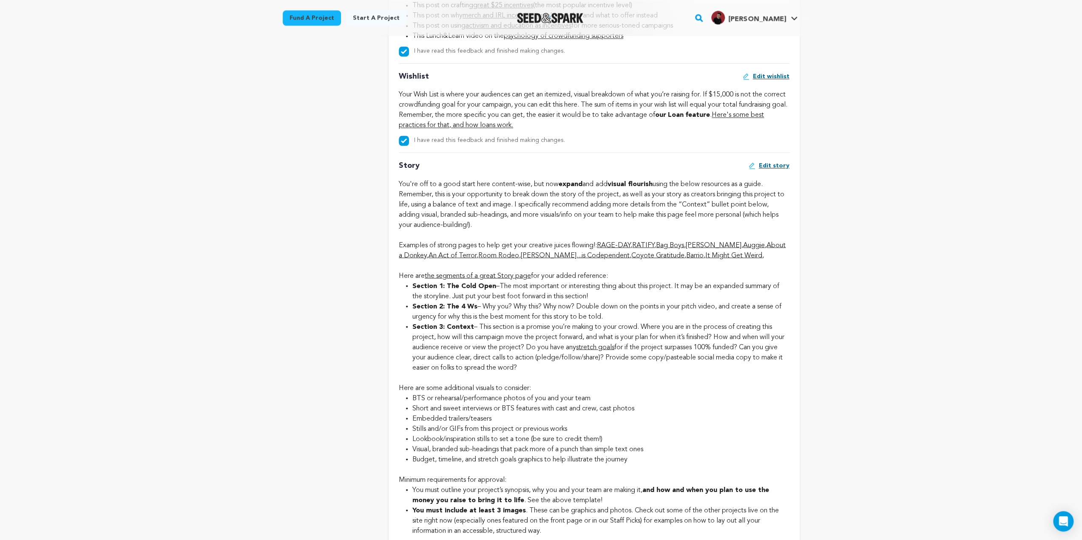
drag, startPoint x: 560, startPoint y: 383, endPoint x: 389, endPoint y: 340, distance: 176.5
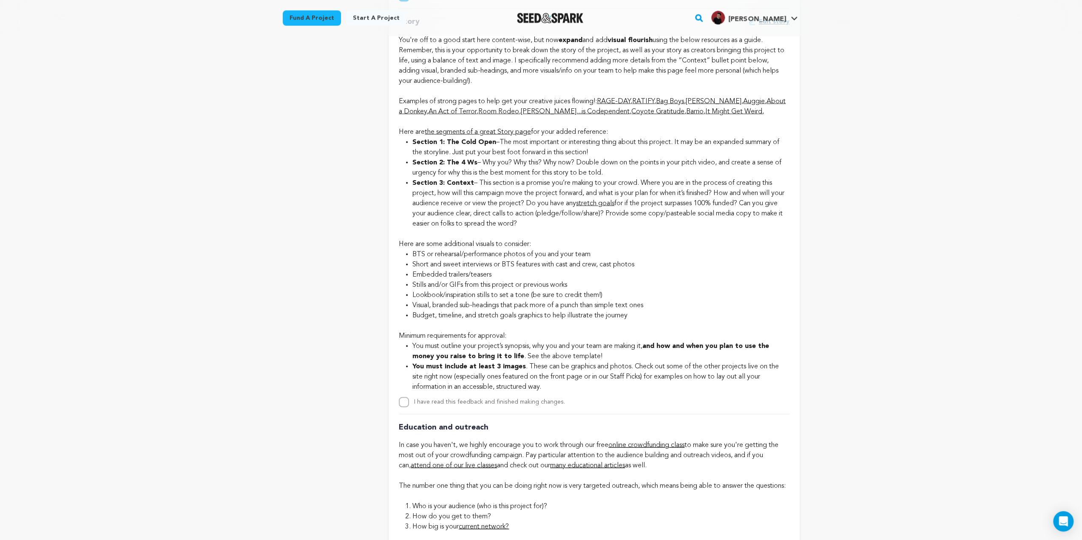
scroll to position [1615, 0]
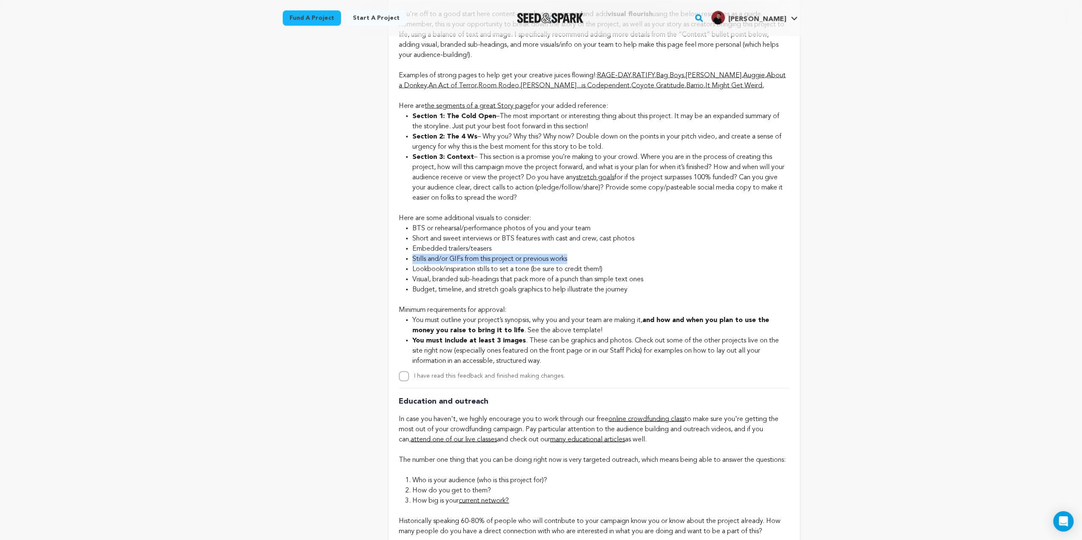
drag, startPoint x: 413, startPoint y: 277, endPoint x: 577, endPoint y: 278, distance: 164.1
drag, startPoint x: 611, startPoint y: 288, endPoint x: 409, endPoint y: 295, distance: 202.9
click at [400, 288] on ul "BTS or rehearsal/performance photos of you and your team Short and sweet interv…" at bounding box center [594, 258] width 390 height 71
drag, startPoint x: 412, startPoint y: 298, endPoint x: 673, endPoint y: 295, distance: 261.0
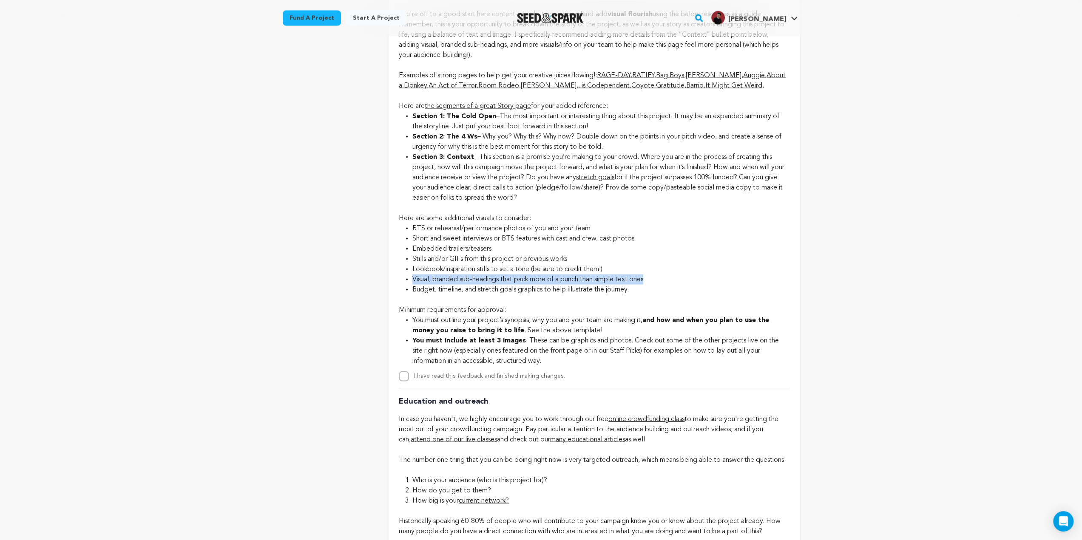
click at [673, 284] on li "Visual, branded sub-headings that pack more of a punch than simple text ones" at bounding box center [600, 279] width 377 height 10
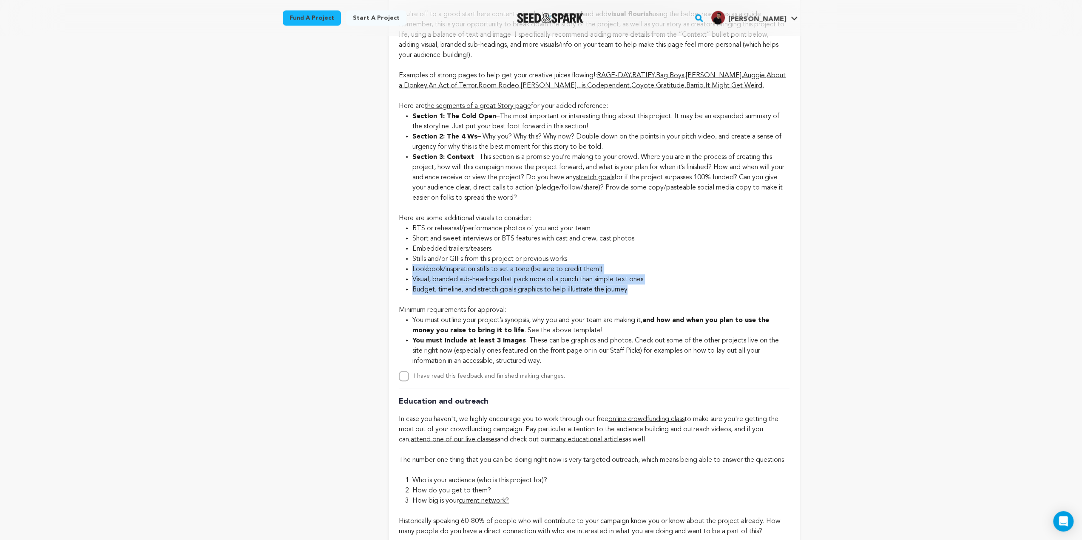
drag, startPoint x: 638, startPoint y: 308, endPoint x: 413, endPoint y: 289, distance: 225.6
click at [413, 289] on ul "BTS or rehearsal/performance photos of you and your team Short and sweet interv…" at bounding box center [594, 258] width 390 height 71
click at [431, 284] on li "Visual, branded sub-headings that pack more of a punch than simple text ones" at bounding box center [600, 279] width 377 height 10
click at [484, 295] on li "Budget, timeline, and stretch goals graphics to help illustrate the journey" at bounding box center [600, 289] width 377 height 10
drag, startPoint x: 411, startPoint y: 307, endPoint x: 661, endPoint y: 306, distance: 250.0
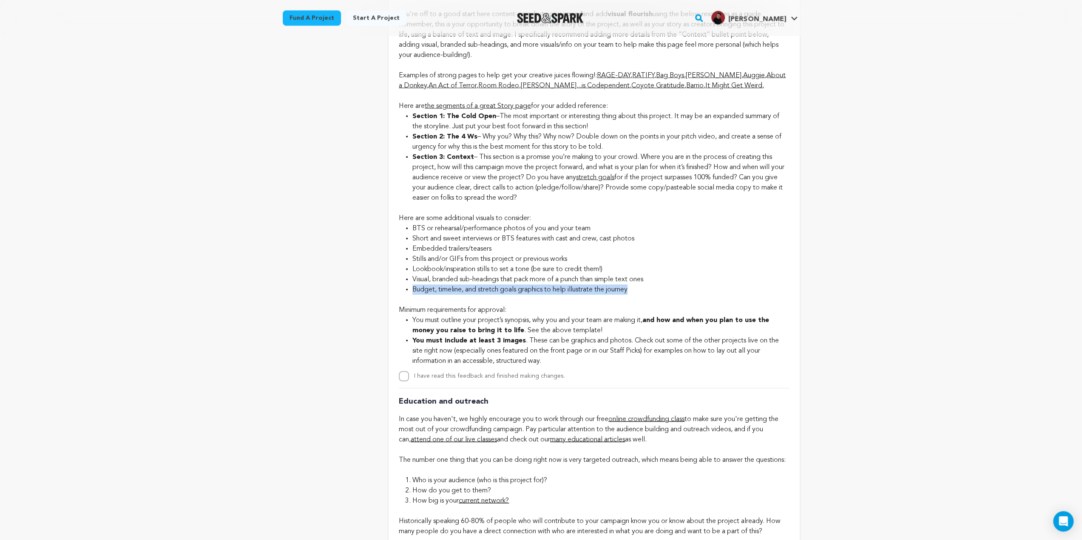
click at [661, 295] on ul "BTS or rehearsal/performance photos of you and your team Short and sweet interv…" at bounding box center [594, 258] width 390 height 71
click at [658, 284] on li "Visual, branded sub-headings that pack more of a punch than simple text ones" at bounding box center [600, 279] width 377 height 10
drag, startPoint x: 658, startPoint y: 302, endPoint x: 636, endPoint y: 308, distance: 22.9
click at [631, 295] on ul "BTS or rehearsal/performance photos of you and your team Short and sweet interv…" at bounding box center [594, 258] width 390 height 71
click at [640, 295] on li "Budget, timeline, and stretch goals graphics to help illustrate the journey" at bounding box center [600, 289] width 377 height 10
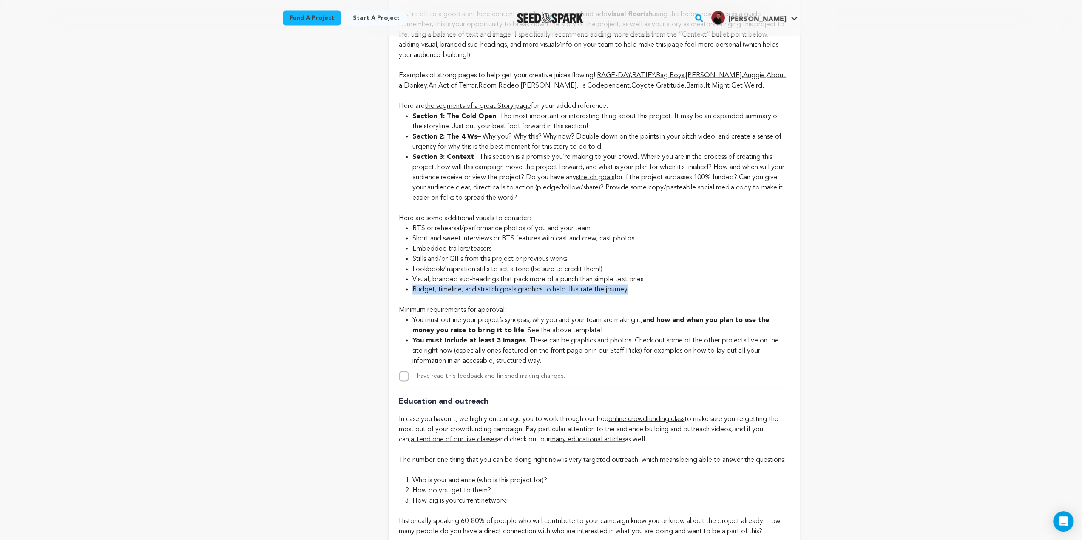
drag, startPoint x: 641, startPoint y: 309, endPoint x: 411, endPoint y: 308, distance: 229.5
click at [411, 295] on ul "BTS or rehearsal/performance photos of you and your team Short and sweet interv…" at bounding box center [594, 258] width 390 height 71
click at [412, 295] on li "Budget, timeline, and stretch goals graphics to help illustrate the journey" at bounding box center [600, 289] width 377 height 10
drag, startPoint x: 413, startPoint y: 307, endPoint x: 635, endPoint y: 309, distance: 222.3
click at [635, 295] on li "Budget, timeline, and stretch goals graphics to help illustrate the journey" at bounding box center [600, 289] width 377 height 10
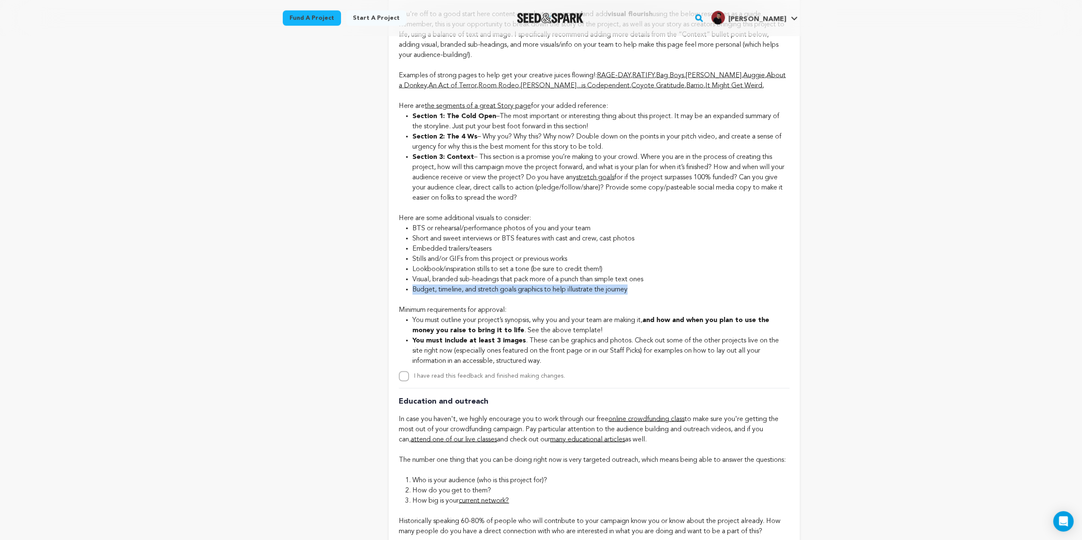
click at [635, 295] on li "Budget, timeline, and stretch goals graphics to help illustrate the journey" at bounding box center [600, 289] width 377 height 10
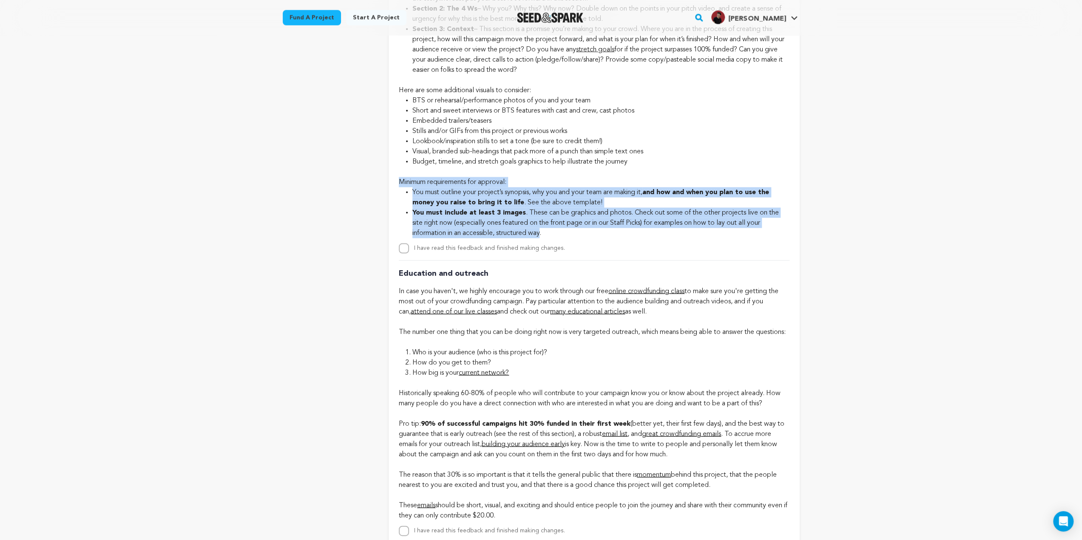
drag, startPoint x: 399, startPoint y: 202, endPoint x: 543, endPoint y: 249, distance: 151.5
click at [543, 249] on div "Story Edit story You're off to a good start here content-wise, but now expand a…" at bounding box center [594, 54] width 390 height 399
click at [511, 216] on strong "You must include at least 3 images" at bounding box center [468, 213] width 113 height 7
drag, startPoint x: 399, startPoint y: 201, endPoint x: 568, endPoint y: 252, distance: 176.8
click at [568, 252] on div "Story Edit story You're off to a good start here content-wise, but now expand a…" at bounding box center [594, 54] width 390 height 399
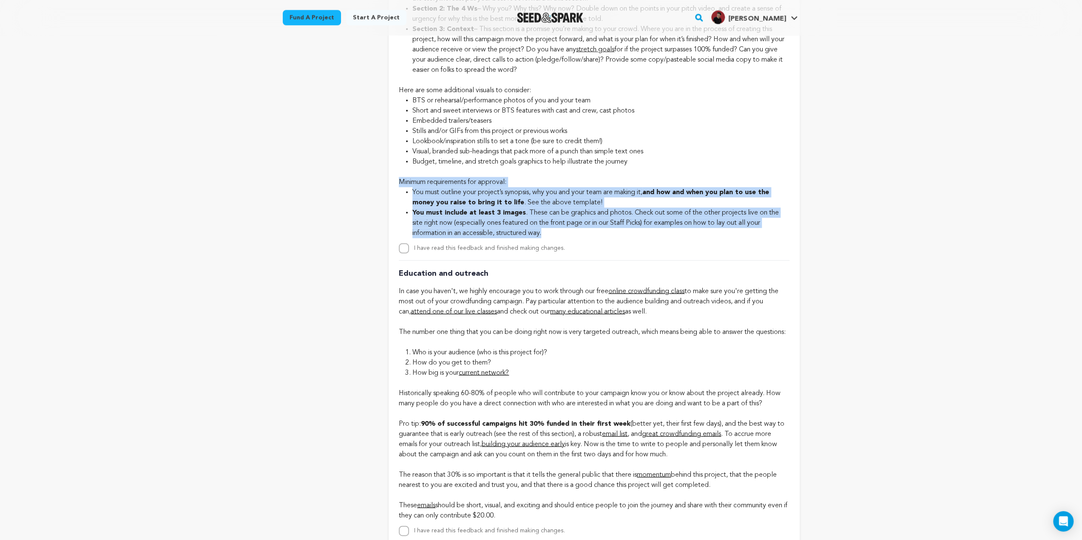
click at [568, 238] on li "You must include at least 3 images . These can be graphics and photos. Check ou…" at bounding box center [600, 223] width 377 height 31
drag, startPoint x: 568, startPoint y: 252, endPoint x: 399, endPoint y: 200, distance: 176.8
click at [399, 200] on div "Story Edit story You're off to a good start here content-wise, but now expand a…" at bounding box center [594, 54] width 390 height 399
click at [399, 187] on div "Minimum requirements for approval:" at bounding box center [594, 177] width 390 height 20
drag, startPoint x: 399, startPoint y: 200, endPoint x: 553, endPoint y: 254, distance: 163.5
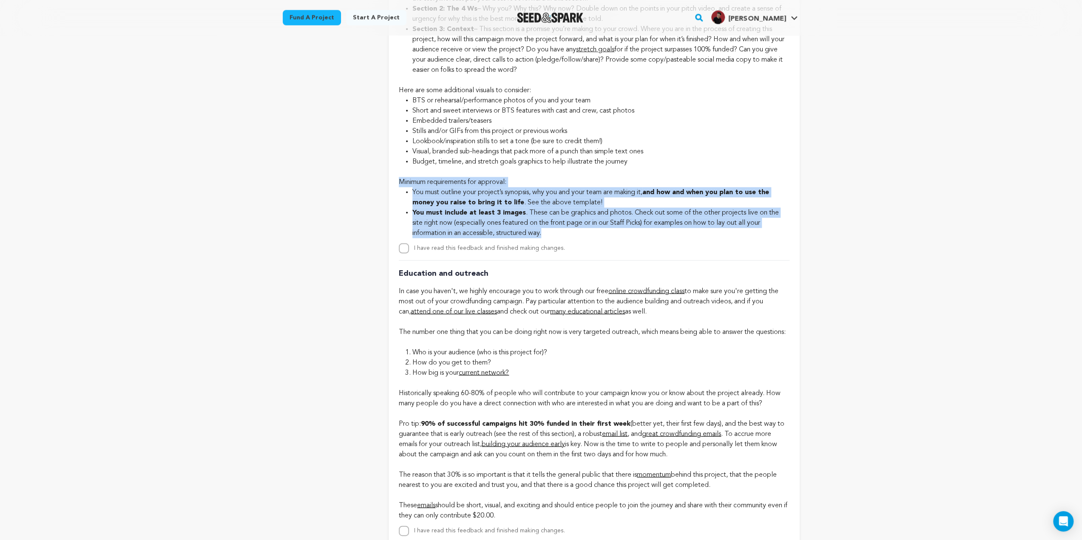
click at [553, 254] on div "Story Edit story You're off to a good start here content-wise, but now expand a…" at bounding box center [594, 54] width 390 height 399
click at [553, 238] on li "You must include at least 3 images . These can be graphics and photos. Check ou…" at bounding box center [600, 223] width 377 height 31
drag, startPoint x: 553, startPoint y: 254, endPoint x: 391, endPoint y: 200, distance: 170.7
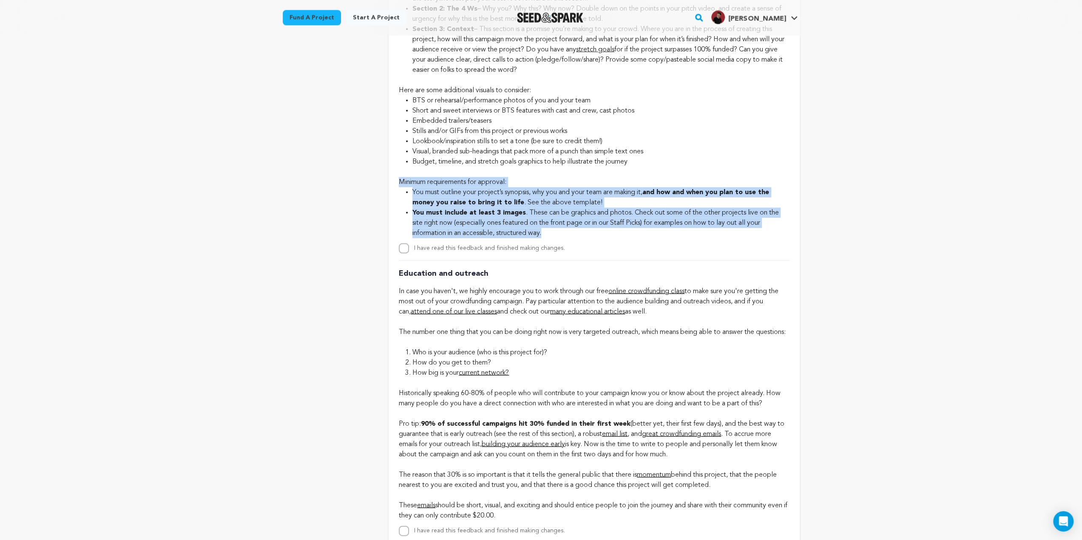
drag, startPoint x: 396, startPoint y: 199, endPoint x: 559, endPoint y: 257, distance: 172.2
click at [559, 238] on li "You must include at least 3 images . These can be graphics and photos. Check ou…" at bounding box center [600, 223] width 377 height 31
drag, startPoint x: 559, startPoint y: 255, endPoint x: 410, endPoint y: 205, distance: 157.5
click at [409, 205] on div "Story Edit story You're off to a good start here content-wise, but now expand a…" at bounding box center [594, 54] width 390 height 399
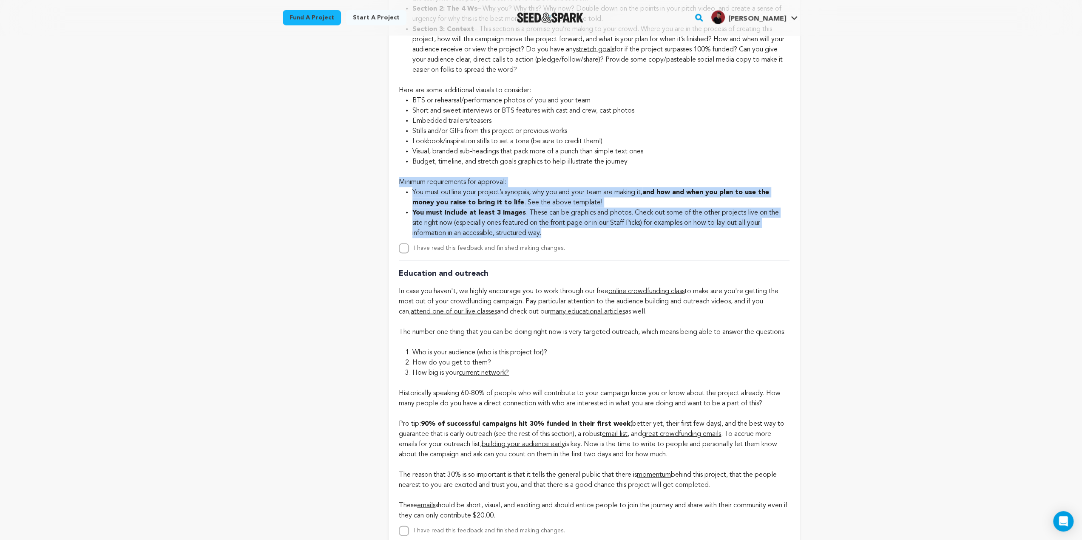
click at [467, 208] on li "You must outline your project’s synopsis, why you and your team are making it, …" at bounding box center [600, 197] width 377 height 20
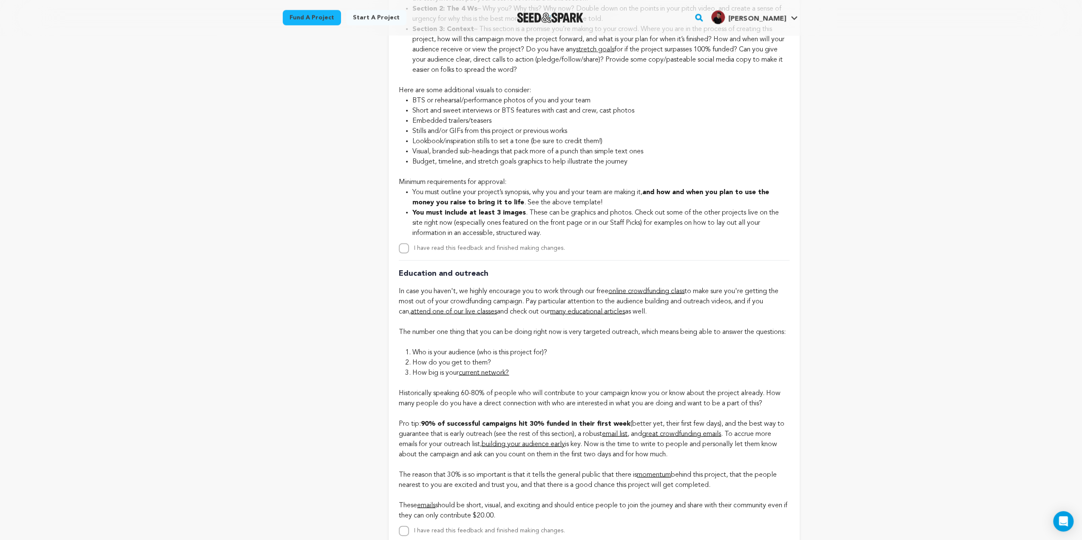
drag, startPoint x: 408, startPoint y: 210, endPoint x: 414, endPoint y: 210, distance: 6.0
click at [410, 210] on ul "You must outline your project’s synopsis, why you and your team are making it, …" at bounding box center [594, 212] width 390 height 51
drag, startPoint x: 399, startPoint y: 200, endPoint x: 530, endPoint y: 214, distance: 132.1
click at [530, 214] on div "Story Edit story You're off to a good start here content-wise, but now expand a…" at bounding box center [594, 54] width 390 height 399
click at [530, 208] on li "You must outline your project’s synopsis, why you and your team are making it, …" at bounding box center [600, 197] width 377 height 20
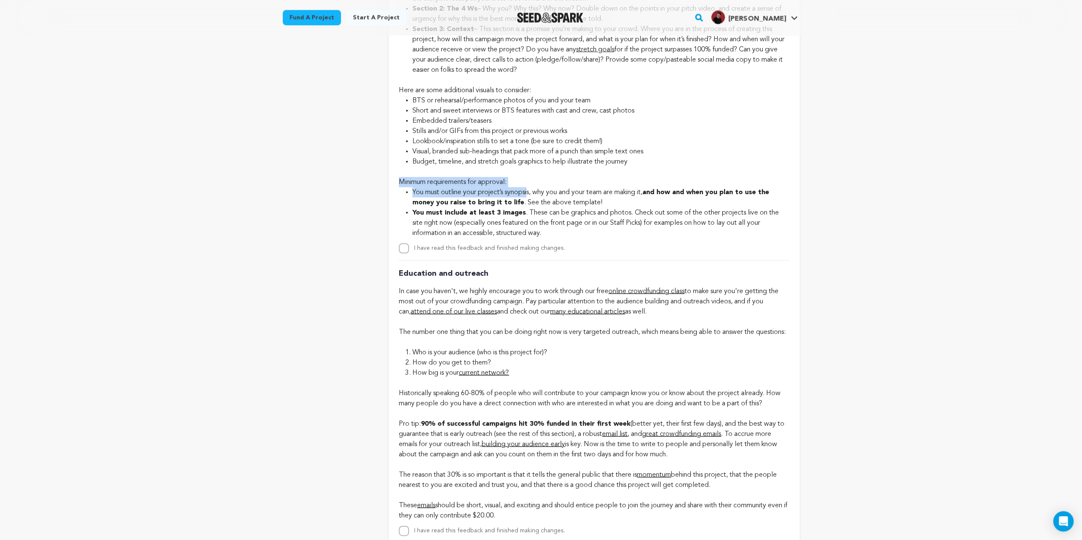
click at [446, 208] on li "You must outline your project’s synopsis, why you and your team are making it, …" at bounding box center [600, 197] width 377 height 20
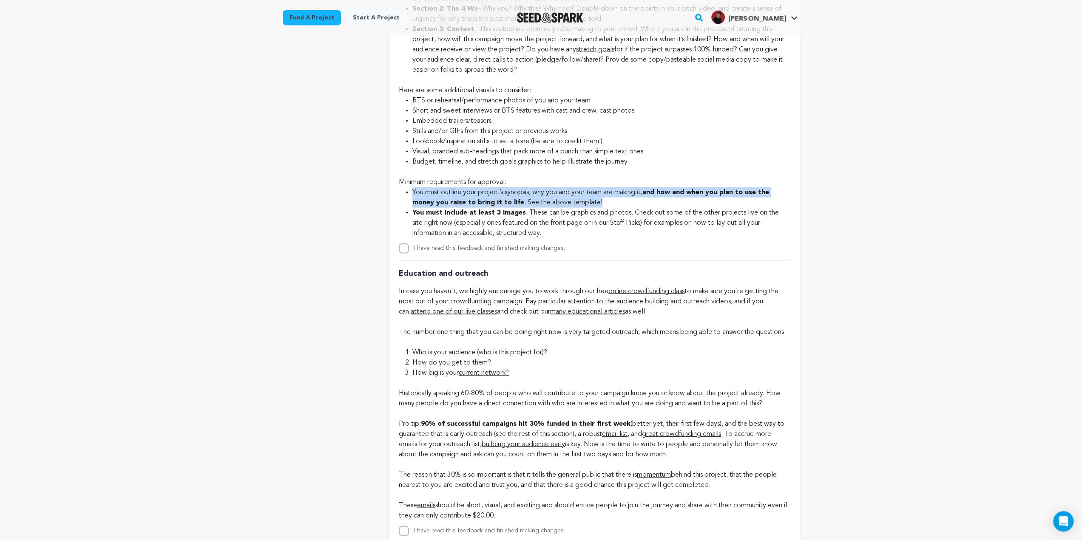
drag, startPoint x: 599, startPoint y: 221, endPoint x: 384, endPoint y: 216, distance: 214.3
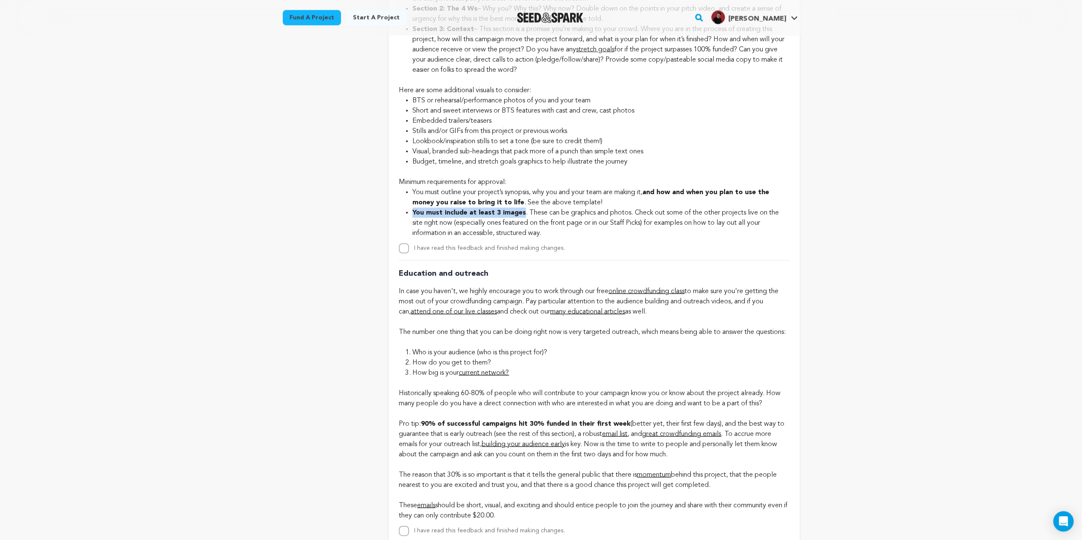
drag, startPoint x: 411, startPoint y: 232, endPoint x: 523, endPoint y: 236, distance: 112.7
click at [523, 236] on ul "You must outline your project’s synopsis, why you and your team are making it, …" at bounding box center [594, 212] width 390 height 51
click at [523, 236] on li "You must include at least 3 images . These can be graphics and photos. Check ou…" at bounding box center [600, 223] width 377 height 31
drag, startPoint x: 414, startPoint y: 232, endPoint x: 524, endPoint y: 236, distance: 109.8
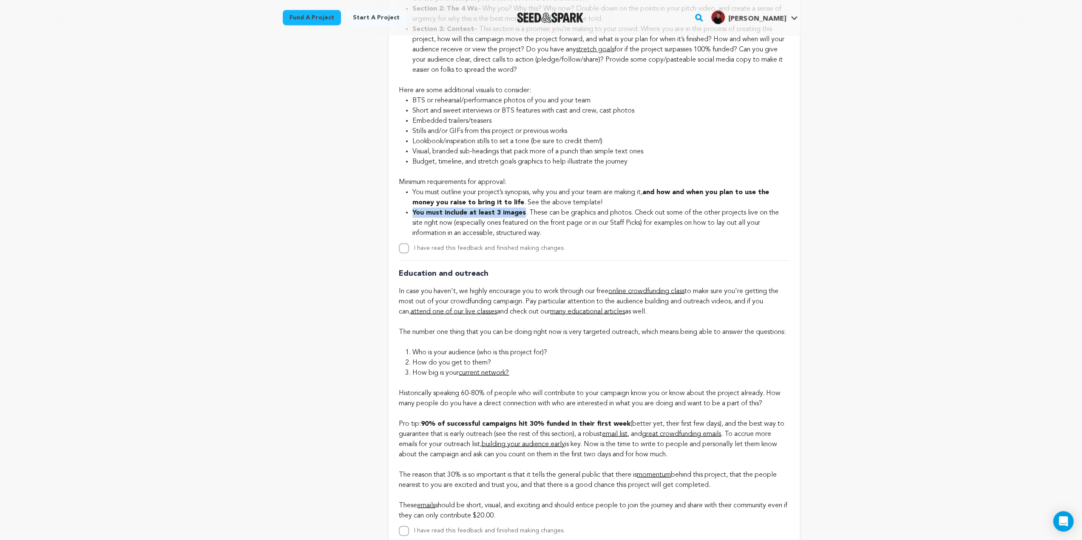
click at [524, 236] on li "You must include at least 3 images . These can be graphics and photos. Check ou…" at bounding box center [600, 223] width 377 height 31
click at [526, 234] on li "You must include at least 3 images . These can be graphics and photos. Check ou…" at bounding box center [600, 223] width 377 height 31
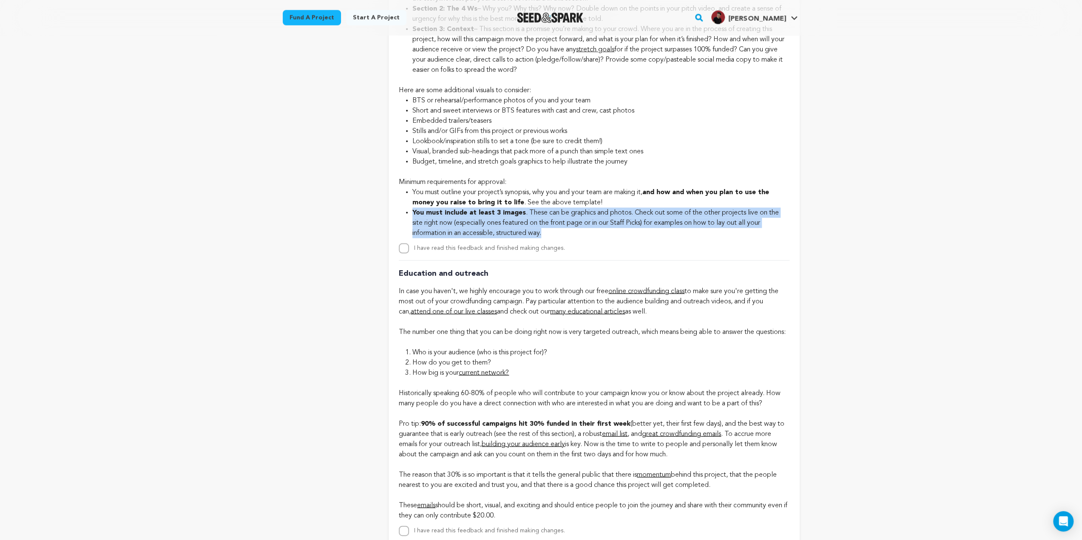
drag, startPoint x: 408, startPoint y: 231, endPoint x: 555, endPoint y: 251, distance: 148.4
click at [555, 238] on li "You must include at least 3 images . These can be graphics and photos. Check ou…" at bounding box center [600, 223] width 377 height 31
click at [553, 238] on li "You must include at least 3 images . These can be graphics and photos. Check ou…" at bounding box center [600, 223] width 377 height 31
click at [562, 238] on li "You must include at least 3 images . These can be graphics and photos. Check ou…" at bounding box center [600, 223] width 377 height 31
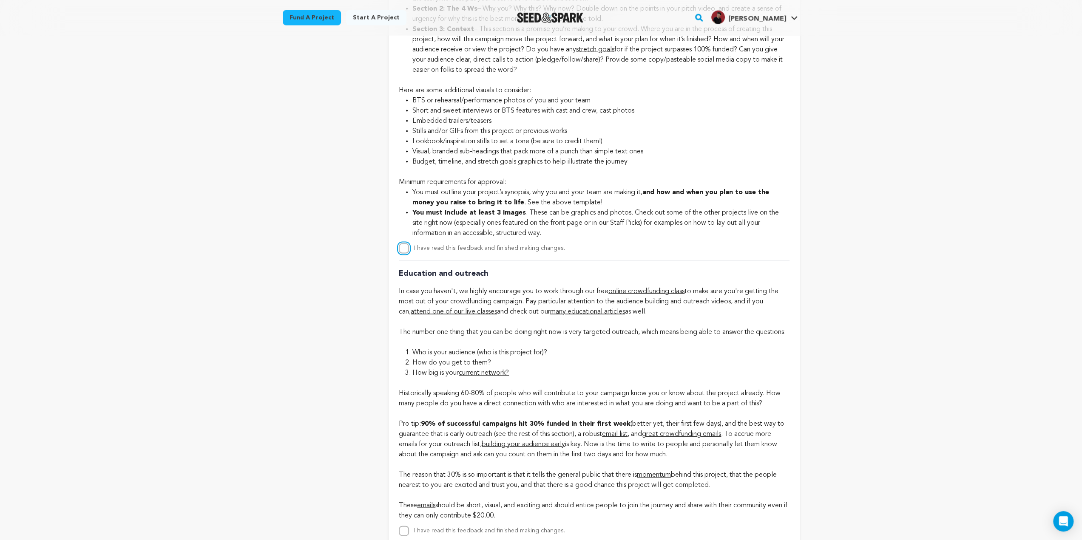
click at [406, 254] on input "I have read this feedback and finished making changes." at bounding box center [404, 249] width 10 height 10
click at [405, 254] on input "I have read this feedback and finished making changes." at bounding box center [404, 249] width 10 height 10
checkbox input "false"
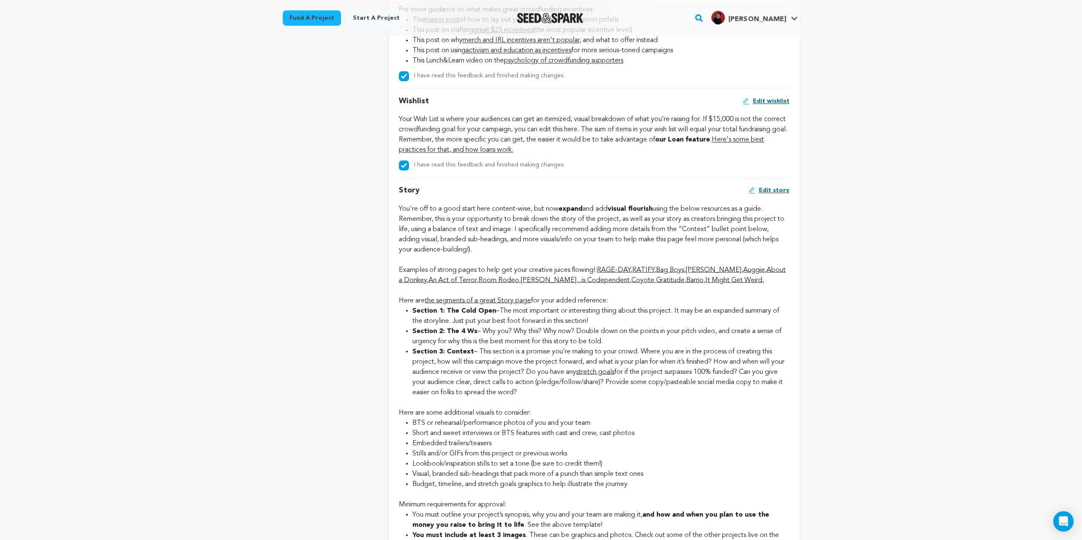
scroll to position [1360, 0]
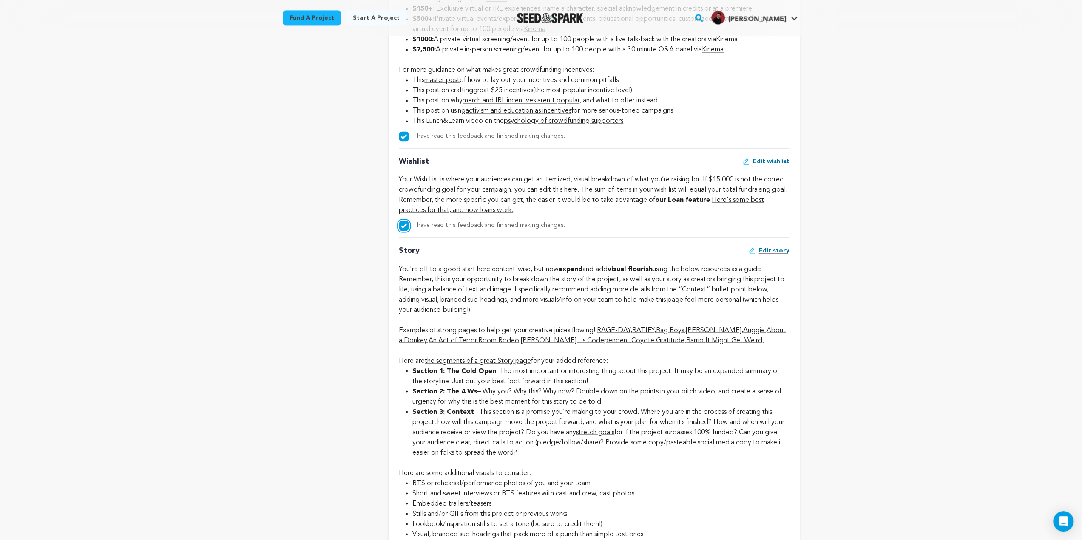
click at [401, 231] on input "I have read this feedback and finished making changes." at bounding box center [404, 226] width 10 height 10
checkbox input "false"
click at [399, 142] on input "I have read this feedback and finished making changes." at bounding box center [404, 136] width 10 height 10
checkbox input "false"
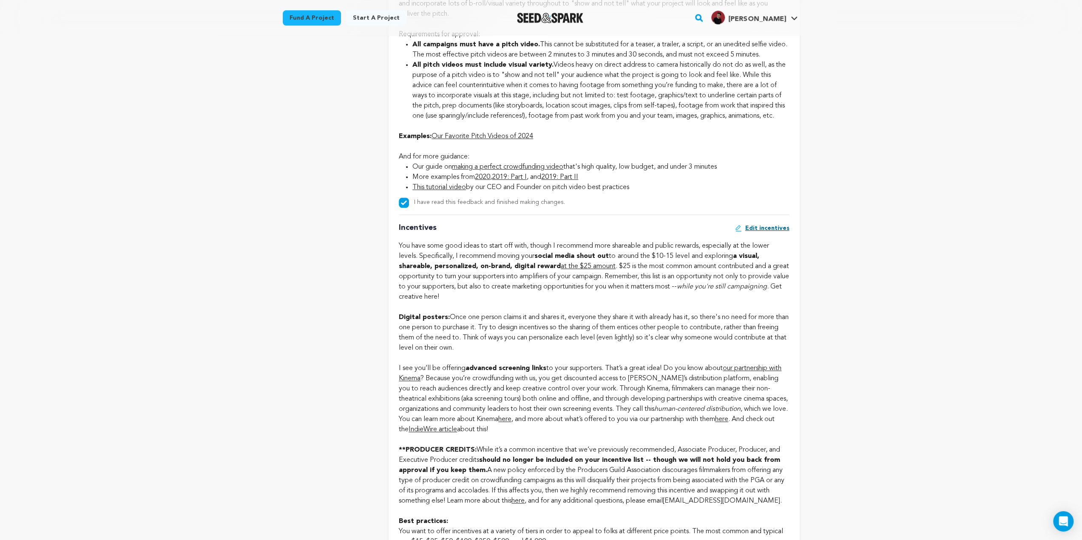
scroll to position [765, 0]
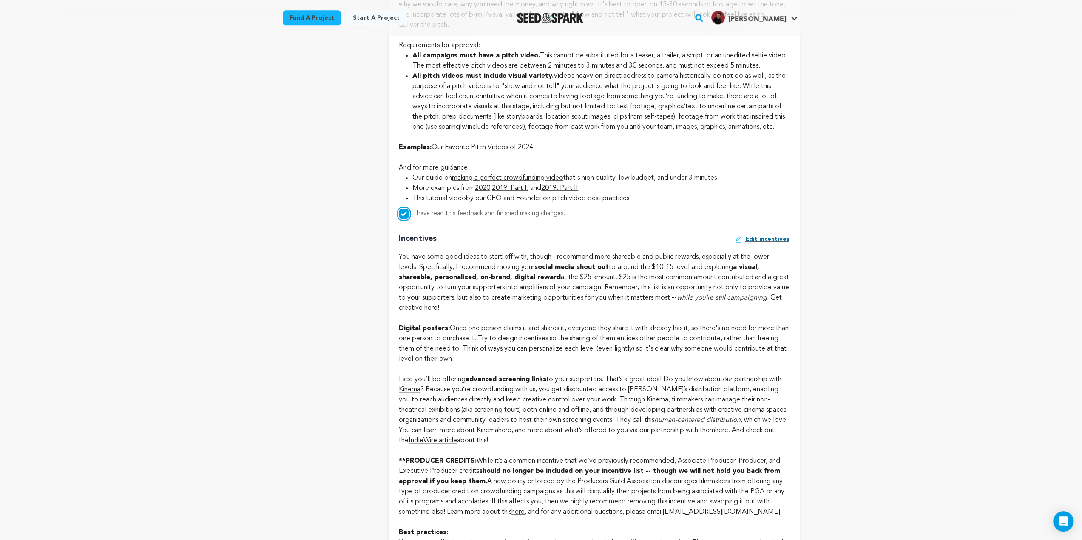
click at [404, 219] on input "I have read this feedback and finished making changes." at bounding box center [404, 214] width 10 height 10
checkbox input "false"
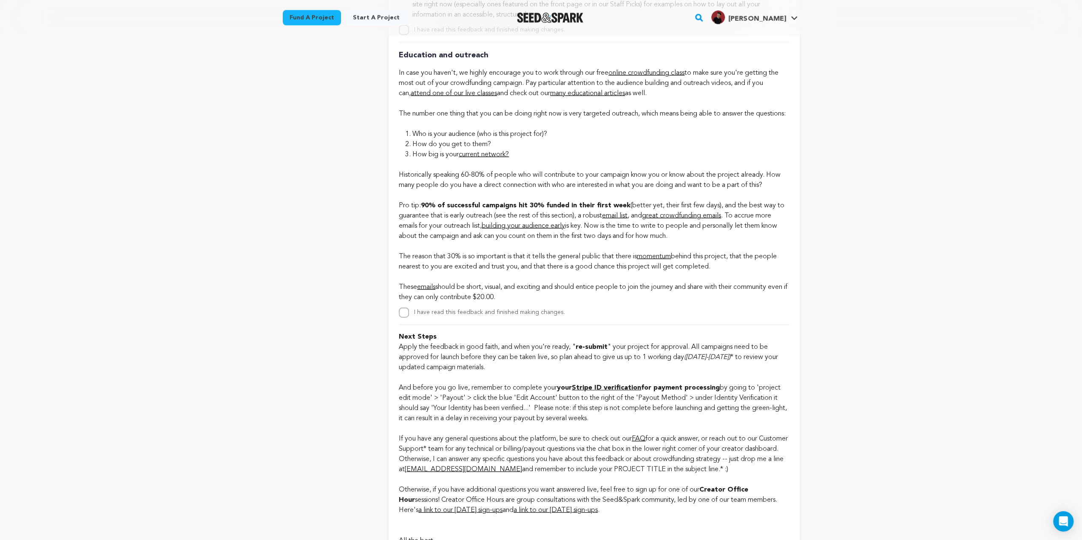
scroll to position [1913, 0]
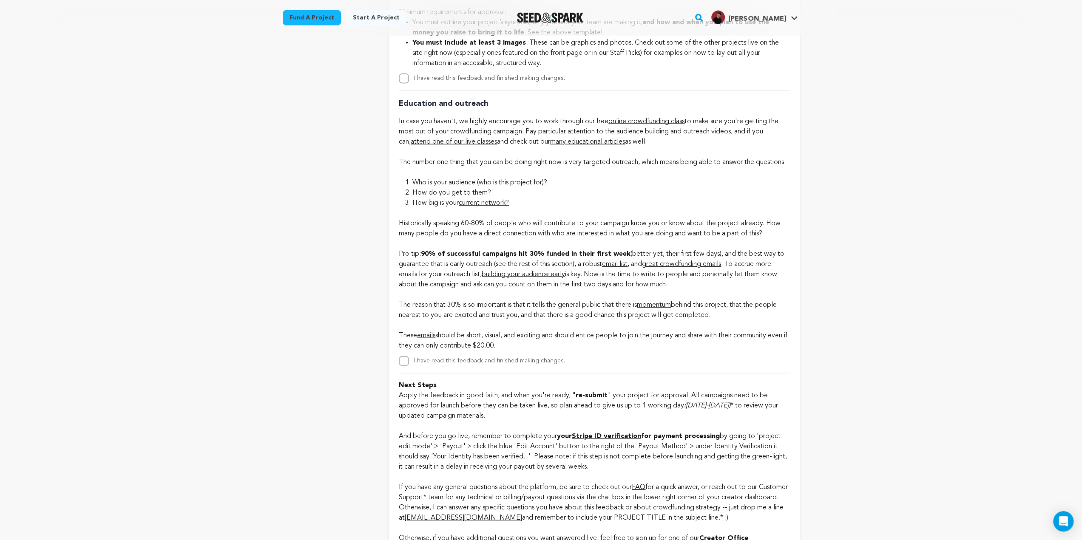
drag, startPoint x: 400, startPoint y: 124, endPoint x: 673, endPoint y: 162, distance: 276.4
click at [673, 162] on div "Education and outreach In case you haven't, we highly encourage you to work thr…" at bounding box center [594, 229] width 390 height 276
click at [673, 162] on p "In case you haven't, we highly encourage you to work through our free online cr…" at bounding box center [594, 141] width 390 height 51
drag, startPoint x: 414, startPoint y: 212, endPoint x: 537, endPoint y: 230, distance: 124.6
click at [537, 208] on ol "Who is your audience (who is this project for)? How do you get to them? How big…" at bounding box center [594, 193] width 390 height 31
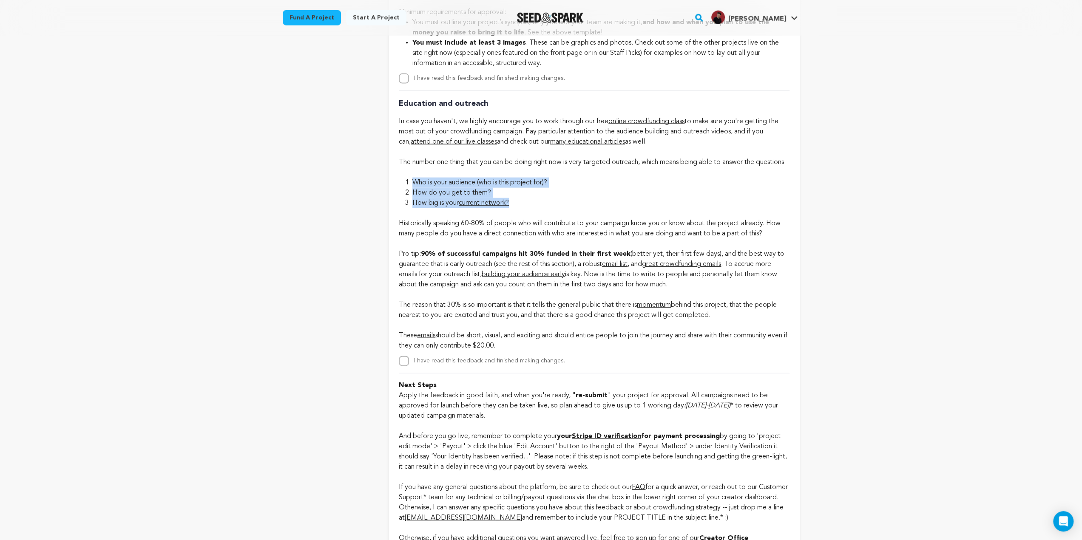
click at [537, 208] on li "How big is your current network?" at bounding box center [600, 203] width 377 height 10
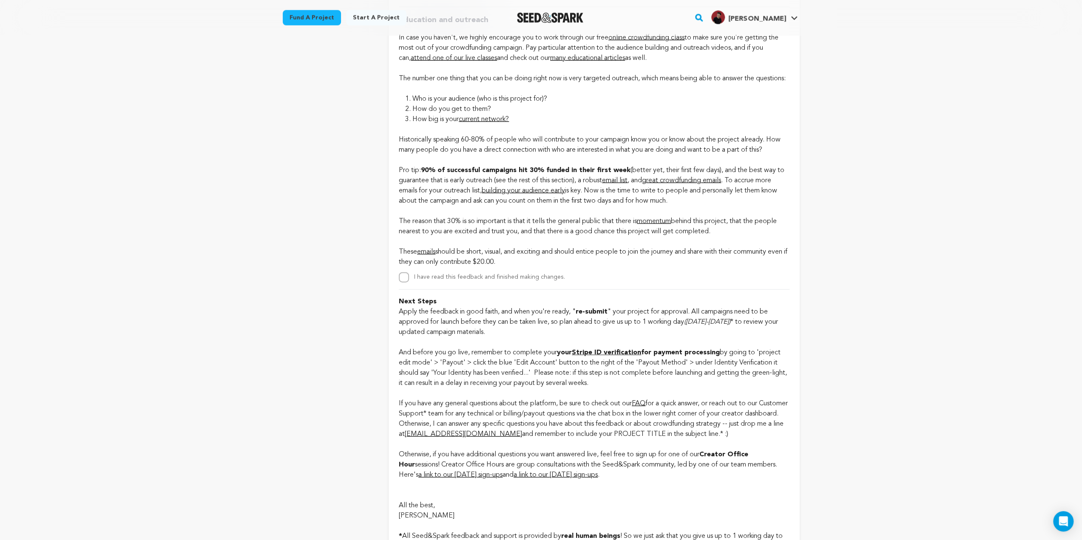
scroll to position [1998, 0]
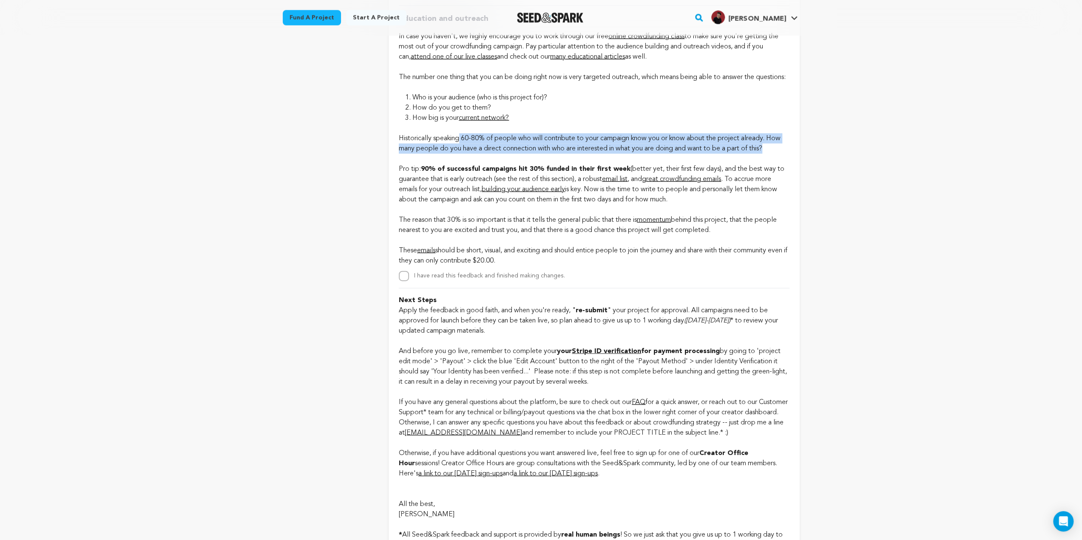
drag, startPoint x: 461, startPoint y: 169, endPoint x: 768, endPoint y: 178, distance: 307.5
click at [768, 178] on p "Historically speaking 60-80% of people who will contribute to your campaign kno…" at bounding box center [594, 194] width 390 height 143
drag, startPoint x: 768, startPoint y: 178, endPoint x: 400, endPoint y: 170, distance: 368.6
click at [400, 170] on p "Historically speaking 60-80% of people who will contribute to your campaign kno…" at bounding box center [594, 194] width 390 height 143
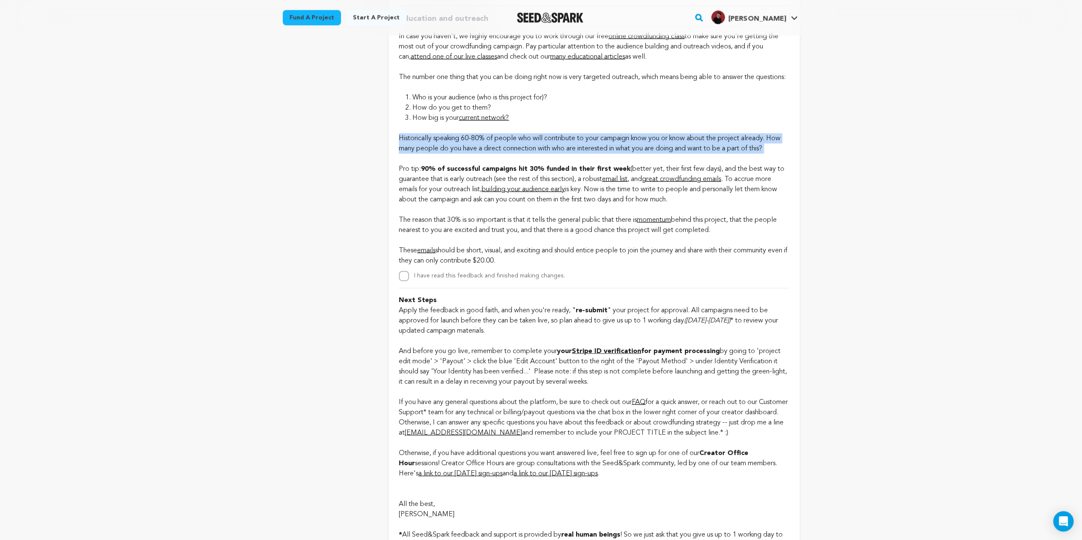
click at [400, 168] on p "Historically speaking 60-80% of people who will contribute to your campaign kno…" at bounding box center [594, 194] width 390 height 143
click at [399, 168] on p "Historically speaking 60-80% of people who will contribute to your campaign kno…" at bounding box center [594, 194] width 390 height 143
drag, startPoint x: 399, startPoint y: 168, endPoint x: 788, endPoint y: 180, distance: 389.1
click at [788, 180] on p "Historically speaking 60-80% of people who will contribute to your campaign kno…" at bounding box center [594, 194] width 390 height 143
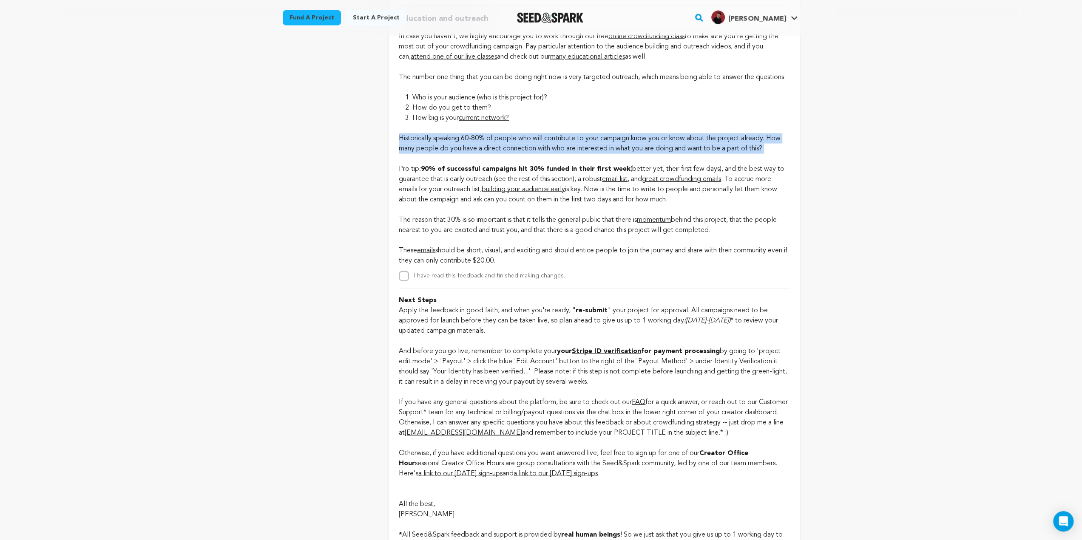
click at [788, 177] on p "Historically speaking 60-80% of people who will contribute to your campaign kno…" at bounding box center [594, 194] width 390 height 143
drag, startPoint x: 788, startPoint y: 177, endPoint x: 396, endPoint y: 168, distance: 392.0
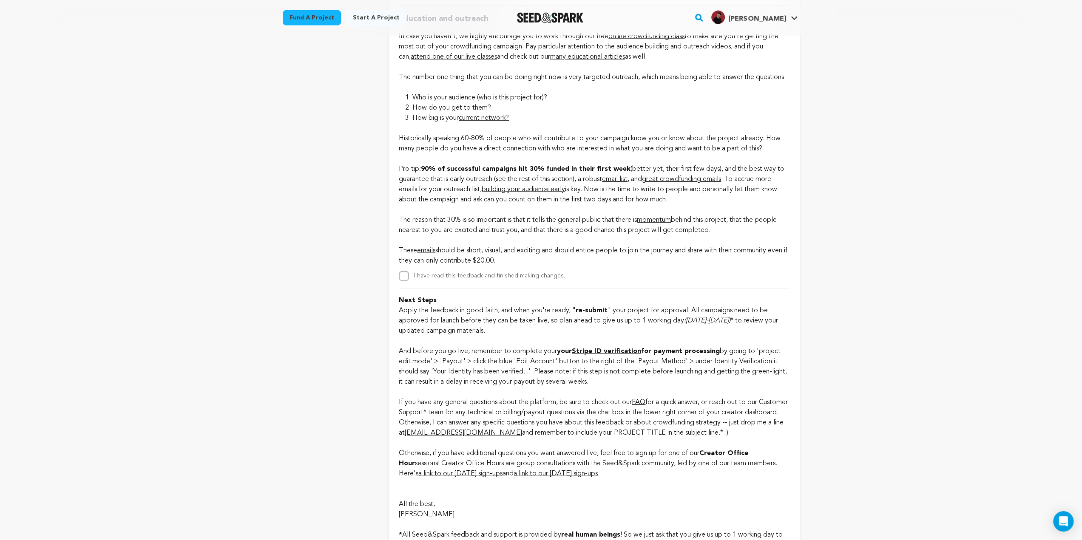
click at [400, 201] on p "Historically speaking 60-80% of people who will contribute to your campaign kno…" at bounding box center [594, 194] width 390 height 143
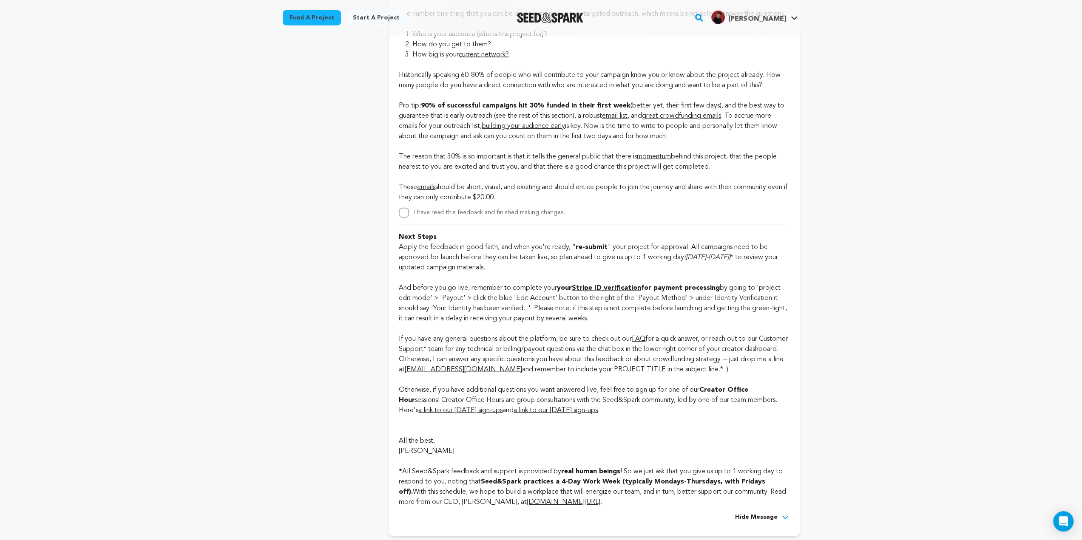
scroll to position [2083, 0]
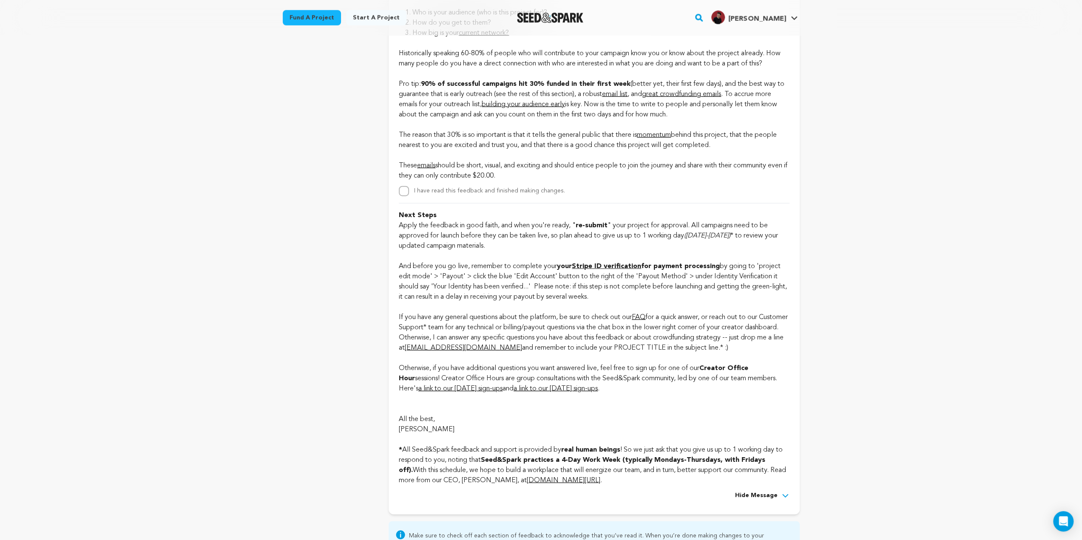
drag, startPoint x: 522, startPoint y: 205, endPoint x: 393, endPoint y: 115, distance: 157.2
click at [471, 181] on p "Historically speaking 60-80% of people who will contribute to your campaign kno…" at bounding box center [594, 109] width 390 height 143
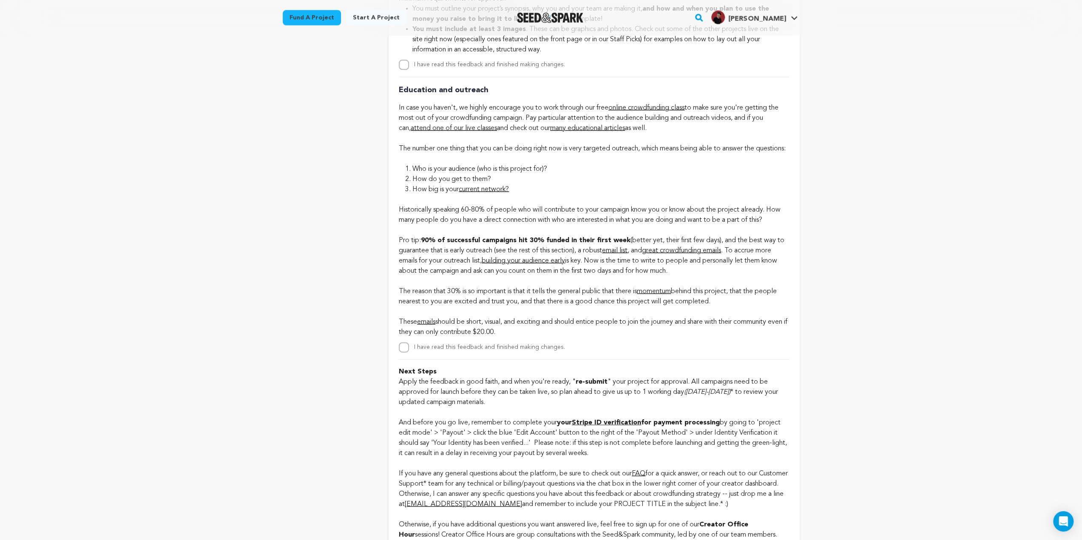
scroll to position [1913, 0]
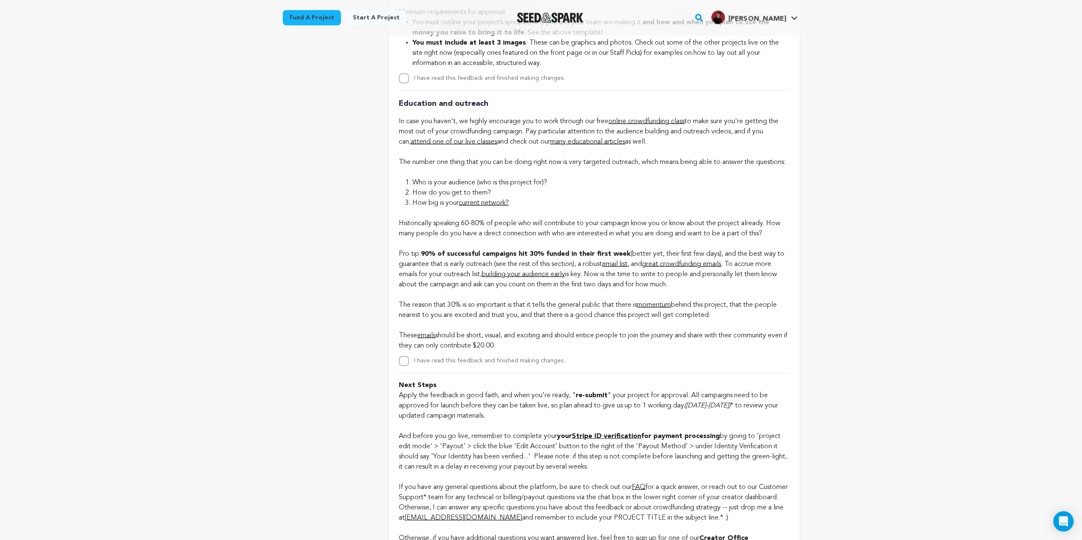
drag, startPoint x: 399, startPoint y: 284, endPoint x: 536, endPoint y: 376, distance: 164.5
click at [536, 351] on p "Historically speaking 60-80% of people who will contribute to your campaign kno…" at bounding box center [594, 279] width 390 height 143
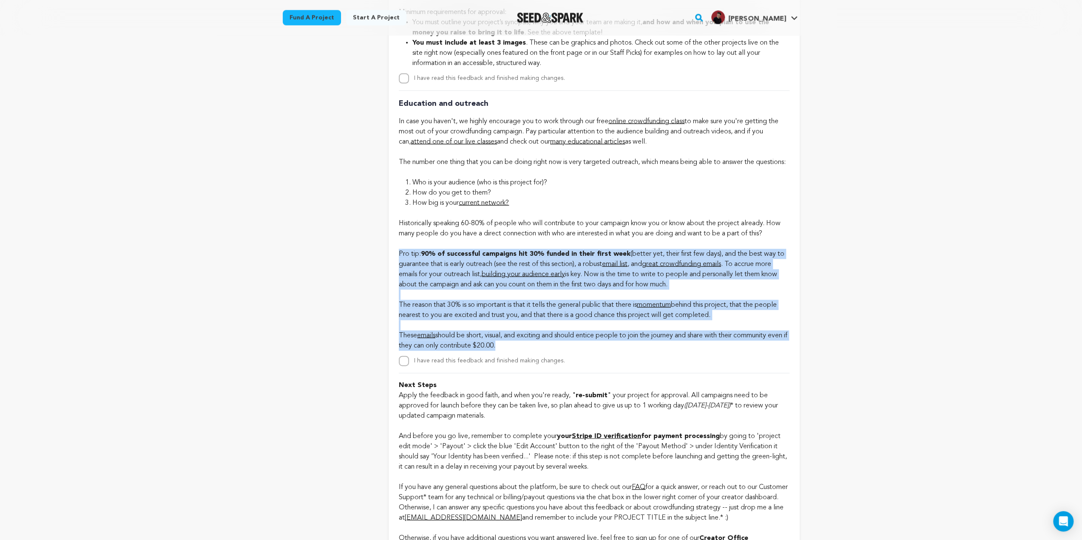
drag, startPoint x: 536, startPoint y: 374, endPoint x: 400, endPoint y: 281, distance: 164.8
click at [400, 281] on p "Historically speaking 60-80% of people who will contribute to your campaign kno…" at bounding box center [594, 279] width 390 height 143
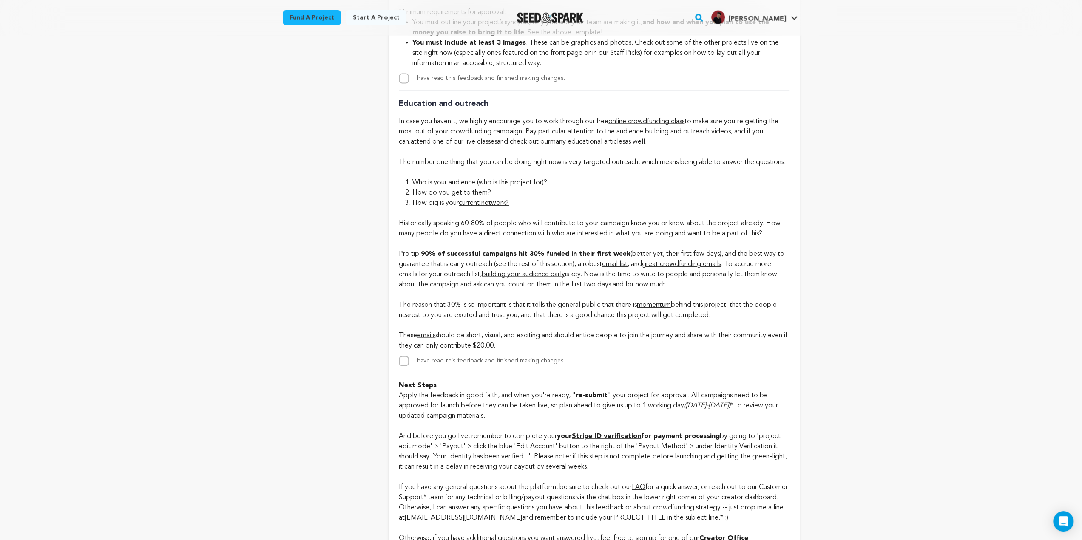
drag, startPoint x: 399, startPoint y: 285, endPoint x: 693, endPoint y: 315, distance: 295.2
click at [693, 315] on p "Historically speaking 60-80% of people who will contribute to your campaign kno…" at bounding box center [594, 279] width 390 height 143
drag, startPoint x: 397, startPoint y: 335, endPoint x: 748, endPoint y: 342, distance: 350.8
drag, startPoint x: 399, startPoint y: 367, endPoint x: 544, endPoint y: 374, distance: 145.6
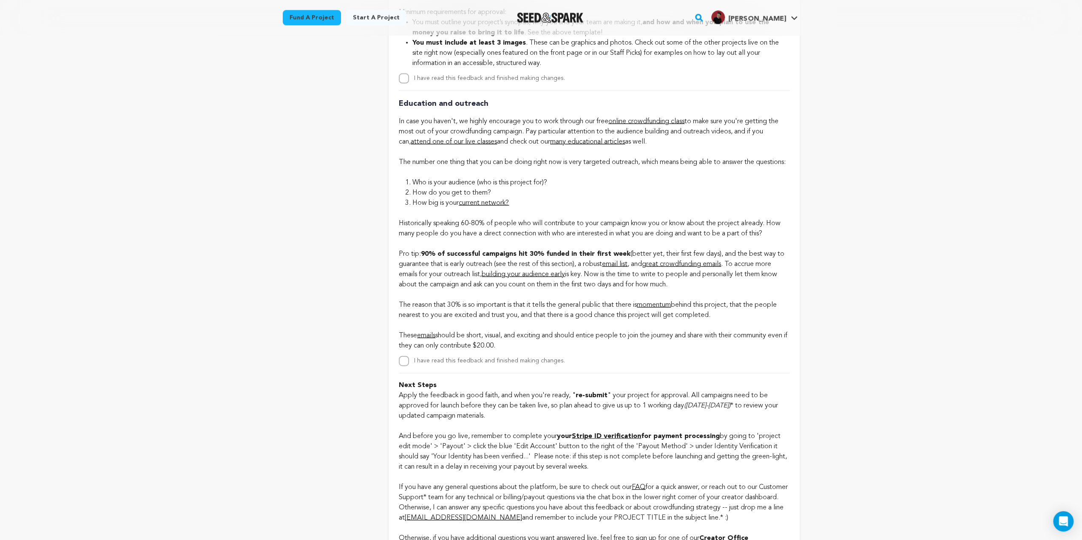
click at [544, 351] on p "Historically speaking 60-80% of people who will contribute to your campaign kno…" at bounding box center [594, 279] width 390 height 143
drag, startPoint x: 541, startPoint y: 374, endPoint x: 394, endPoint y: 365, distance: 147.8
drag, startPoint x: 719, startPoint y: 345, endPoint x: 389, endPoint y: 331, distance: 330.6
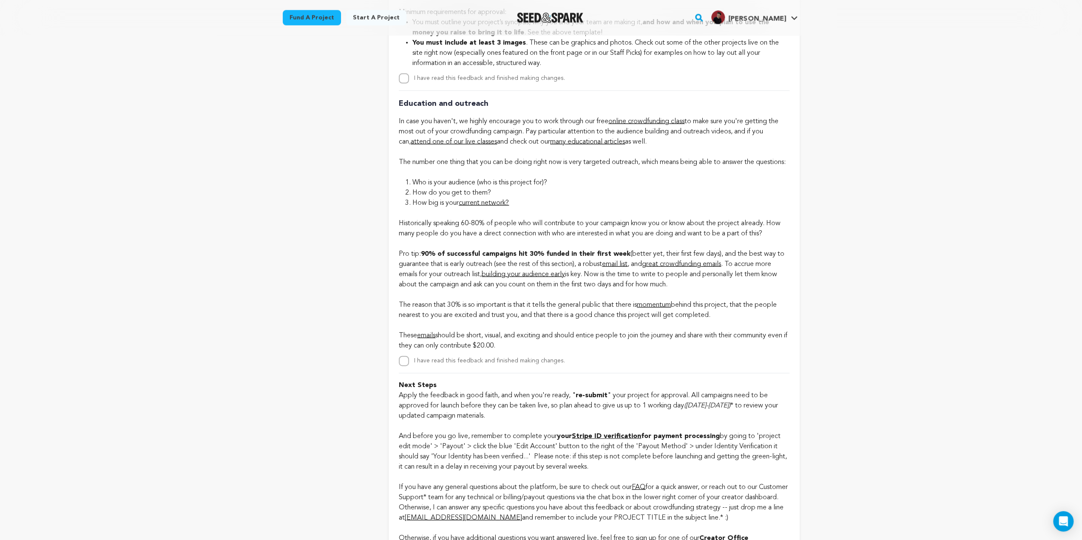
drag, startPoint x: 710, startPoint y: 316, endPoint x: 398, endPoint y: 256, distance: 317.3
click at [399, 256] on p "Historically speaking 60-80% of people who will contribute to your campaign kno…" at bounding box center [594, 279] width 390 height 143
drag, startPoint x: 398, startPoint y: 363, endPoint x: 524, endPoint y: 374, distance: 126.3
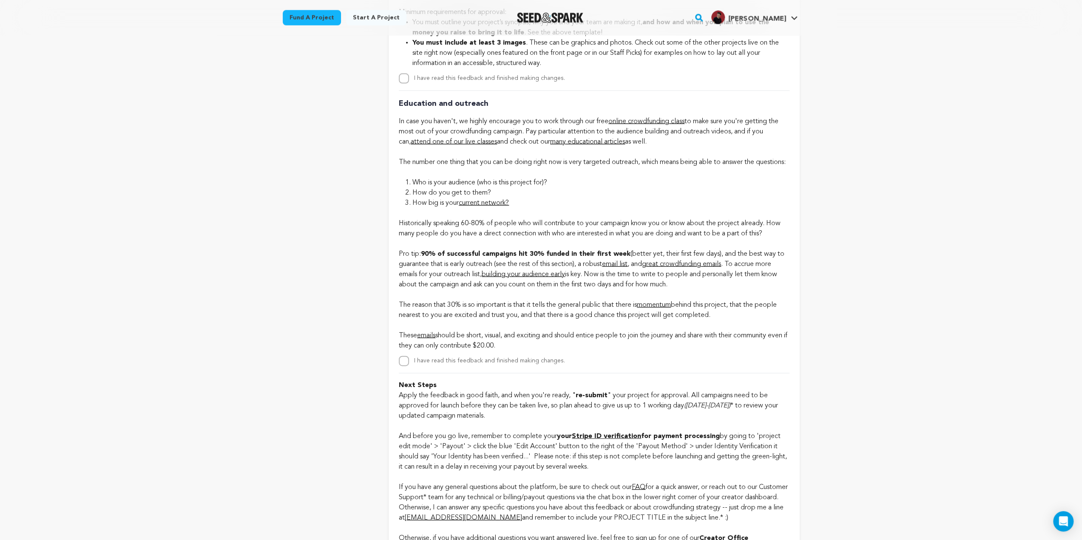
click at [523, 351] on p "Historically speaking 60-80% of people who will contribute to your campaign kno…" at bounding box center [594, 279] width 390 height 143
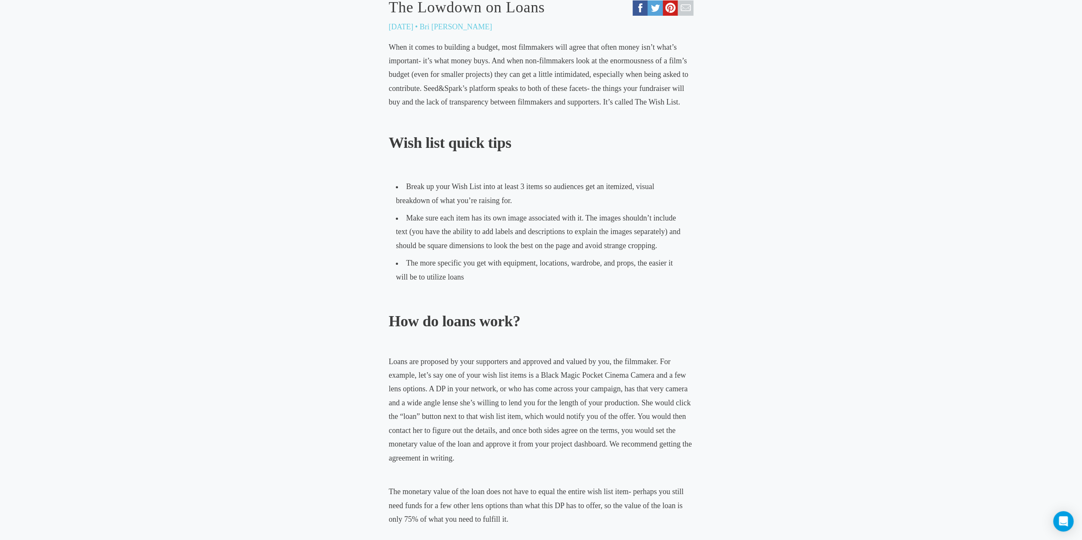
scroll to position [383, 0]
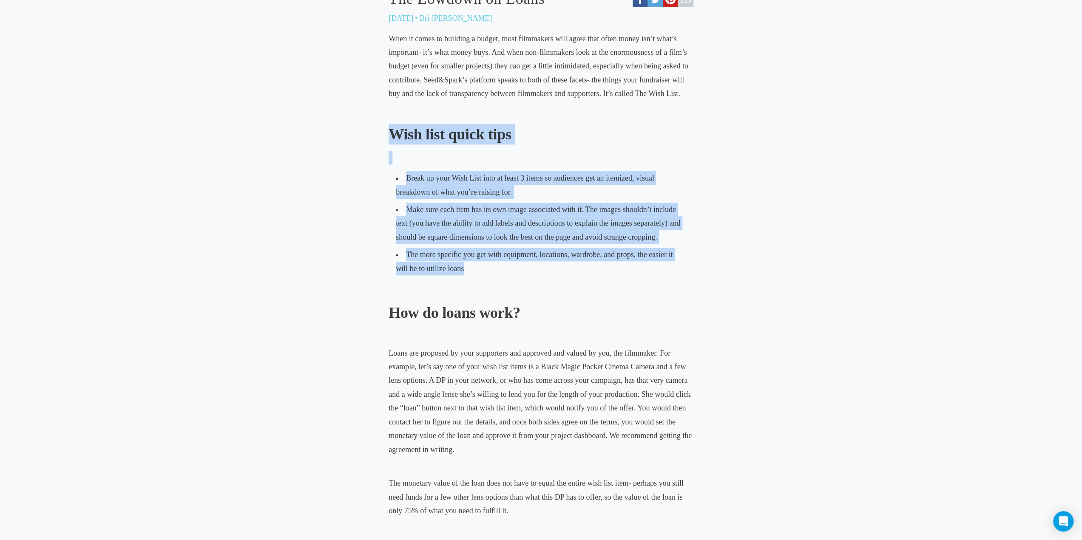
drag, startPoint x: 385, startPoint y: 130, endPoint x: 465, endPoint y: 265, distance: 156.5
click at [465, 265] on li "The more specific you get with equipment, locations, wardrobe, and props, the e…" at bounding box center [541, 261] width 298 height 31
drag, startPoint x: 465, startPoint y: 268, endPoint x: 385, endPoint y: 133, distance: 157.1
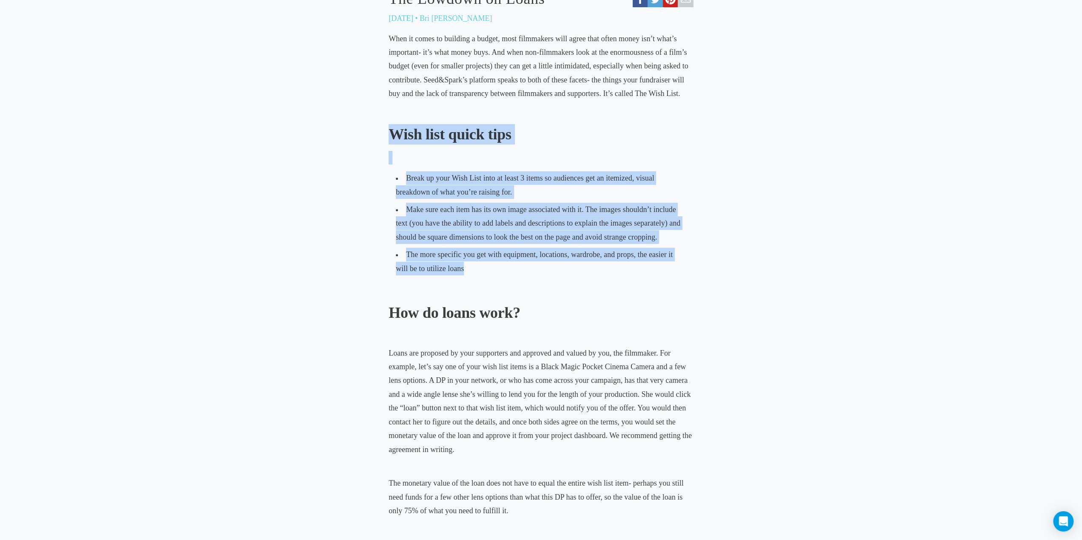
drag, startPoint x: 388, startPoint y: 133, endPoint x: 483, endPoint y: 270, distance: 166.4
click at [483, 269] on li "The more specific you get with equipment, locations, wardrobe, and props, the e…" at bounding box center [541, 261] width 298 height 31
drag, startPoint x: 468, startPoint y: 269, endPoint x: 378, endPoint y: 126, distance: 168.4
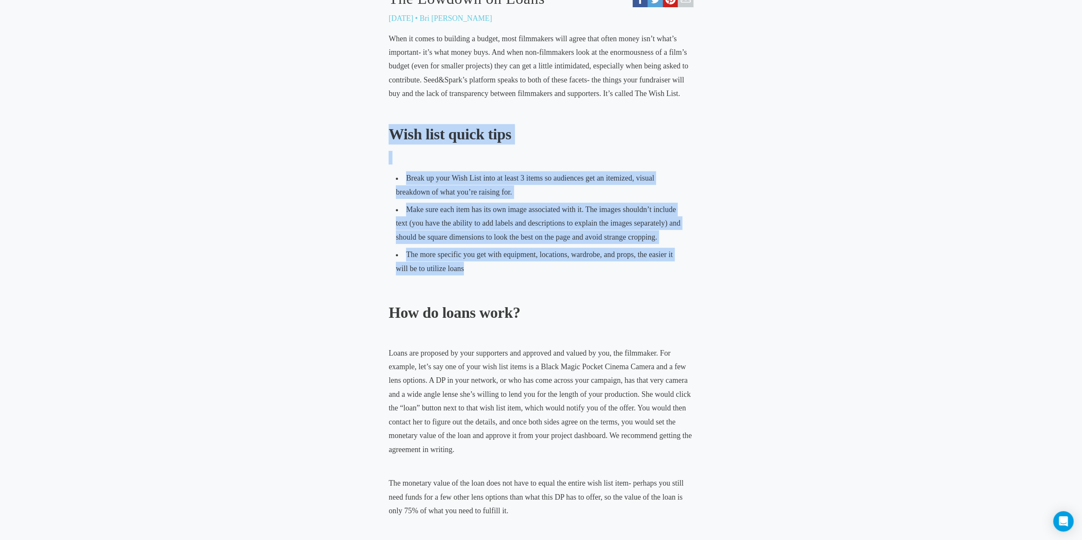
drag, startPoint x: 391, startPoint y: 129, endPoint x: 527, endPoint y: 263, distance: 191.2
click at [527, 263] on li "The more specific you get with equipment, locations, wardrobe, and props, the e…" at bounding box center [541, 261] width 298 height 31
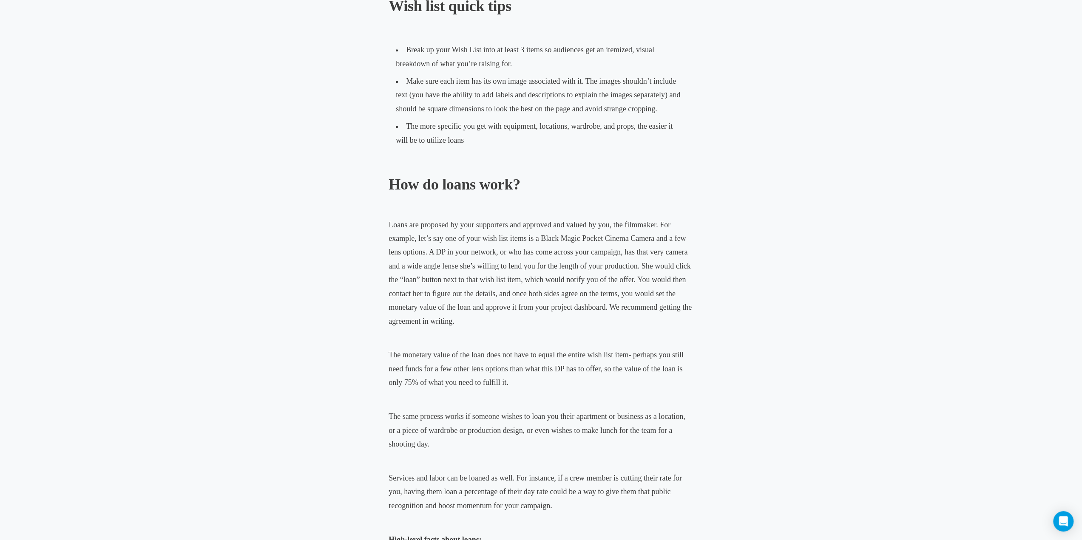
scroll to position [553, 0]
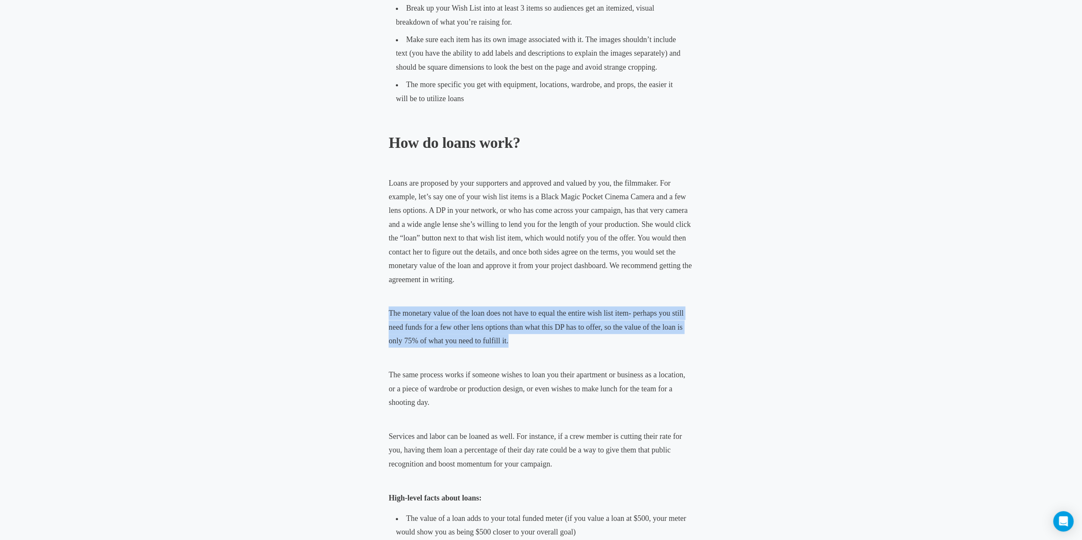
drag, startPoint x: 512, startPoint y: 342, endPoint x: 348, endPoint y: 312, distance: 166.5
drag, startPoint x: 372, startPoint y: 309, endPoint x: 536, endPoint y: 340, distance: 166.2
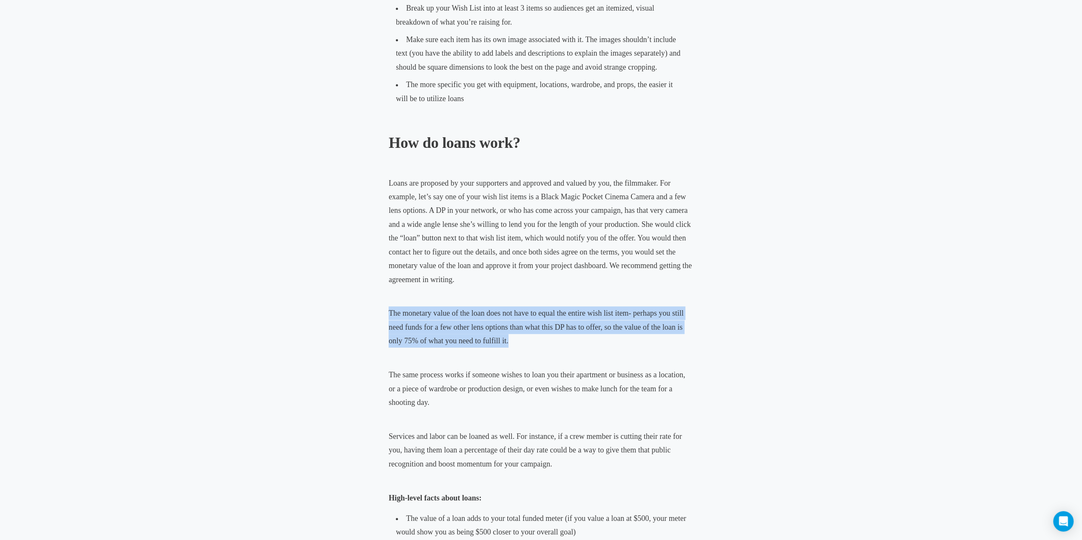
click at [537, 340] on p "The monetary value of the loan does not have to equal the entire wish list item…" at bounding box center [541, 326] width 305 height 41
drag, startPoint x: 536, startPoint y: 342, endPoint x: 369, endPoint y: 311, distance: 170.3
drag, startPoint x: 369, startPoint y: 311, endPoint x: 514, endPoint y: 336, distance: 147.6
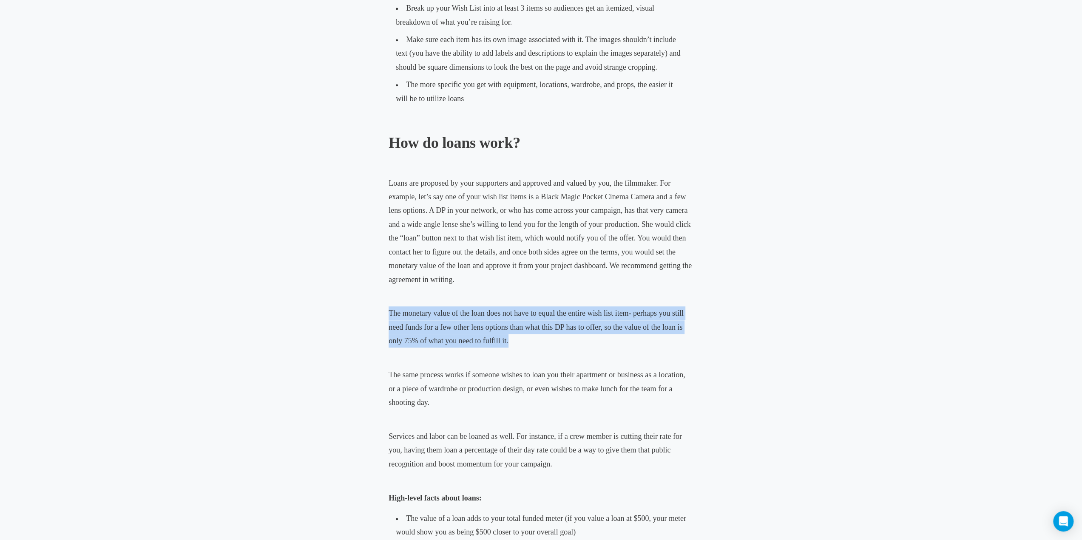
click at [514, 337] on p "The monetary value of the loan does not have to equal the entire wish list item…" at bounding box center [541, 326] width 305 height 41
drag, startPoint x: 515, startPoint y: 338, endPoint x: 380, endPoint y: 309, distance: 138.3
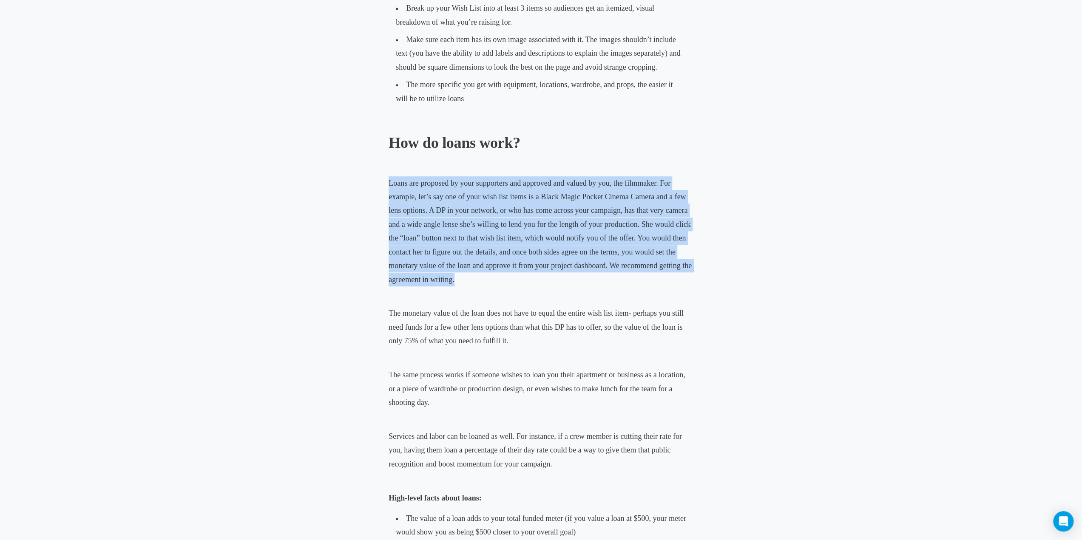
drag, startPoint x: 460, startPoint y: 283, endPoint x: 387, endPoint y: 186, distance: 121.1
click at [392, 184] on span "Loans are proposed by your supporters and approved and valued by you, the filmm…" at bounding box center [540, 231] width 303 height 105
drag, startPoint x: 387, startPoint y: 182, endPoint x: 481, endPoint y: 276, distance: 132.9
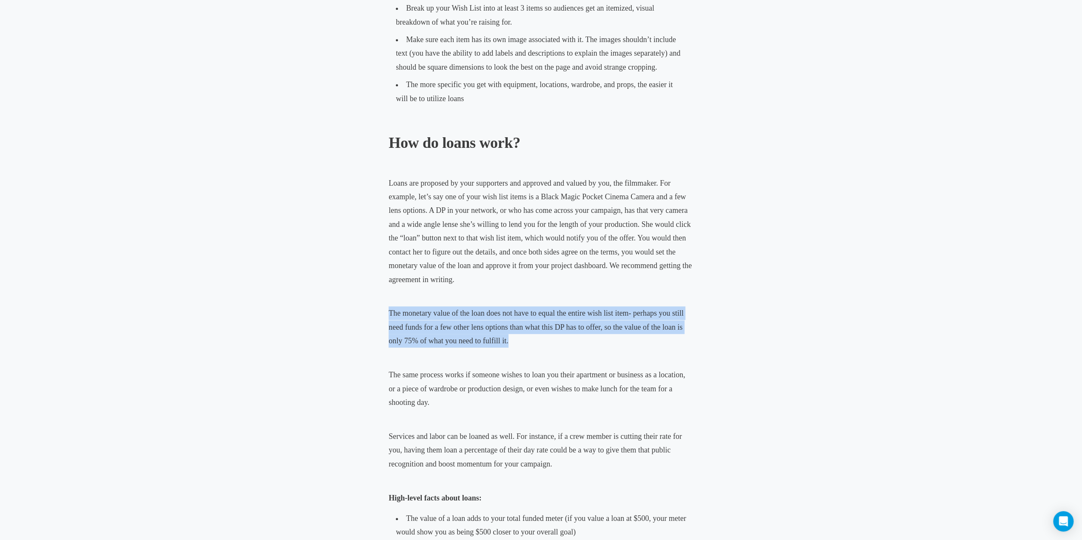
drag, startPoint x: 387, startPoint y: 312, endPoint x: 533, endPoint y: 342, distance: 149.2
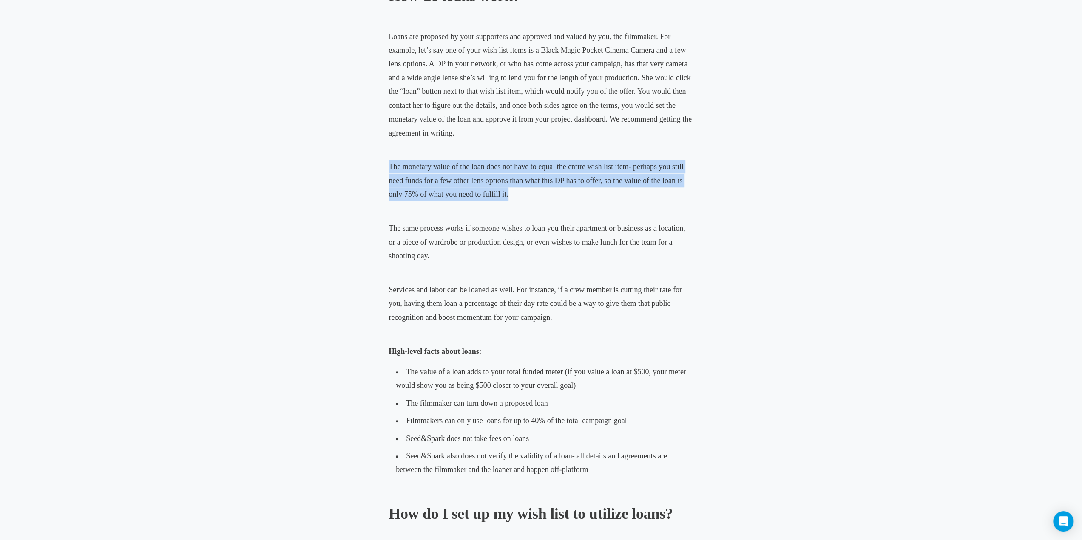
scroll to position [723, 0]
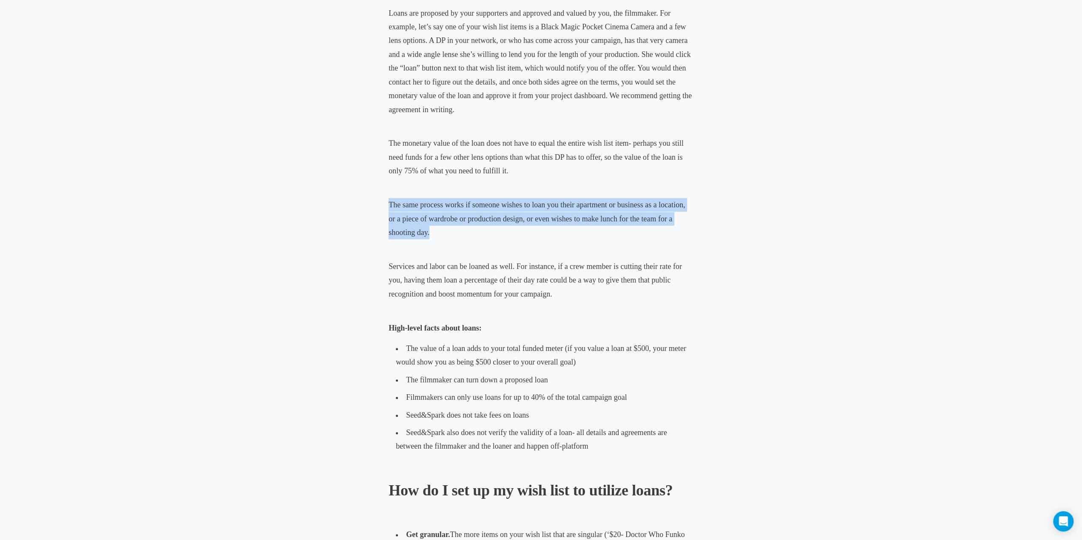
drag, startPoint x: 374, startPoint y: 204, endPoint x: 449, endPoint y: 237, distance: 81.8
click at [449, 237] on div "Film Crowdfunding The Lowdown on Loans May 13, 2020 • Bri Castellini When it co…" at bounding box center [541, 392] width 462 height 1916
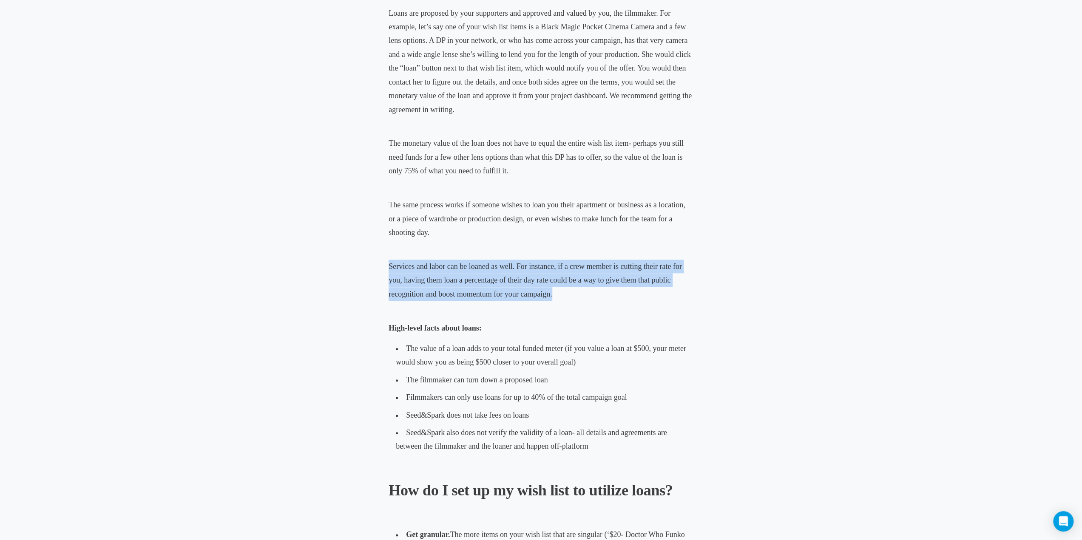
drag, startPoint x: 381, startPoint y: 263, endPoint x: 564, endPoint y: 295, distance: 186.0
click at [564, 295] on div "Film Crowdfunding The Lowdown on Loans May 13, 2020 • Bri Castellini When it co…" at bounding box center [541, 392] width 462 height 1916
click at [564, 295] on p "Services and labor can be loaned as well. For instance, if a crew member is cut…" at bounding box center [541, 280] width 305 height 41
drag, startPoint x: 566, startPoint y: 297, endPoint x: 383, endPoint y: 267, distance: 184.7
click at [383, 267] on div "Film Crowdfunding The Lowdown on Loans May 13, 2020 • Bri Castellini When it co…" at bounding box center [541, 392] width 462 height 1916
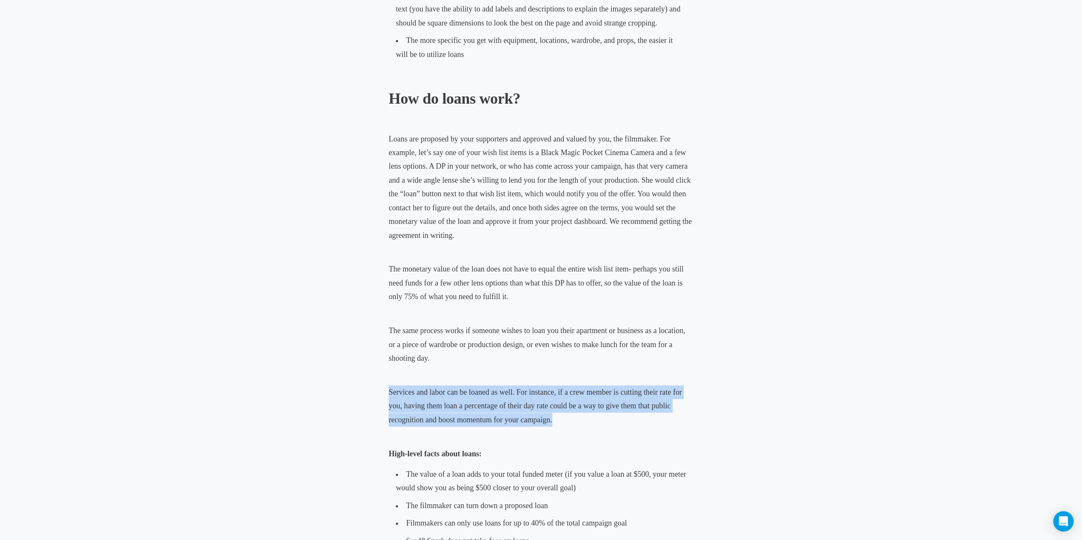
scroll to position [595, 0]
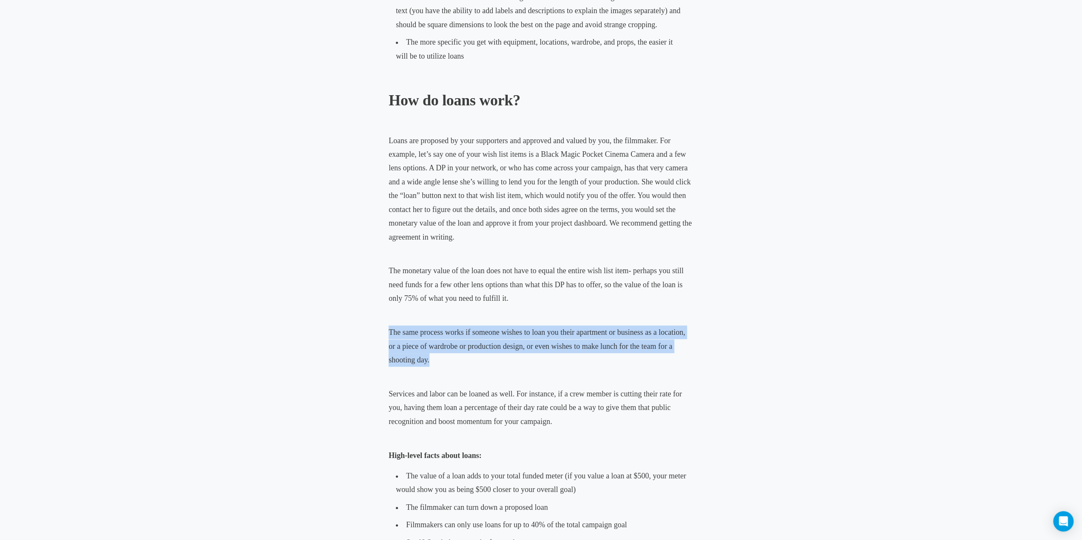
drag, startPoint x: 434, startPoint y: 358, endPoint x: 384, endPoint y: 330, distance: 56.5
click at [384, 330] on div "Film Crowdfunding The Lowdown on Loans May 13, 2020 • Bri Castellini When it co…" at bounding box center [541, 519] width 462 height 1916
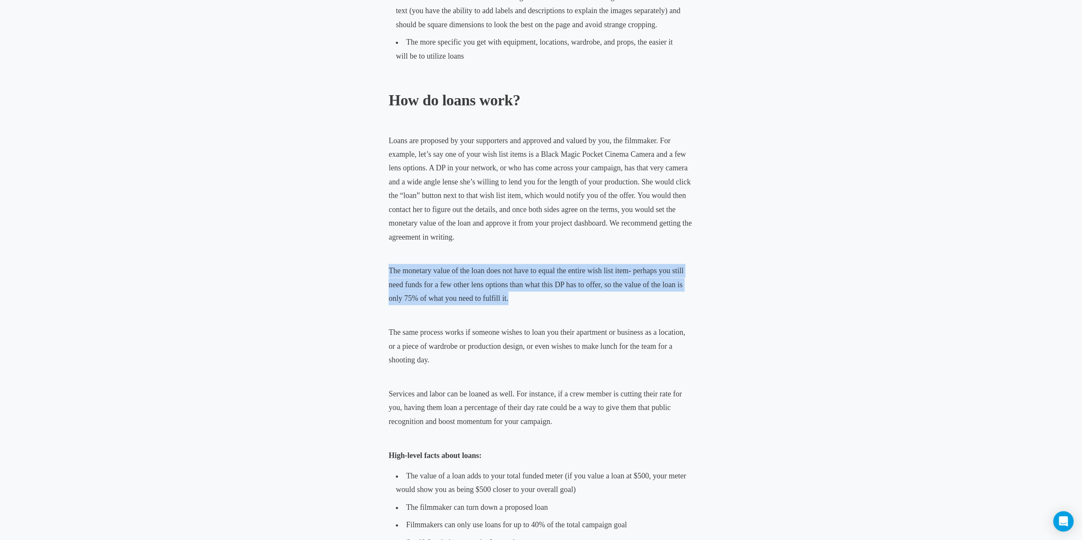
drag, startPoint x: 511, startPoint y: 298, endPoint x: 344, endPoint y: 262, distance: 170.4
click at [344, 262] on div "Film Crowdfunding The Lowdown on Loans May 13, 2020 • Bri Castellini When it co…" at bounding box center [541, 519] width 462 height 1916
click at [364, 270] on div "Film Crowdfunding The Lowdown on Loans May 13, 2020 • Bri Castellini When it co…" at bounding box center [541, 519] width 462 height 1916
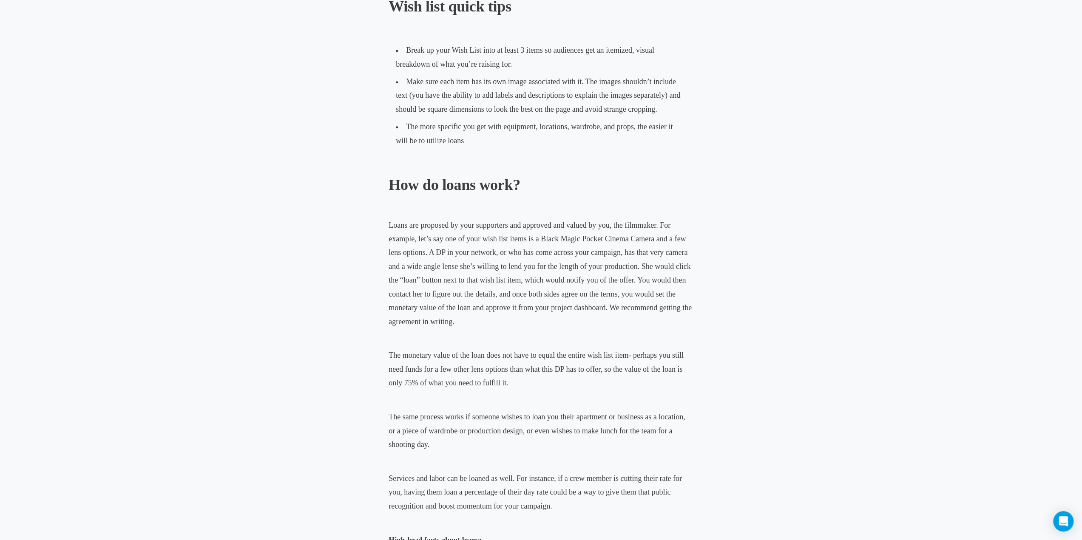
scroll to position [510, 0]
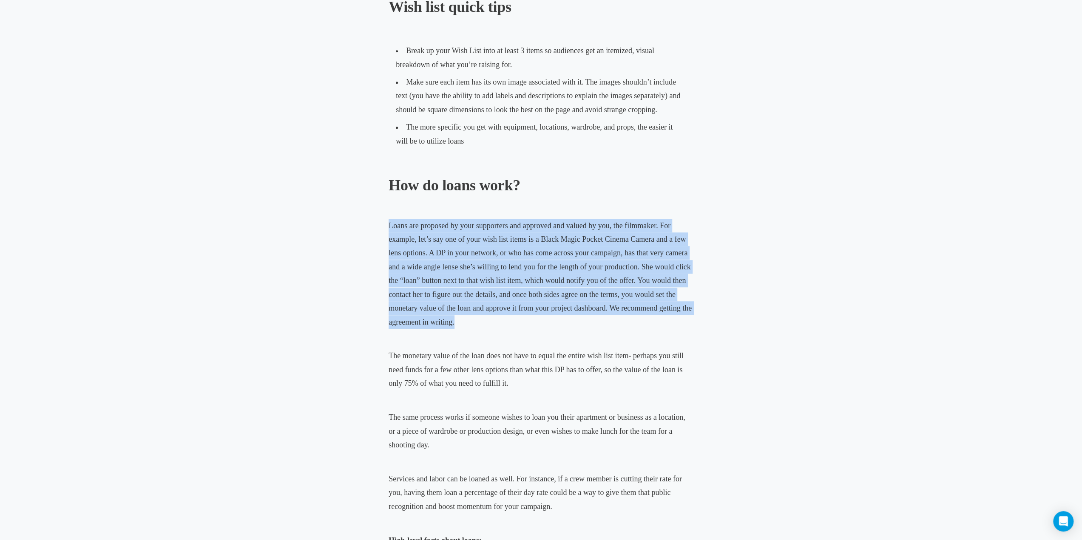
drag, startPoint x: 389, startPoint y: 224, endPoint x: 469, endPoint y: 321, distance: 125.3
click at [469, 321] on p "Loans are proposed by your supporters and approved and valued by you, the filmm…" at bounding box center [541, 274] width 305 height 110
click at [470, 320] on p "Loans are proposed by your supporters and approved and valued by you, the filmm…" at bounding box center [541, 274] width 305 height 110
drag, startPoint x: 470, startPoint y: 320, endPoint x: 388, endPoint y: 224, distance: 126.0
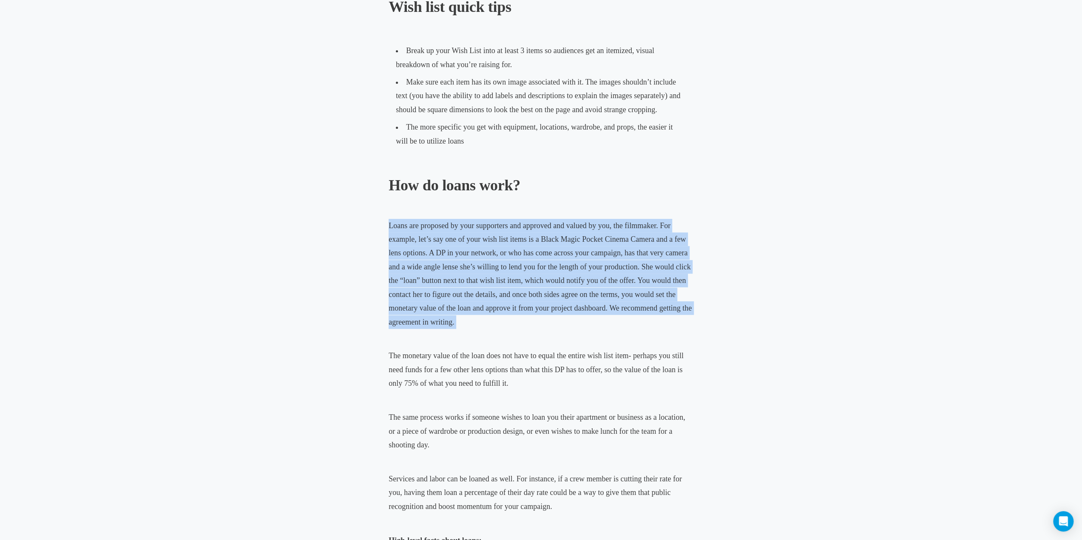
drag, startPoint x: 388, startPoint y: 224, endPoint x: 467, endPoint y: 316, distance: 121.2
click at [467, 316] on p "Loans are proposed by your supporters and approved and valued by you, the filmm…" at bounding box center [541, 274] width 305 height 110
drag, startPoint x: 465, startPoint y: 318, endPoint x: 382, endPoint y: 224, distance: 125.6
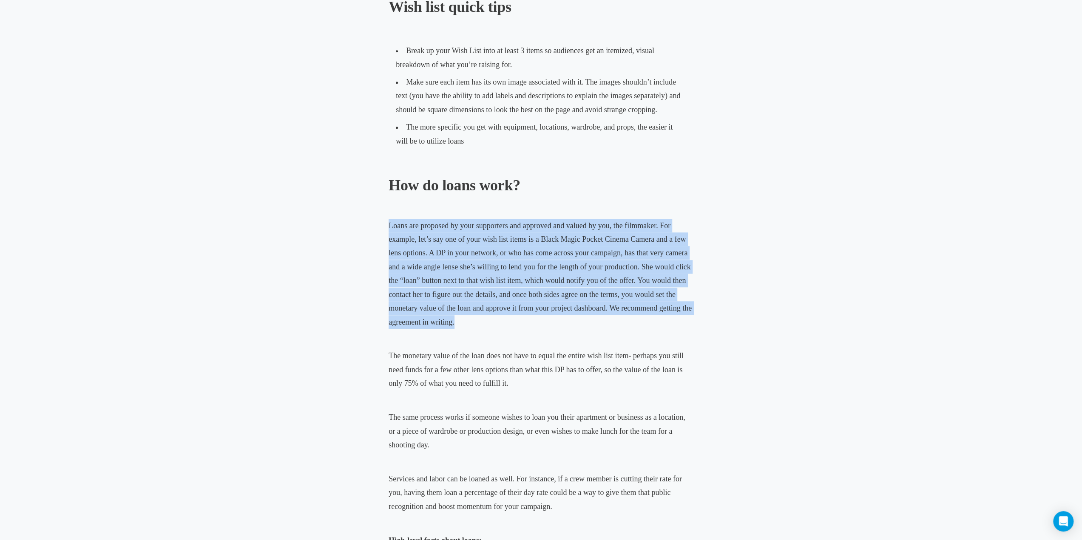
drag, startPoint x: 382, startPoint y: 224, endPoint x: 460, endPoint y: 322, distance: 125.2
click at [460, 322] on p "Loans are proposed by your supporters and approved and valued by you, the filmm…" at bounding box center [541, 274] width 305 height 110
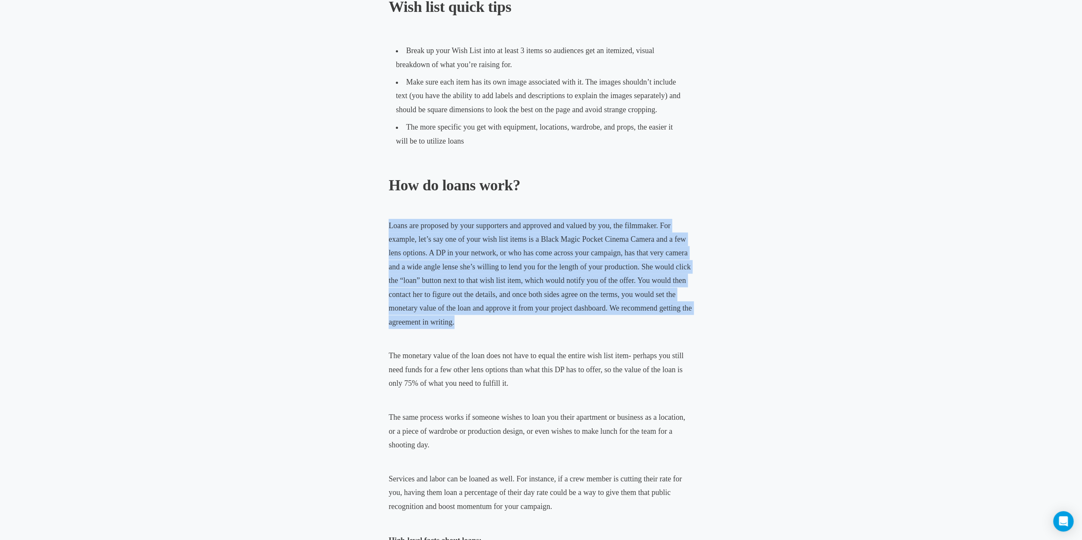
drag, startPoint x: 458, startPoint y: 323, endPoint x: 386, endPoint y: 226, distance: 121.6
drag, startPoint x: 386, startPoint y: 224, endPoint x: 470, endPoint y: 321, distance: 128.4
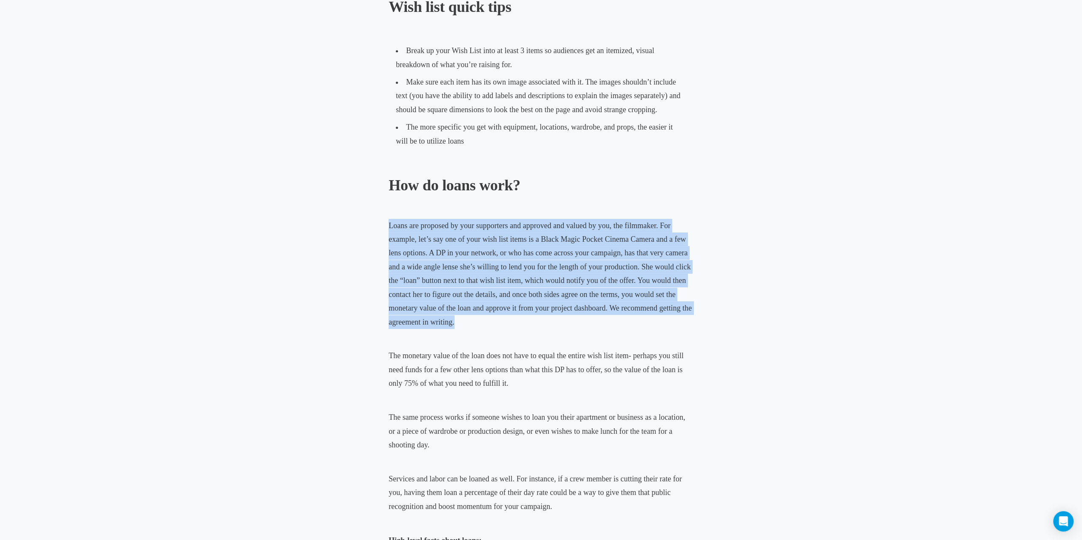
click at [470, 321] on p "Loans are proposed by your supporters and approved and valued by you, the filmm…" at bounding box center [541, 274] width 305 height 110
drag, startPoint x: 470, startPoint y: 325, endPoint x: 386, endPoint y: 216, distance: 137.9
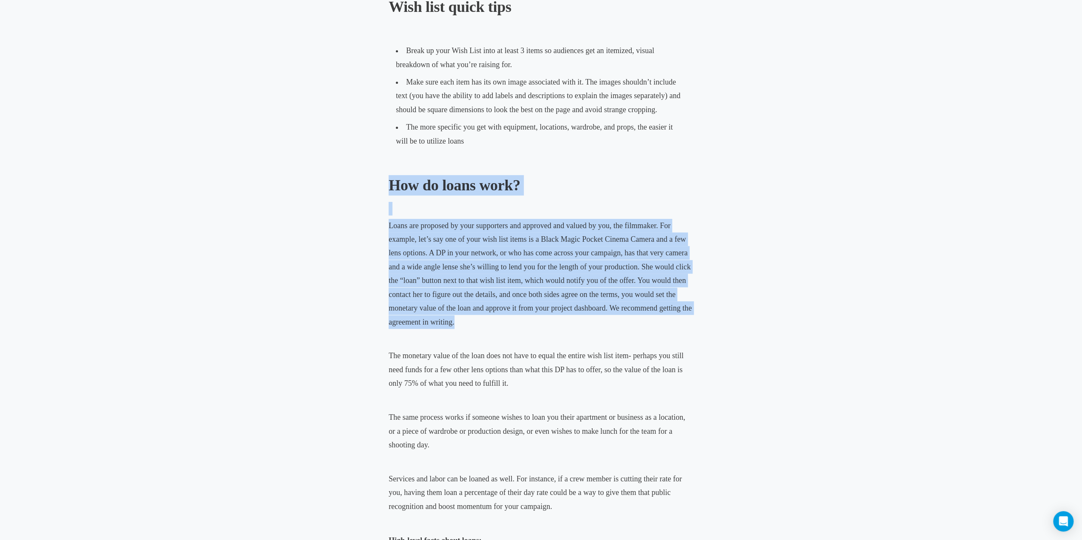
drag, startPoint x: 389, startPoint y: 181, endPoint x: 465, endPoint y: 320, distance: 158.8
click at [465, 320] on p "Loans are proposed by your supporters and approved and valued by you, the filmm…" at bounding box center [541, 274] width 305 height 110
drag, startPoint x: 465, startPoint y: 320, endPoint x: 397, endPoint y: 185, distance: 151.1
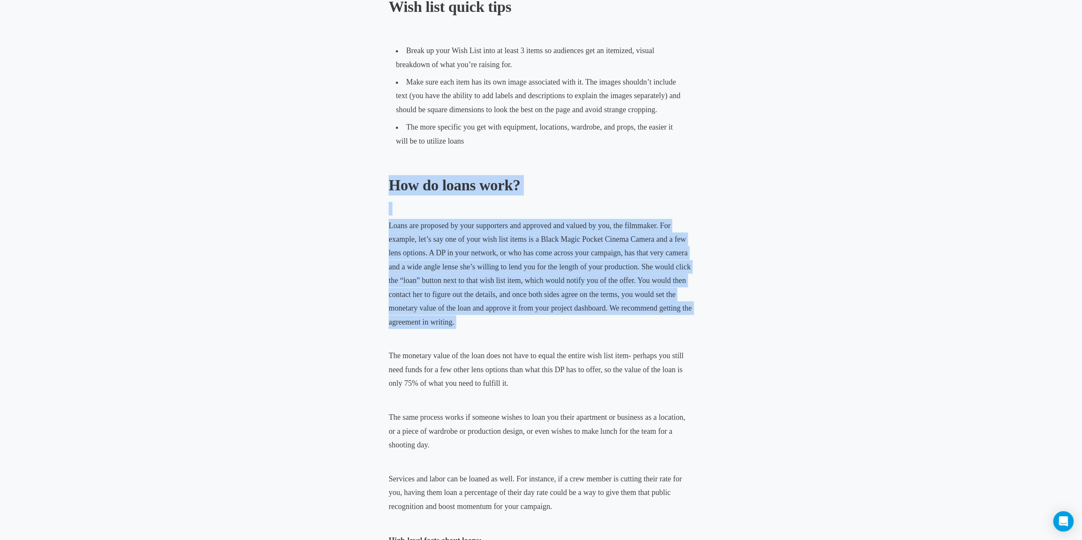
click at [397, 185] on b "How do loans work?" at bounding box center [455, 185] width 132 height 17
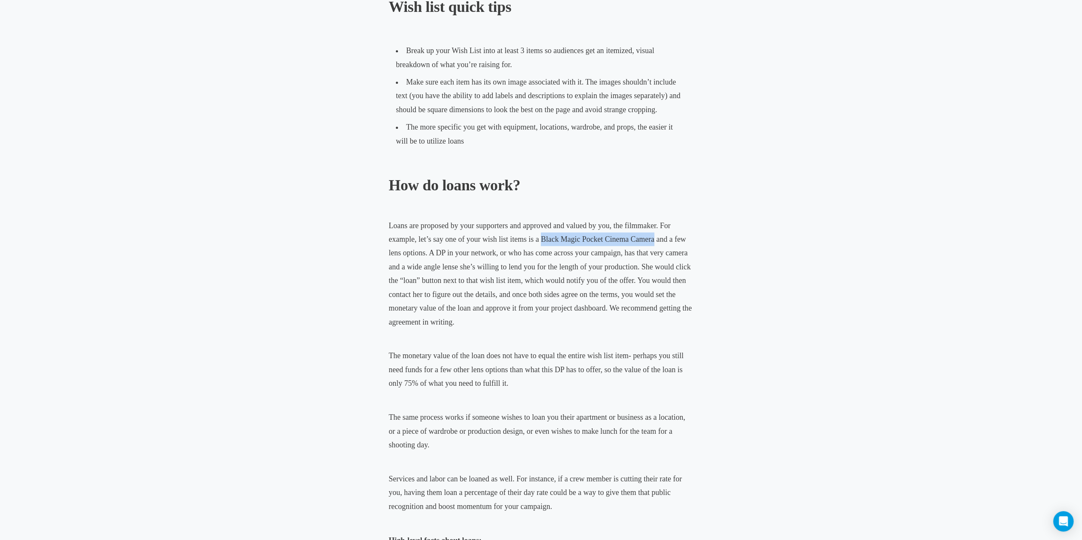
drag, startPoint x: 541, startPoint y: 239, endPoint x: 652, endPoint y: 238, distance: 111.8
click at [652, 238] on span "Loans are proposed by your supporters and approved and valued by you, the filmm…" at bounding box center [540, 273] width 303 height 105
click at [655, 239] on span "Loans are proposed by your supporters and approved and valued by you, the filmm…" at bounding box center [540, 273] width 303 height 105
drag, startPoint x: 652, startPoint y: 239, endPoint x: 543, endPoint y: 240, distance: 109.7
click at [543, 240] on span "Loans are proposed by your supporters and approved and valued by you, the filmm…" at bounding box center [540, 273] width 303 height 105
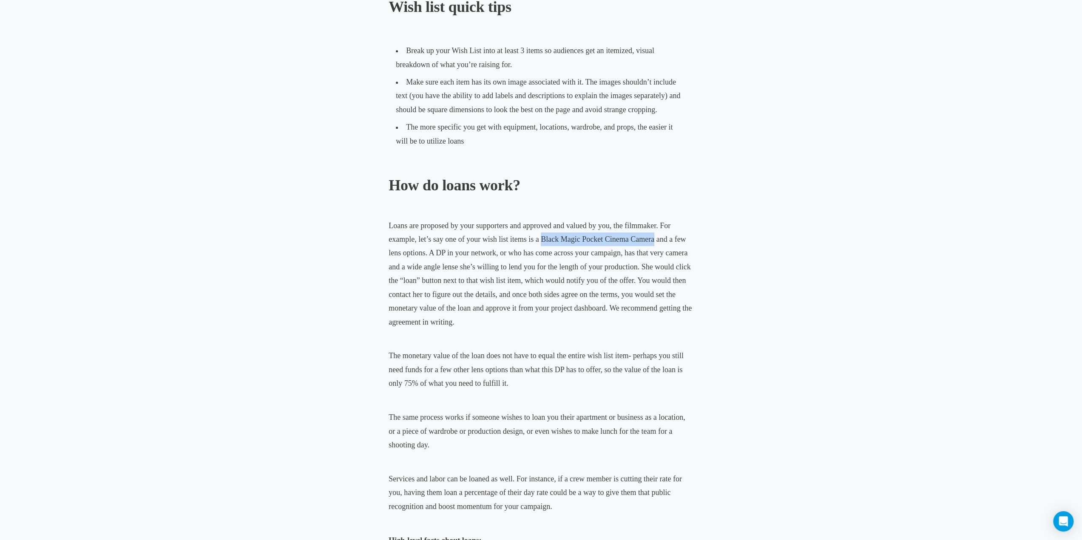
click at [540, 237] on span "Loans are proposed by your supporters and approved and valued by you, the filmm…" at bounding box center [540, 273] width 303 height 105
drag, startPoint x: 541, startPoint y: 238, endPoint x: 654, endPoint y: 241, distance: 113.1
click at [654, 241] on span "Loans are proposed by your supporters and approved and valued by you, the filmm…" at bounding box center [540, 273] width 303 height 105
drag, startPoint x: 654, startPoint y: 241, endPoint x: 542, endPoint y: 241, distance: 111.4
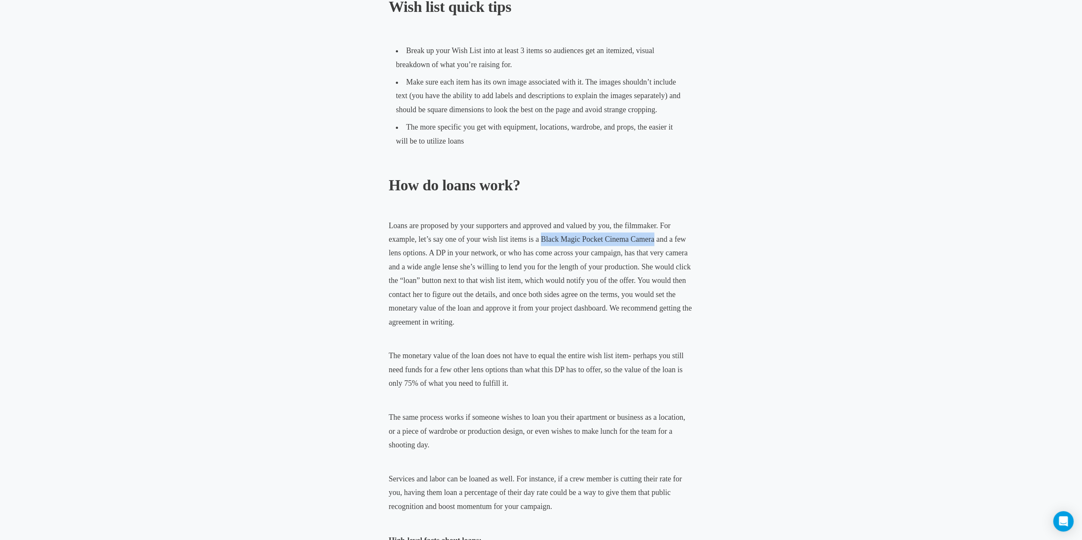
click at [542, 241] on span "Loans are proposed by your supporters and approved and valued by you, the filmm…" at bounding box center [540, 273] width 303 height 105
click at [542, 237] on span "Loans are proposed by your supporters and approved and valued by you, the filmm…" at bounding box center [540, 273] width 303 height 105
click at [541, 240] on span "Loans are proposed by your supporters and approved and valued by you, the filmm…" at bounding box center [540, 273] width 303 height 105
drag, startPoint x: 541, startPoint y: 240, endPoint x: 651, endPoint y: 240, distance: 110.5
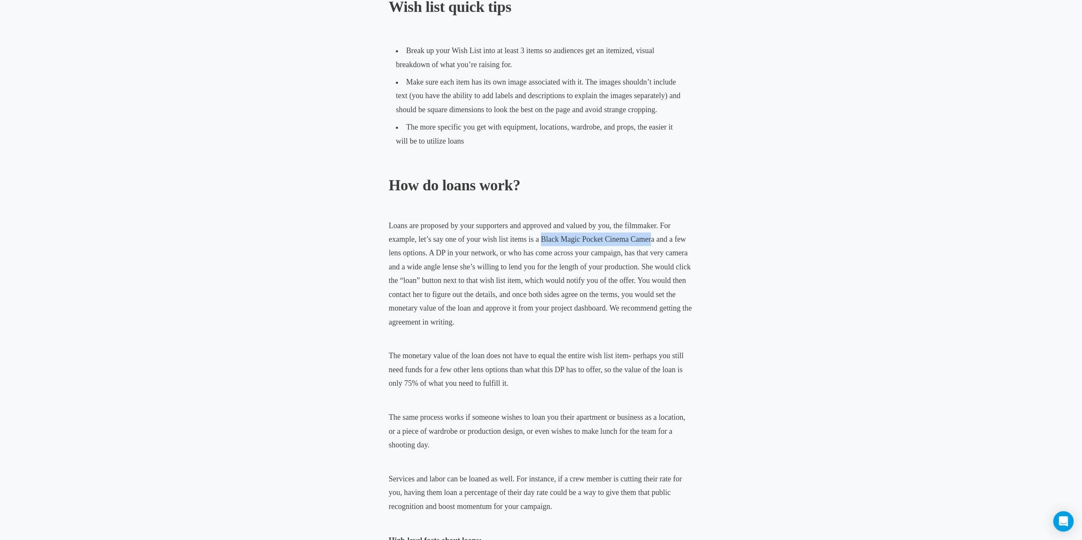
click at [651, 240] on span "Loans are proposed by your supporters and approved and valued by you, the filmm…" at bounding box center [540, 273] width 303 height 105
drag, startPoint x: 651, startPoint y: 240, endPoint x: 540, endPoint y: 239, distance: 111.0
click at [540, 239] on span "Loans are proposed by your supporters and approved and valued by you, the filmm…" at bounding box center [540, 273] width 303 height 105
click at [540, 238] on span "Loans are proposed by your supporters and approved and valued by you, the filmm…" at bounding box center [540, 273] width 303 height 105
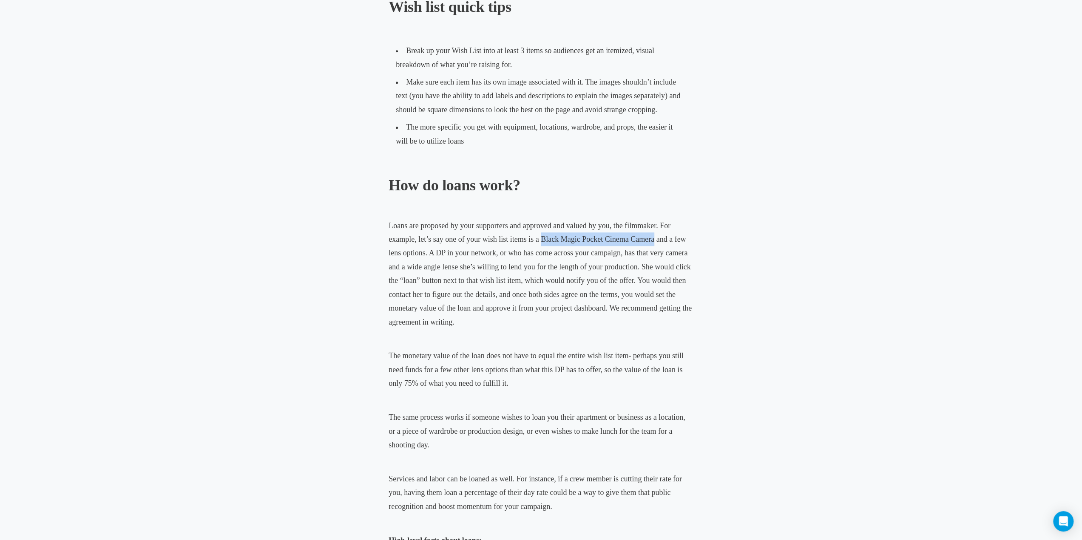
drag, startPoint x: 541, startPoint y: 239, endPoint x: 654, endPoint y: 239, distance: 113.1
click at [654, 239] on span "Loans are proposed by your supporters and approved and valued by you, the filmm…" at bounding box center [540, 273] width 303 height 105
drag, startPoint x: 654, startPoint y: 239, endPoint x: 539, endPoint y: 235, distance: 115.2
click at [539, 235] on span "Loans are proposed by your supporters and approved and valued by you, the filmm…" at bounding box center [540, 273] width 303 height 105
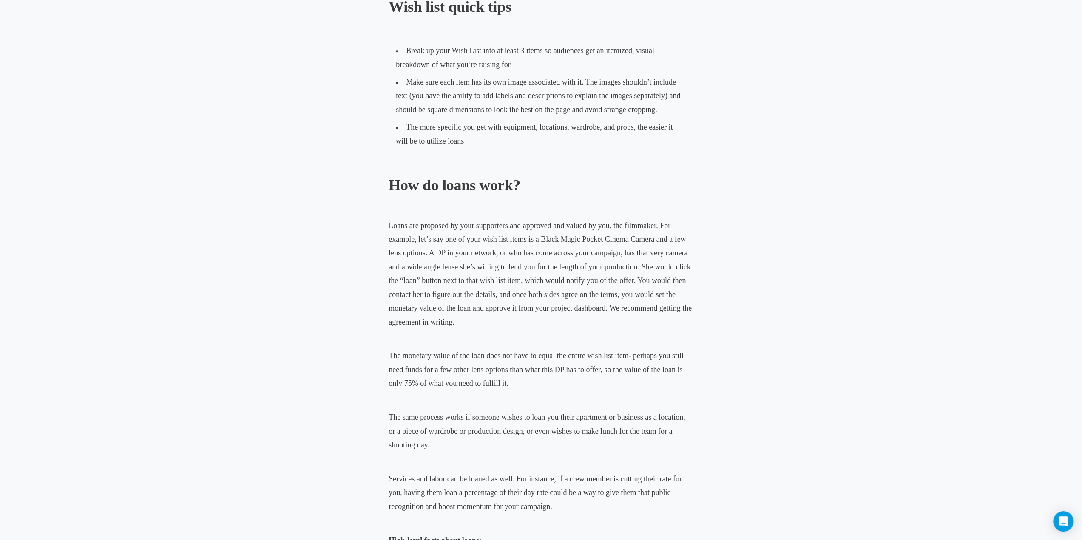
click at [495, 282] on span "Loans are proposed by your supporters and approved and valued by you, the filmm…" at bounding box center [540, 273] width 303 height 105
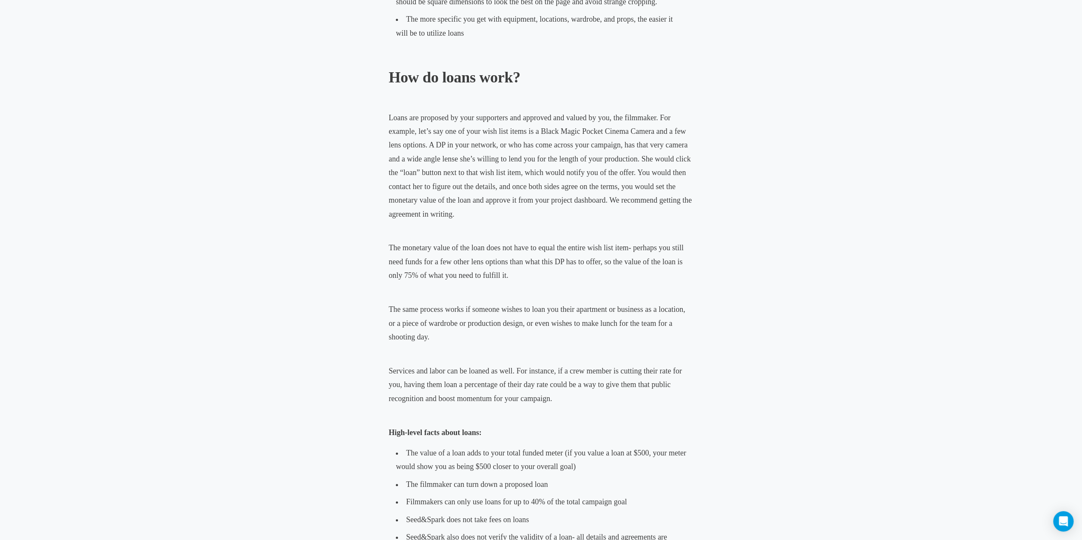
scroll to position [638, 0]
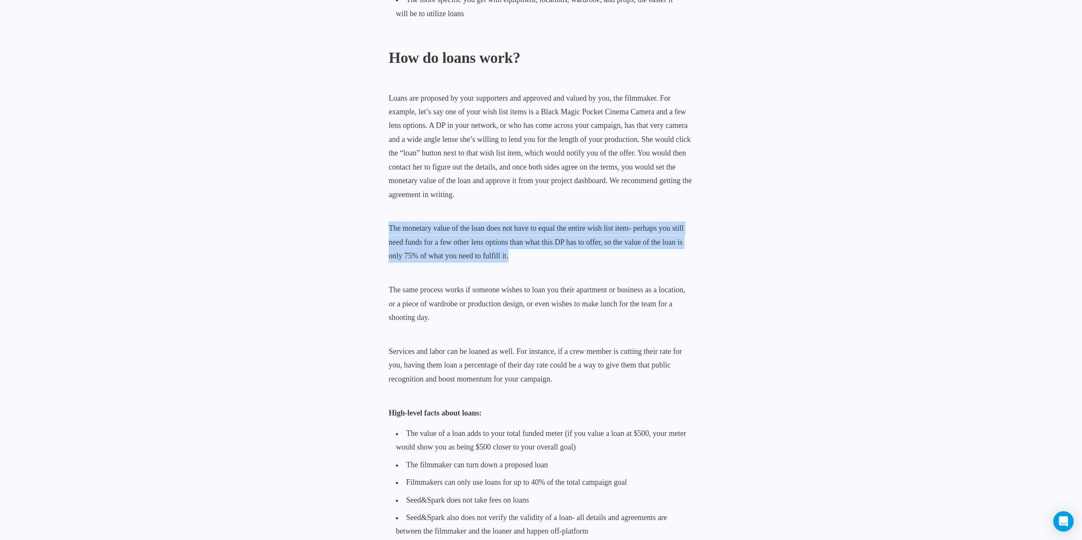
drag, startPoint x: 511, startPoint y: 257, endPoint x: 355, endPoint y: 224, distance: 160.3
click at [355, 224] on div "Film Crowdfunding The Lowdown on Loans May 13, 2020 • Bri Castellini When it co…" at bounding box center [541, 477] width 462 height 1916
click at [446, 227] on span "The monetary value of the loan does not have to equal the entire wish list item…" at bounding box center [536, 242] width 295 height 36
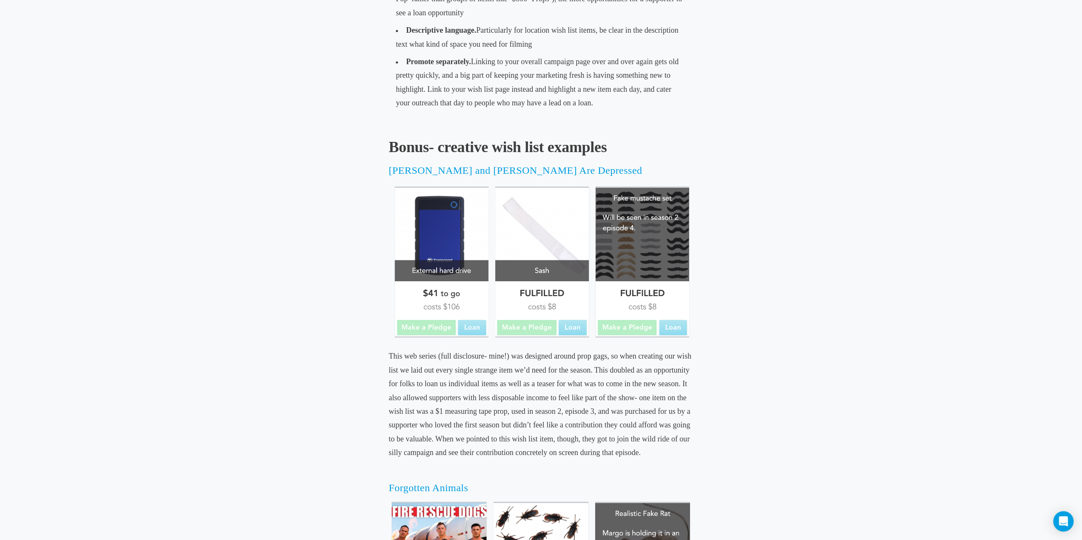
scroll to position [1275, 0]
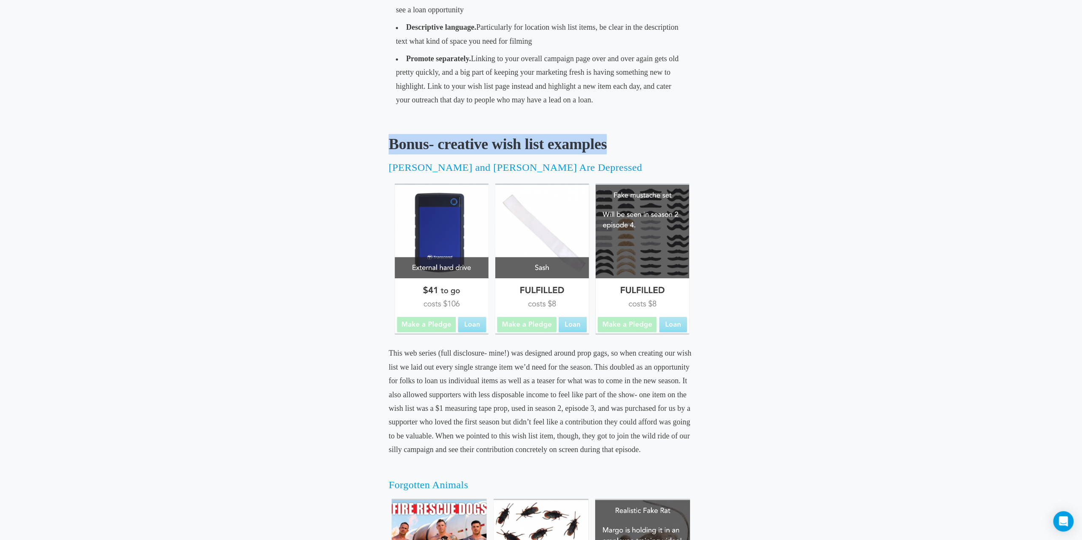
drag, startPoint x: 612, startPoint y: 142, endPoint x: 323, endPoint y: 147, distance: 288.7
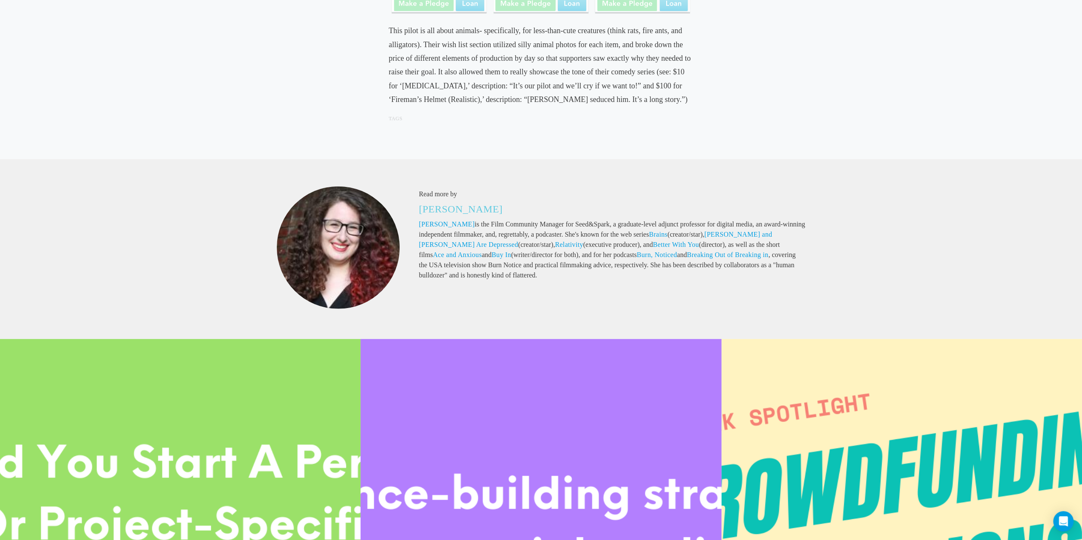
scroll to position [1785, 0]
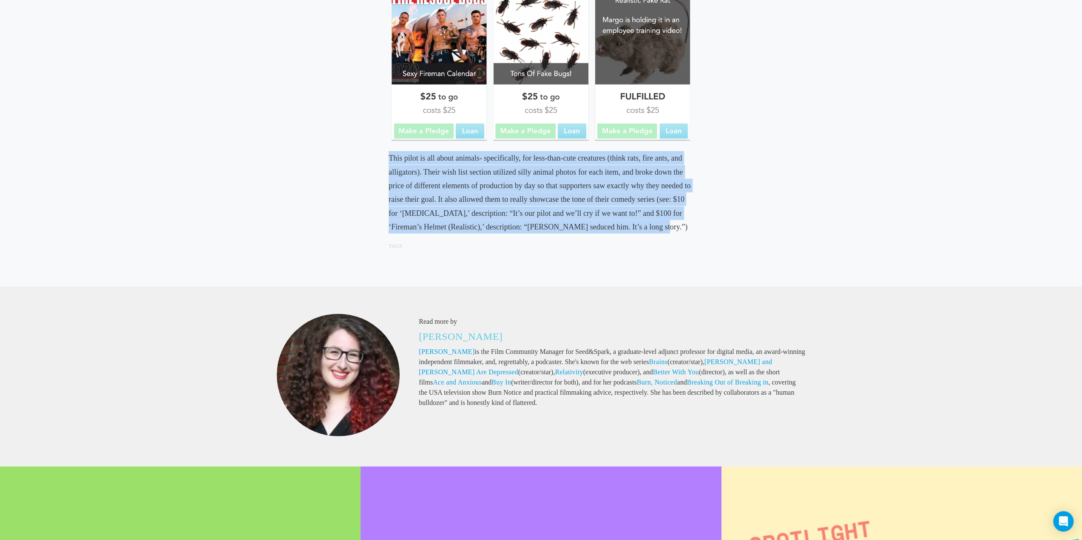
drag, startPoint x: 383, startPoint y: 159, endPoint x: 661, endPoint y: 229, distance: 286.8
click at [661, 228] on p "This pilot is all about animals- specifically, for less-than-cute creatures (th…" at bounding box center [541, 192] width 305 height 82
drag, startPoint x: 661, startPoint y: 228, endPoint x: 381, endPoint y: 155, distance: 290.0
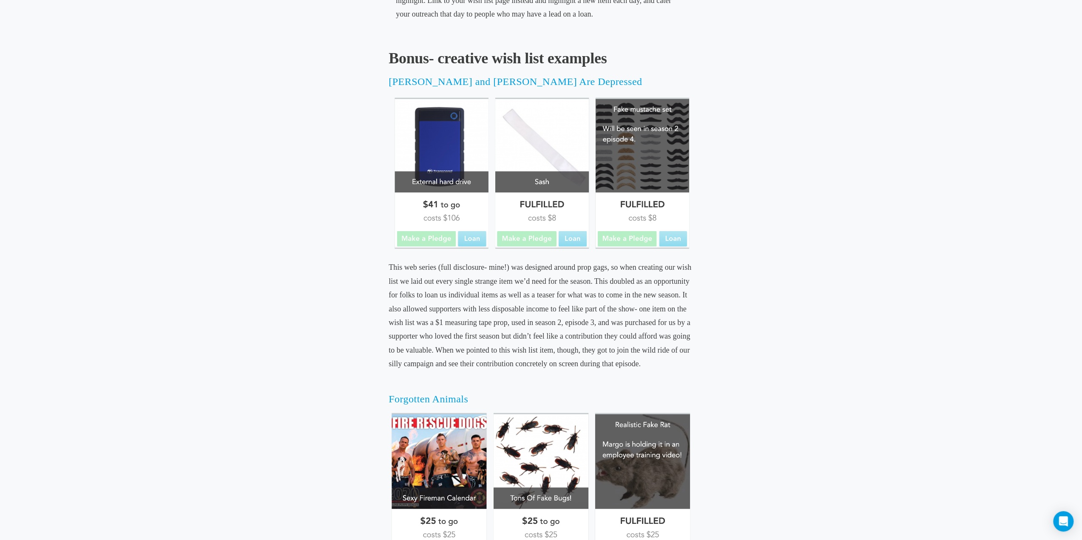
scroll to position [1360, 0]
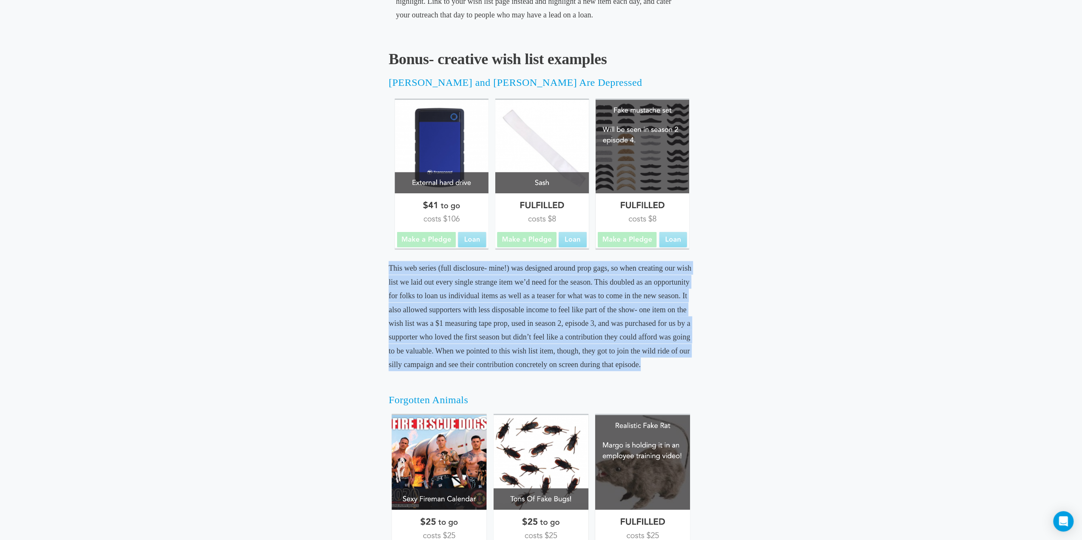
drag, startPoint x: 643, startPoint y: 363, endPoint x: 383, endPoint y: 264, distance: 278.9
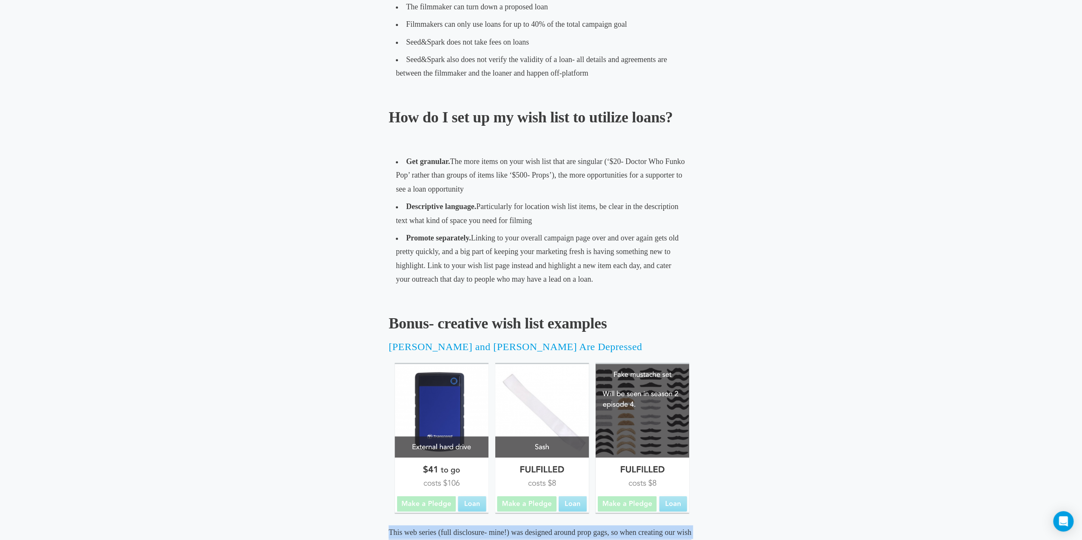
scroll to position [1063, 0]
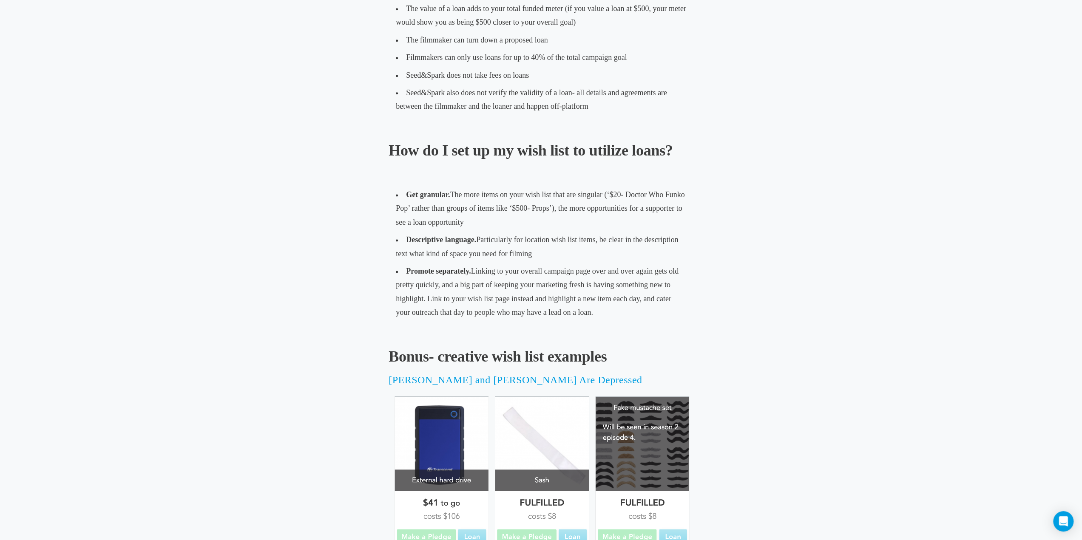
drag, startPoint x: 603, startPoint y: 314, endPoint x: 373, endPoint y: 199, distance: 256.6
click at [373, 199] on div "Film Crowdfunding The Lowdown on Loans May 13, 2020 • Bri Castellini When it co…" at bounding box center [541, 52] width 462 height 1916
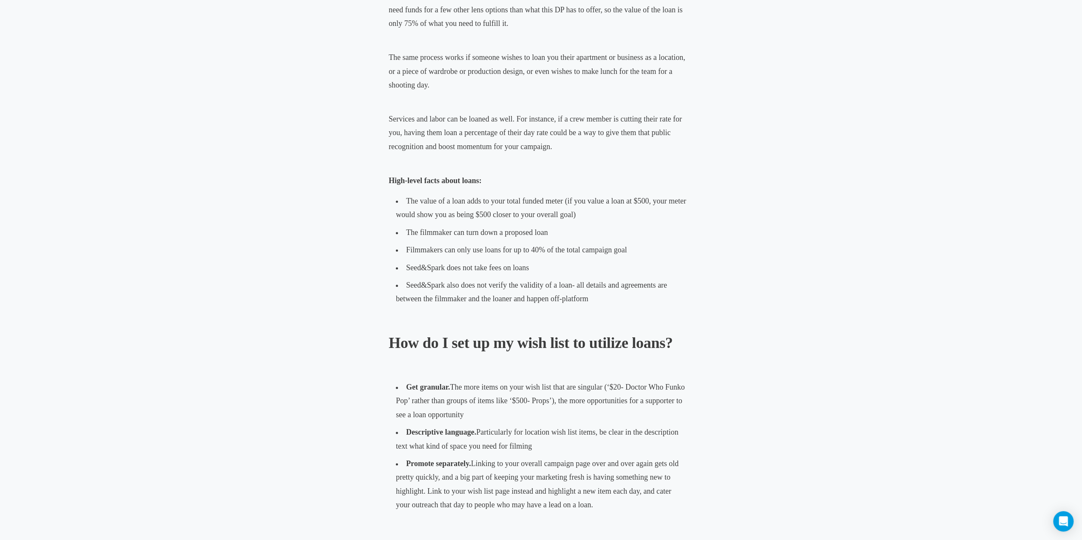
scroll to position [850, 0]
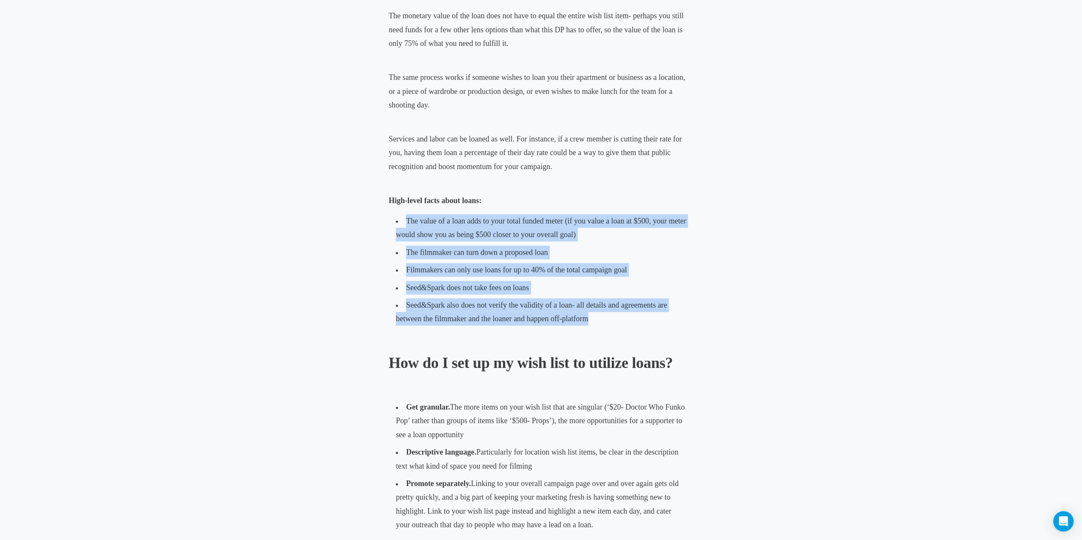
drag, startPoint x: 597, startPoint y: 318, endPoint x: 387, endPoint y: 213, distance: 234.6
click at [387, 213] on div "Film Crowdfunding The Lowdown on Loans May 13, 2020 • Bri Castellini When it co…" at bounding box center [541, 264] width 462 height 1916
click at [466, 229] on li "The value of a loan adds to your total funded meter (if you value a loan at $50…" at bounding box center [541, 228] width 298 height 31
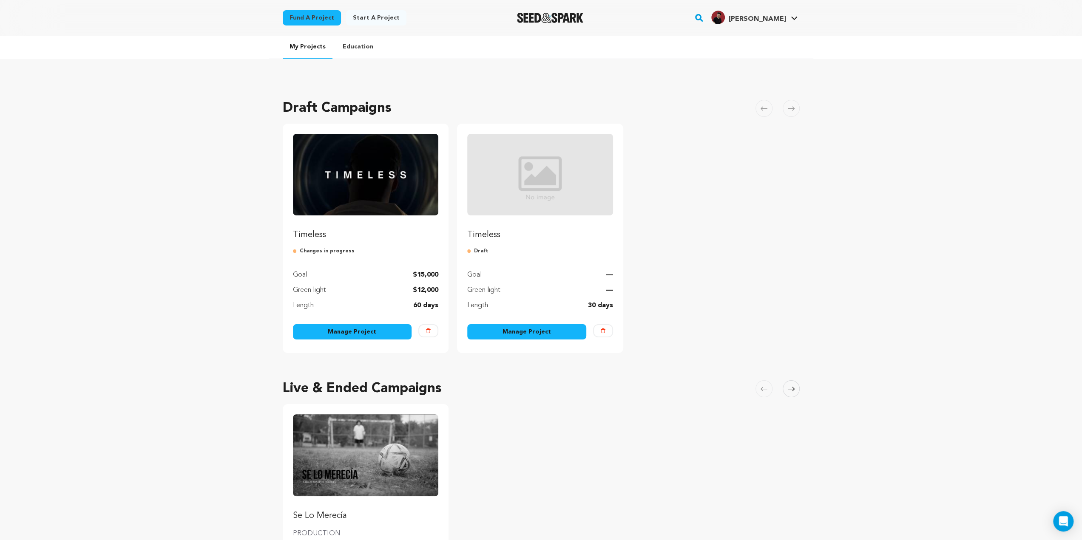
click at [351, 190] on img "Fund Timeless" at bounding box center [366, 175] width 146 height 82
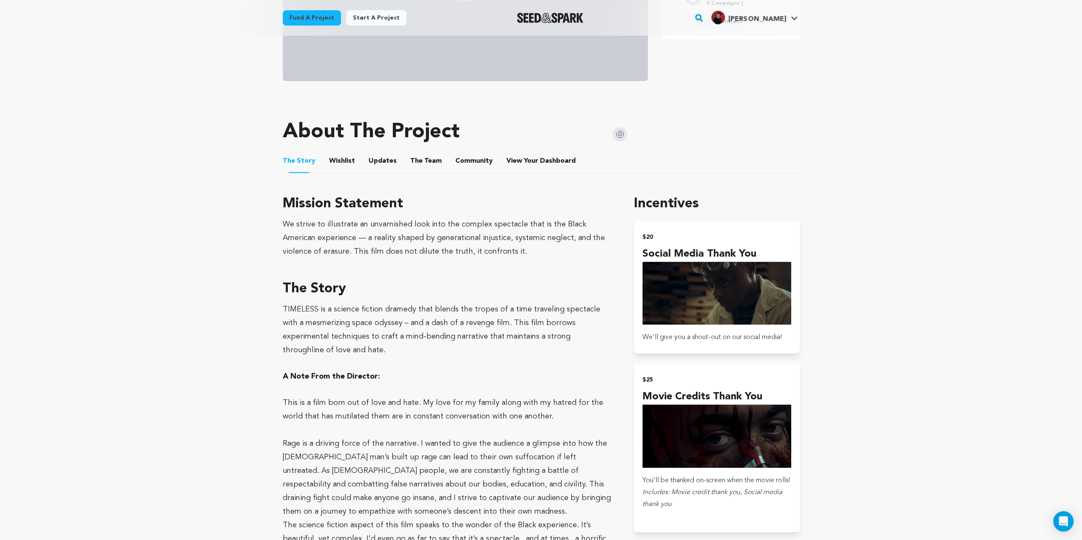
scroll to position [298, 0]
click at [349, 167] on button "Wishlist" at bounding box center [342, 163] width 20 height 20
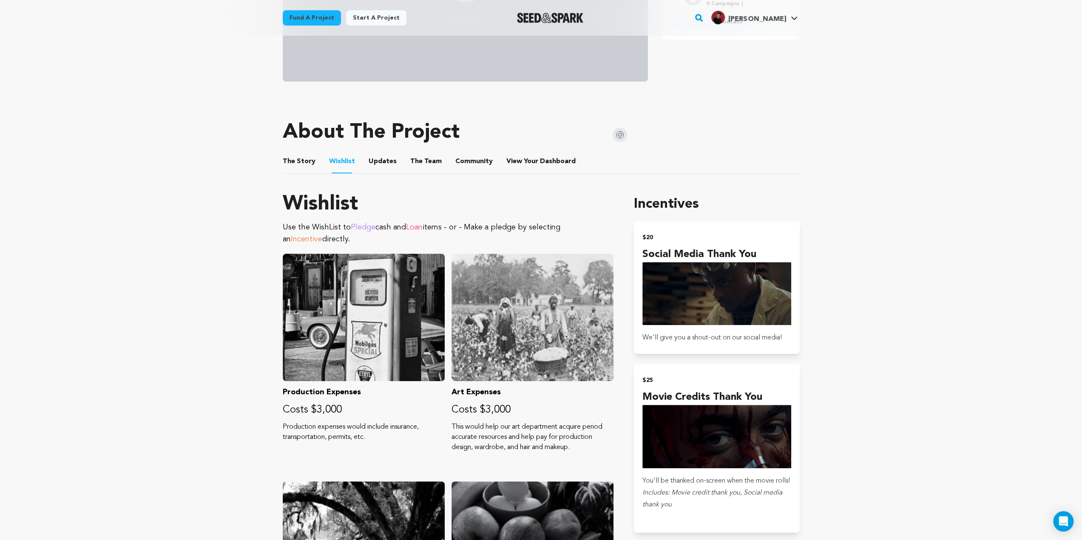
click at [416, 162] on button "The Team" at bounding box center [426, 163] width 20 height 20
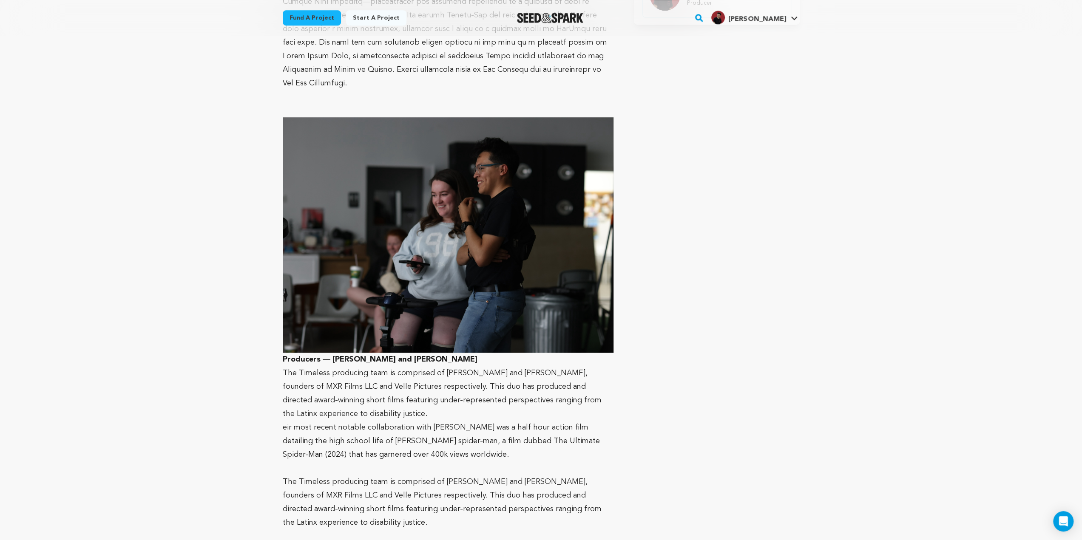
scroll to position [638, 0]
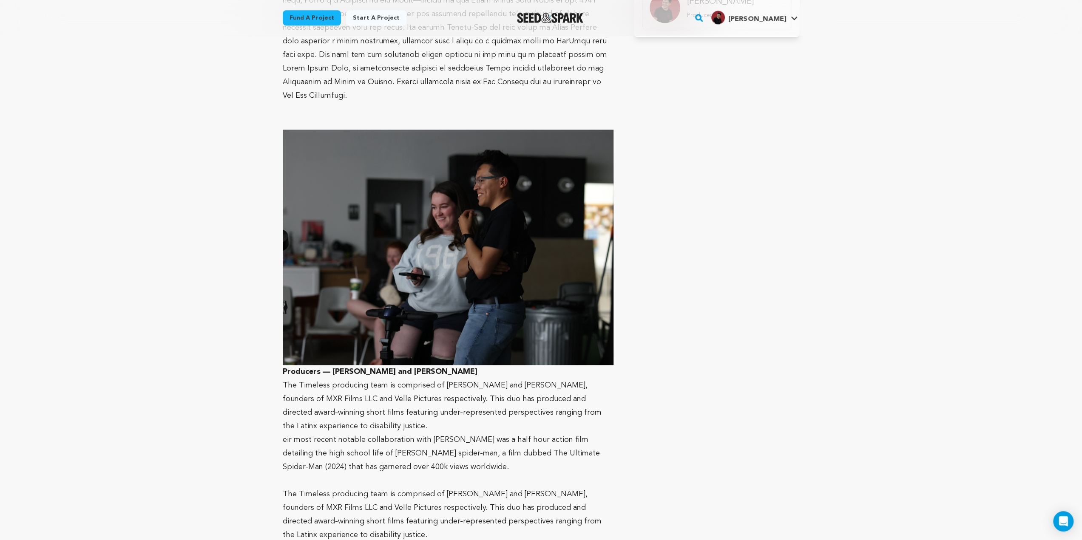
click at [479, 185] on img at bounding box center [448, 247] width 331 height 235
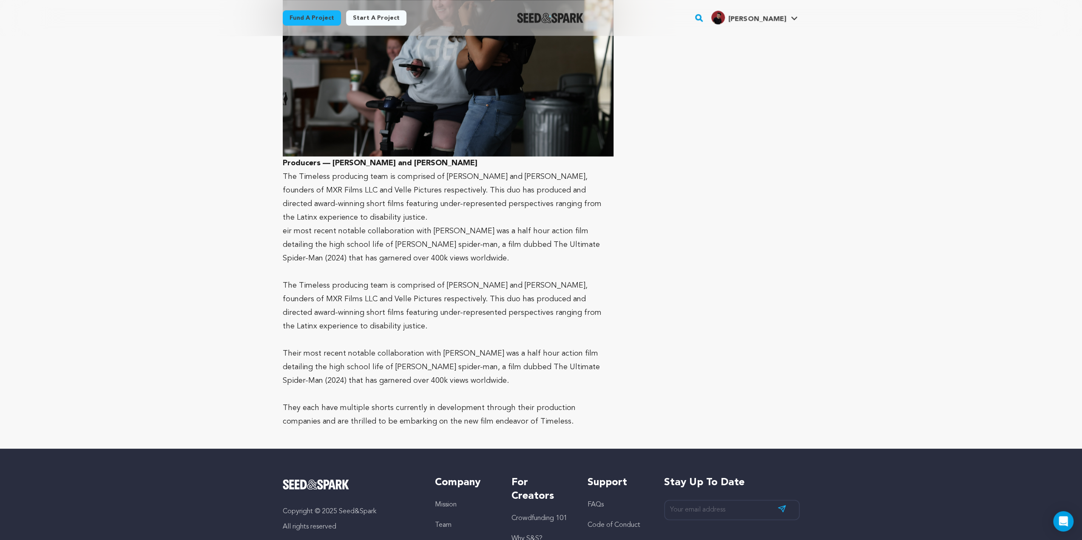
scroll to position [916, 0]
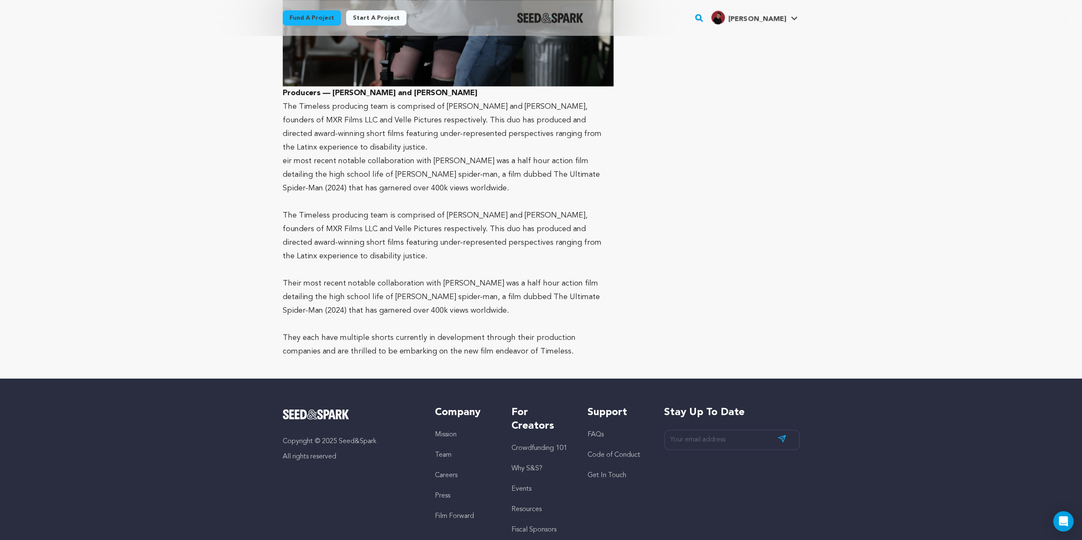
drag, startPoint x: 279, startPoint y: 203, endPoint x: 364, endPoint y: 240, distance: 92.3
click at [364, 240] on p "The Timeless producing team is comprised of [PERSON_NAME] and [PERSON_NAME], fo…" at bounding box center [448, 236] width 331 height 54
drag, startPoint x: 364, startPoint y: 240, endPoint x: 284, endPoint y: 200, distance: 89.5
click at [284, 209] on p "The Timeless producing team is comprised of [PERSON_NAME] and [PERSON_NAME], fo…" at bounding box center [448, 236] width 331 height 54
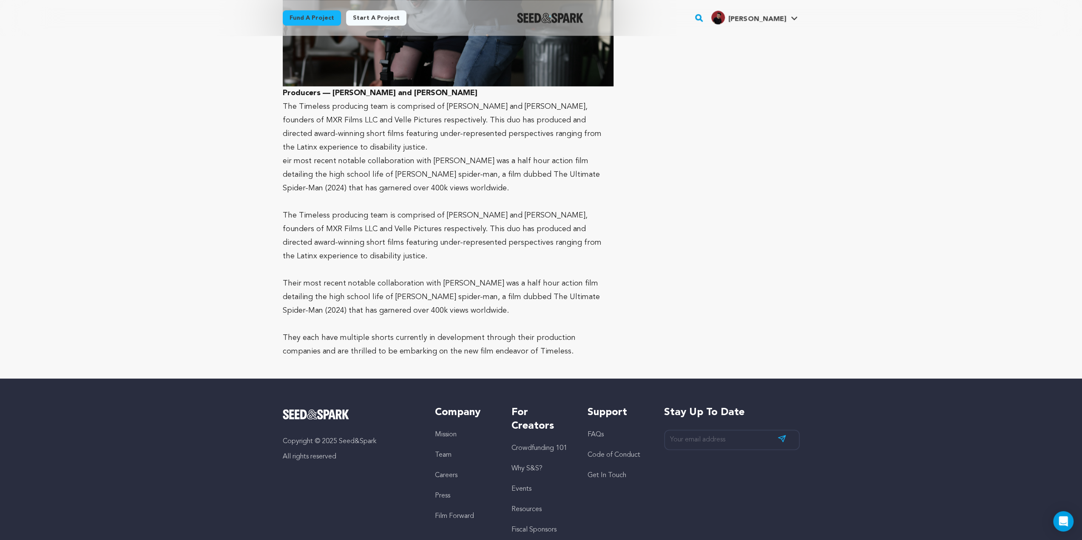
click at [284, 209] on p "The Timeless producing team is comprised of [PERSON_NAME] and [PERSON_NAME], fo…" at bounding box center [448, 236] width 331 height 54
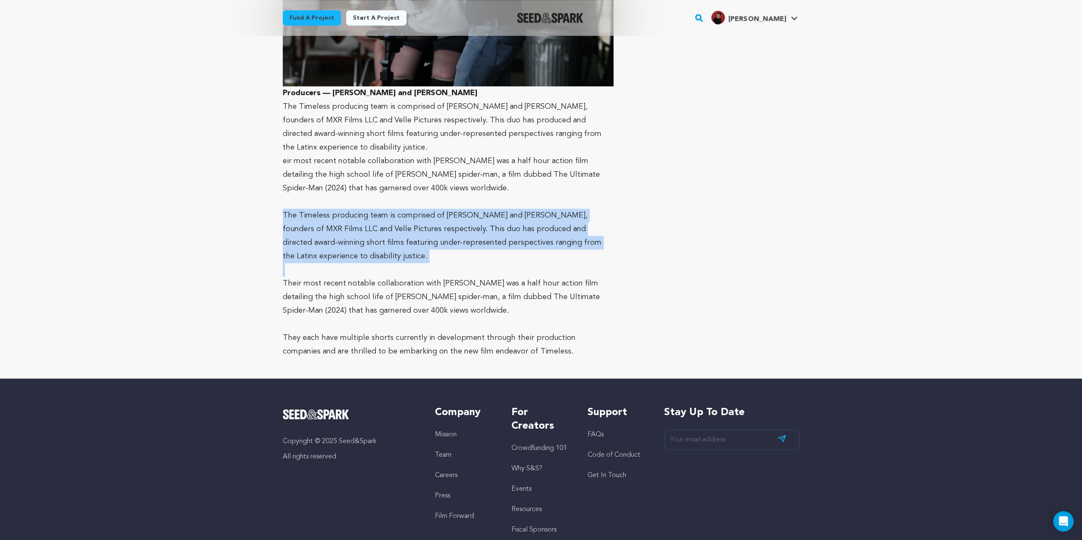
drag, startPoint x: 284, startPoint y: 200, endPoint x: 349, endPoint y: 242, distance: 77.6
click at [349, 242] on p "The Timeless producing team is comprised of [PERSON_NAME] and [PERSON_NAME], fo…" at bounding box center [448, 236] width 331 height 54
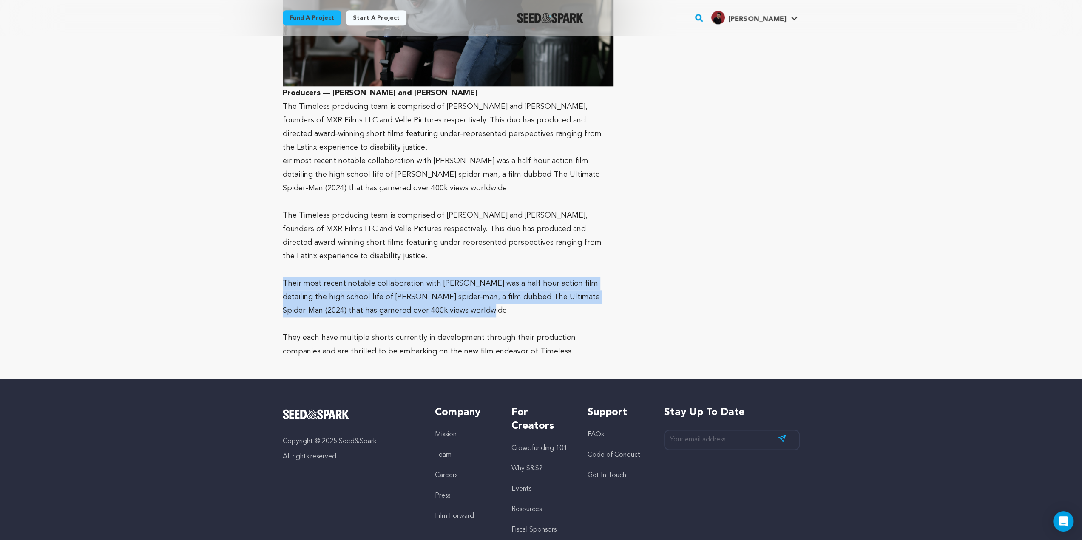
drag, startPoint x: 283, startPoint y: 267, endPoint x: 423, endPoint y: 301, distance: 143.5
click at [423, 301] on p "Their most recent notable collaboration with [PERSON_NAME] was a half hour acti…" at bounding box center [448, 297] width 331 height 41
click at [424, 299] on p "Their most recent notable collaboration with [PERSON_NAME] was a half hour acti…" at bounding box center [448, 297] width 331 height 41
